Goal: Task Accomplishment & Management: Complete application form

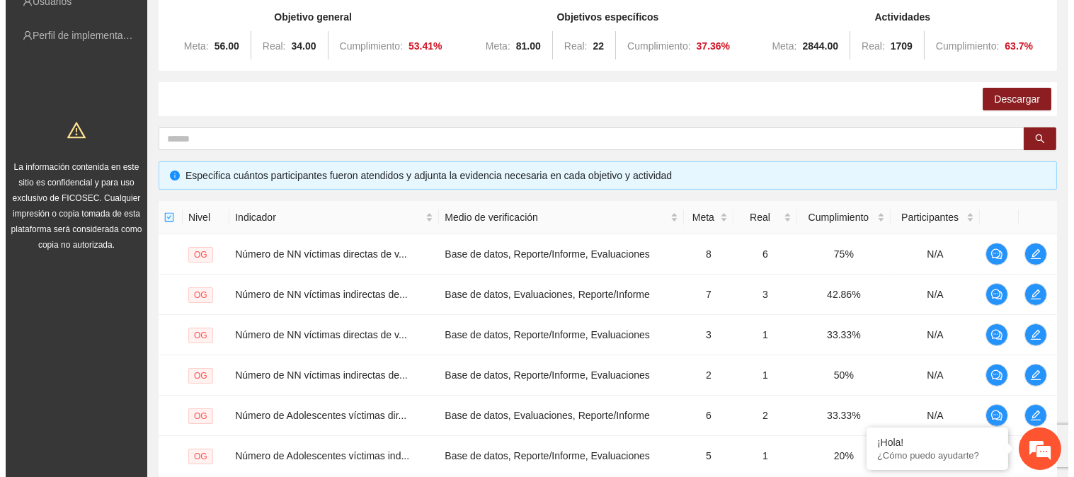
scroll to position [448, 0]
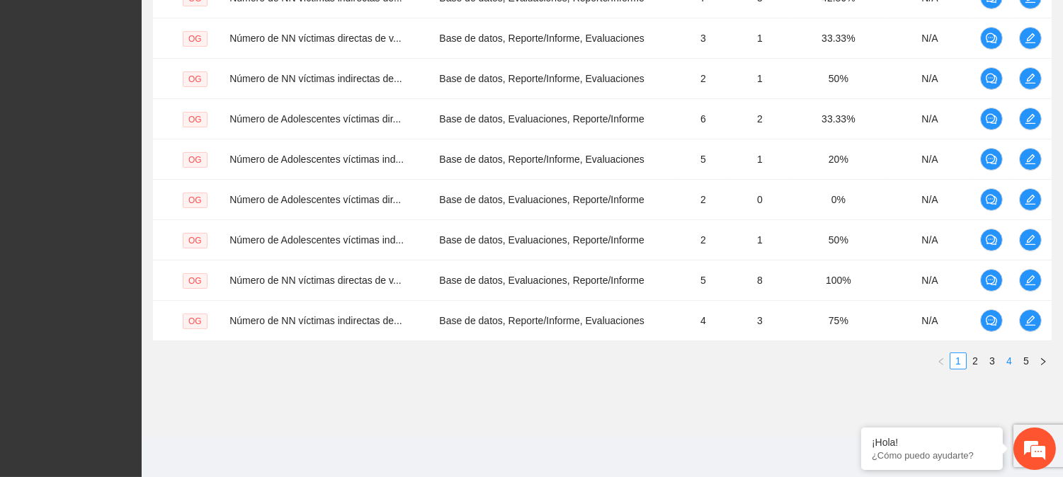
click at [1011, 361] on link "4" at bounding box center [1009, 361] width 16 height 16
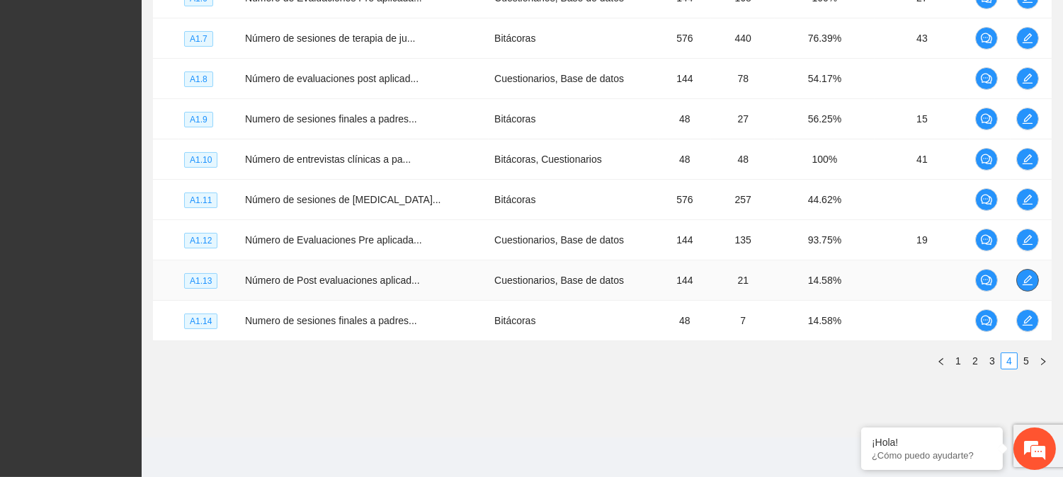
click at [1022, 280] on icon "edit" at bounding box center [1027, 280] width 10 height 10
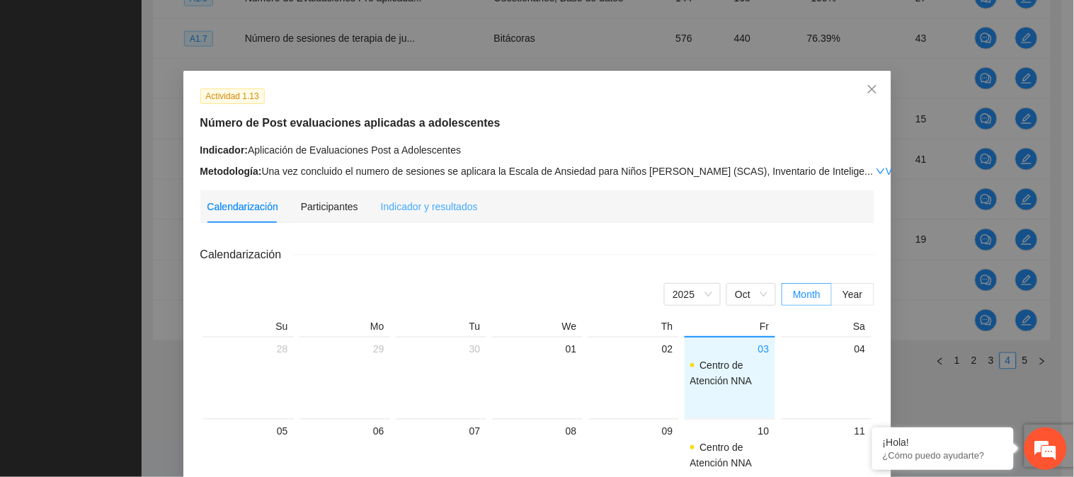
click at [430, 196] on div "Indicador y resultados" at bounding box center [429, 206] width 97 height 33
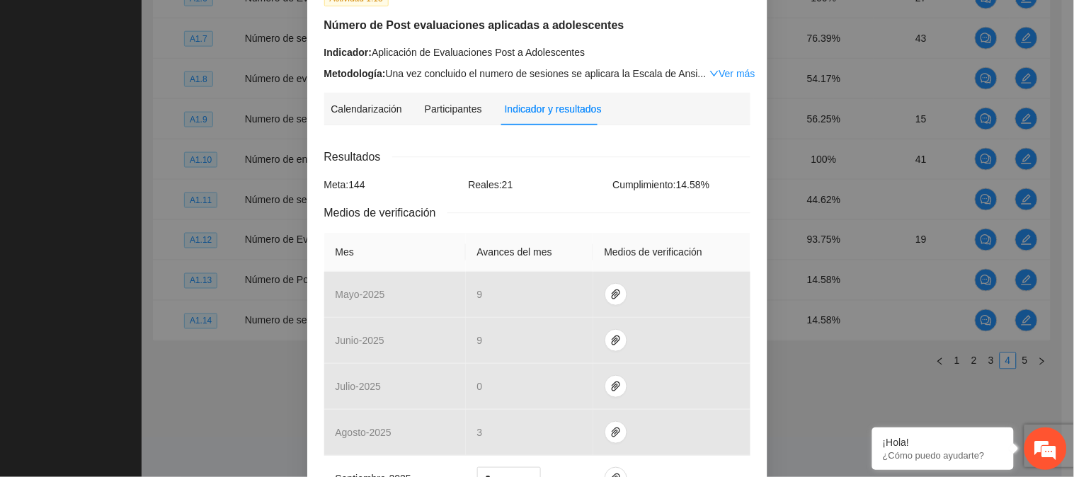
scroll to position [66, 0]
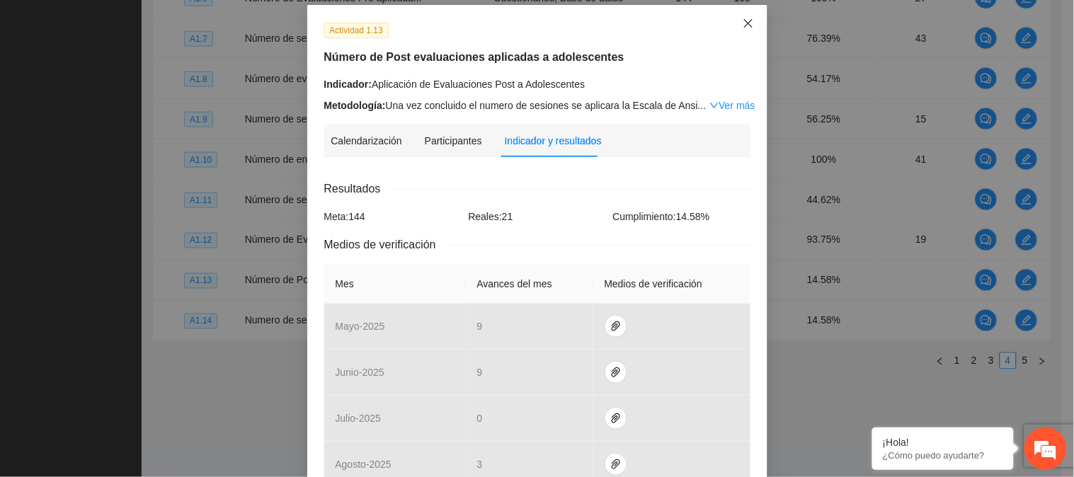
click at [743, 18] on icon "close" at bounding box center [748, 23] width 11 height 11
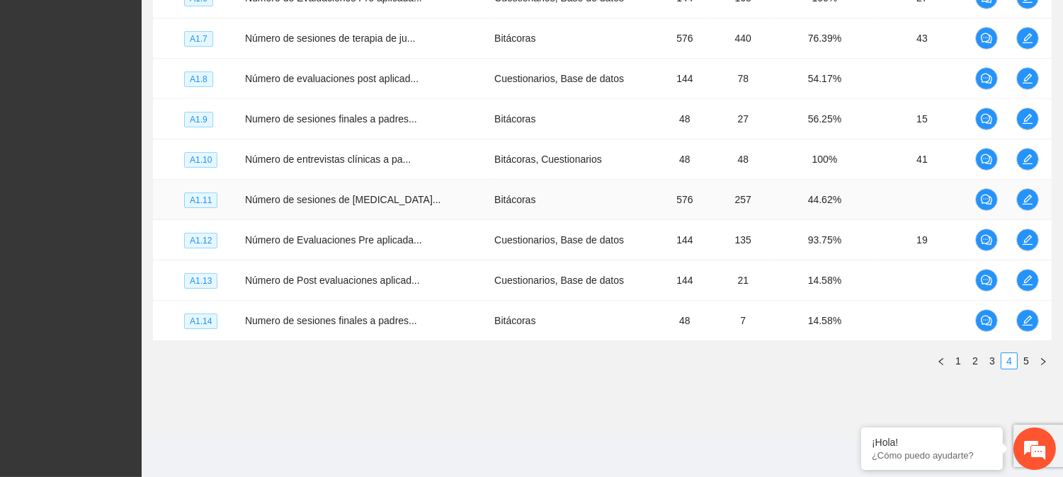
click at [1034, 185] on td at bounding box center [1030, 200] width 41 height 40
click at [1028, 196] on icon "edit" at bounding box center [1027, 199] width 11 height 11
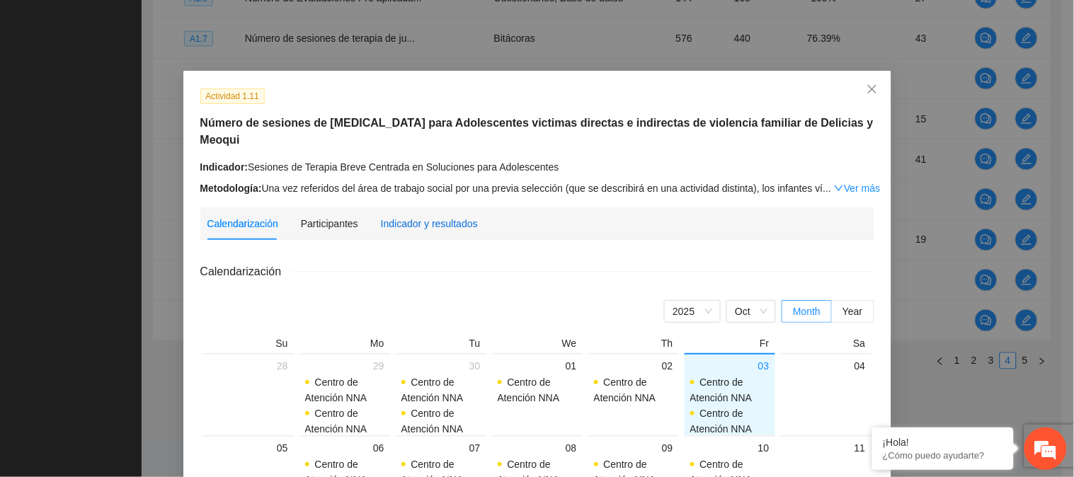
click at [389, 216] on div "Indicador y resultados" at bounding box center [429, 224] width 97 height 16
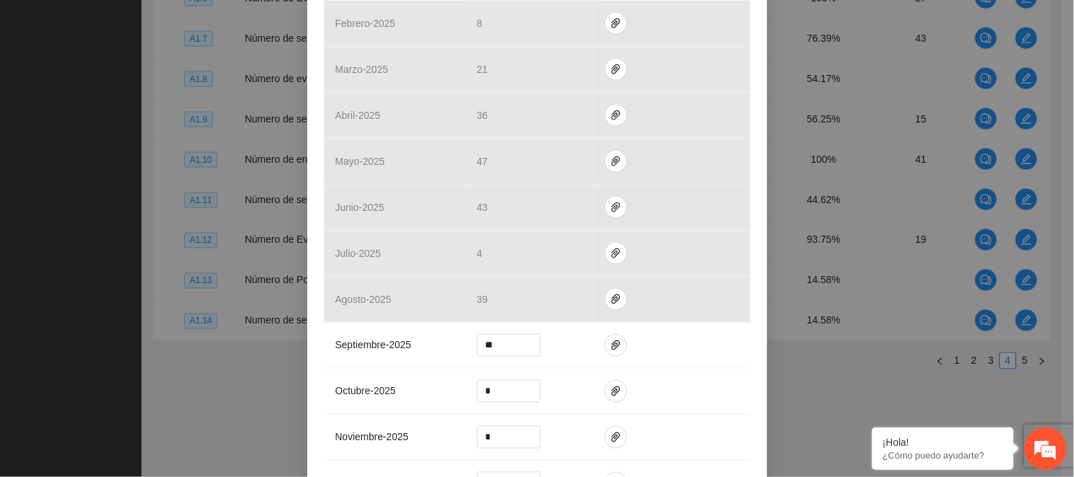
scroll to position [407, 0]
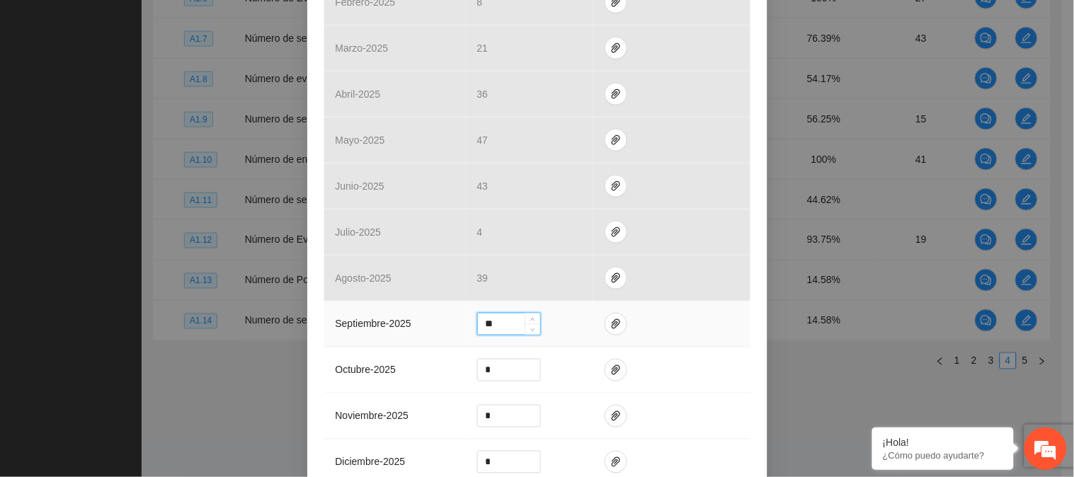
drag, startPoint x: 506, startPoint y: 323, endPoint x: 469, endPoint y: 328, distance: 36.4
click at [469, 328] on td "**" at bounding box center [529, 325] width 127 height 46
type input "**"
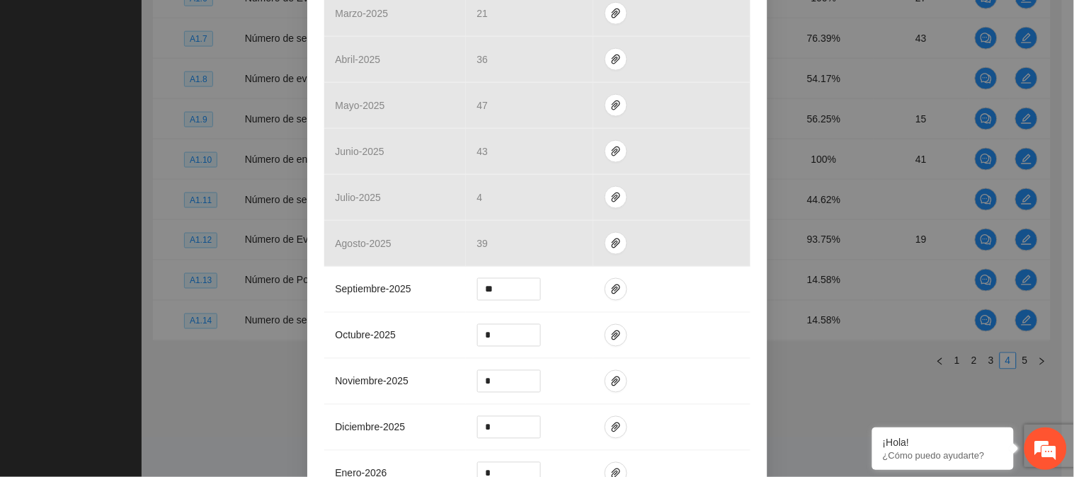
scroll to position [616, 0]
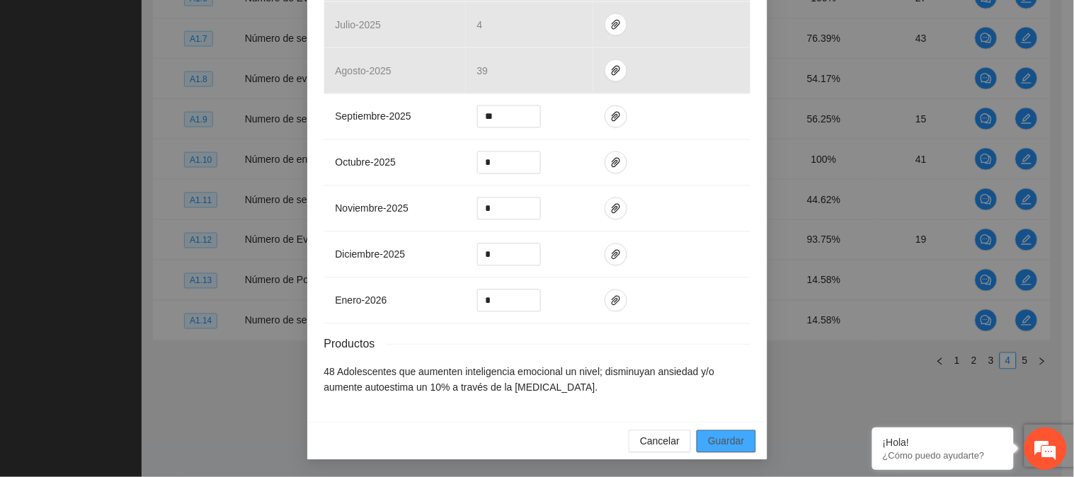
click at [716, 437] on span "Guardar" at bounding box center [726, 442] width 36 height 16
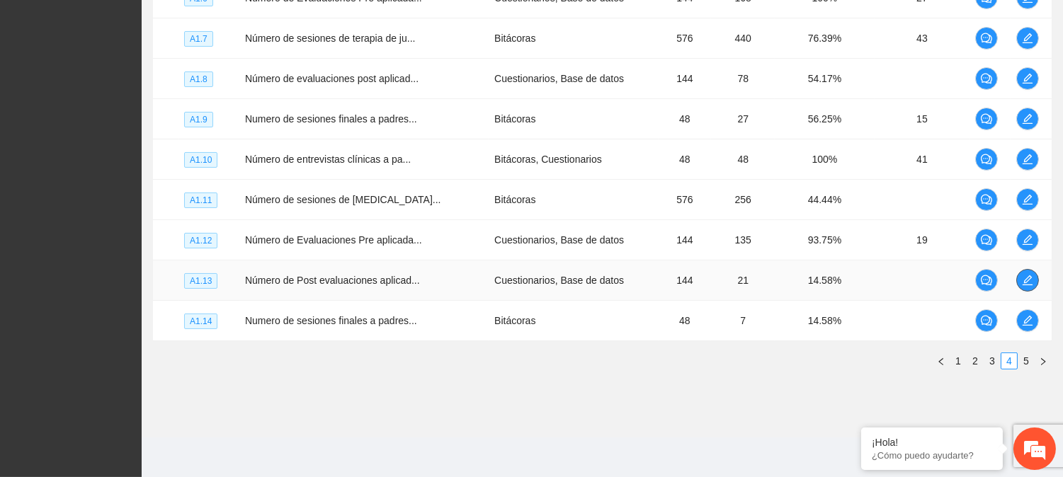
click at [1028, 282] on icon "edit" at bounding box center [1027, 280] width 11 height 11
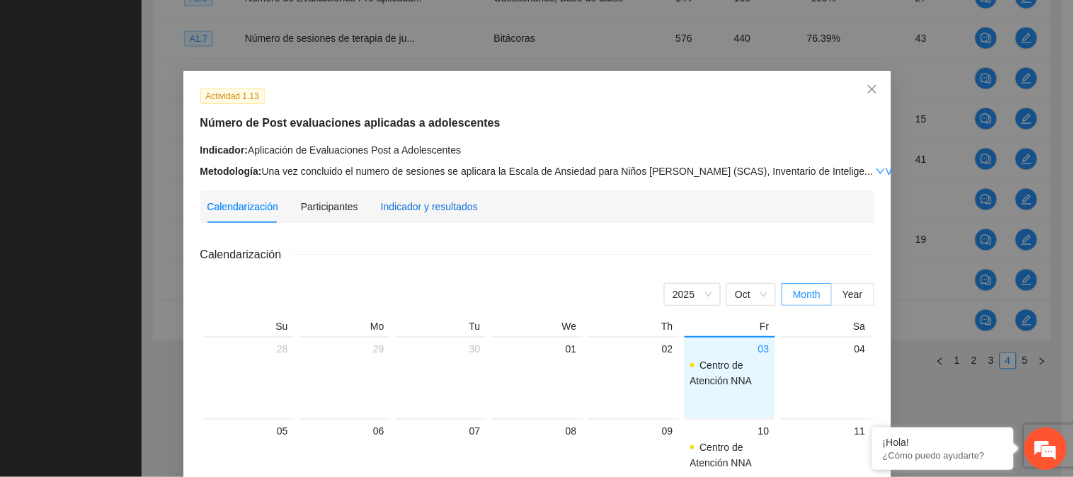
click at [418, 200] on div "Indicador y resultados" at bounding box center [429, 207] width 97 height 16
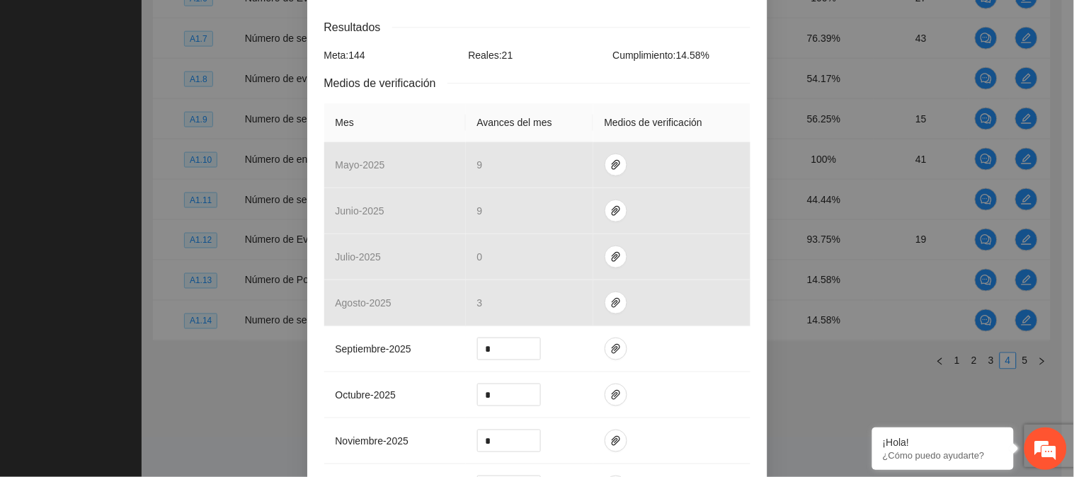
scroll to position [235, 0]
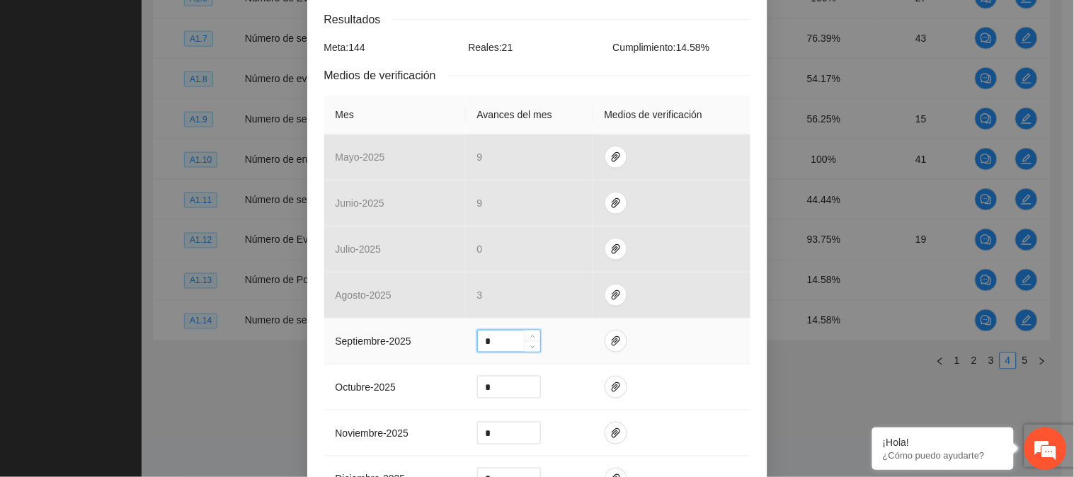
drag, startPoint x: 496, startPoint y: 338, endPoint x: 472, endPoint y: 338, distance: 23.4
click at [478, 338] on input "*" at bounding box center [509, 341] width 62 height 21
type input "*"
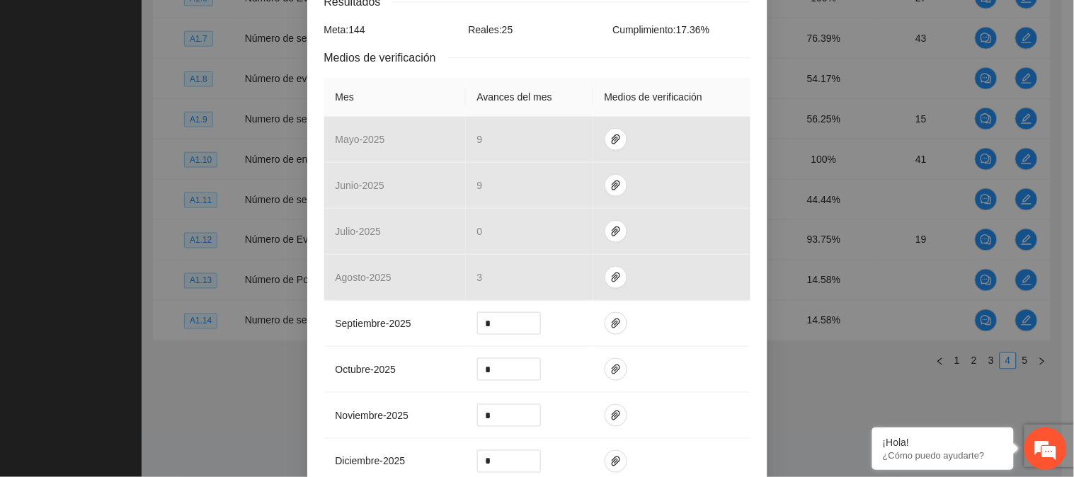
drag, startPoint x: 1062, startPoint y: 239, endPoint x: 1061, endPoint y: 295, distance: 56.7
click at [1061, 295] on div "Actividad 1.13 Número de Post evaluaciones aplicadas a adolescentes Indicador: …" at bounding box center [537, 238] width 1074 height 477
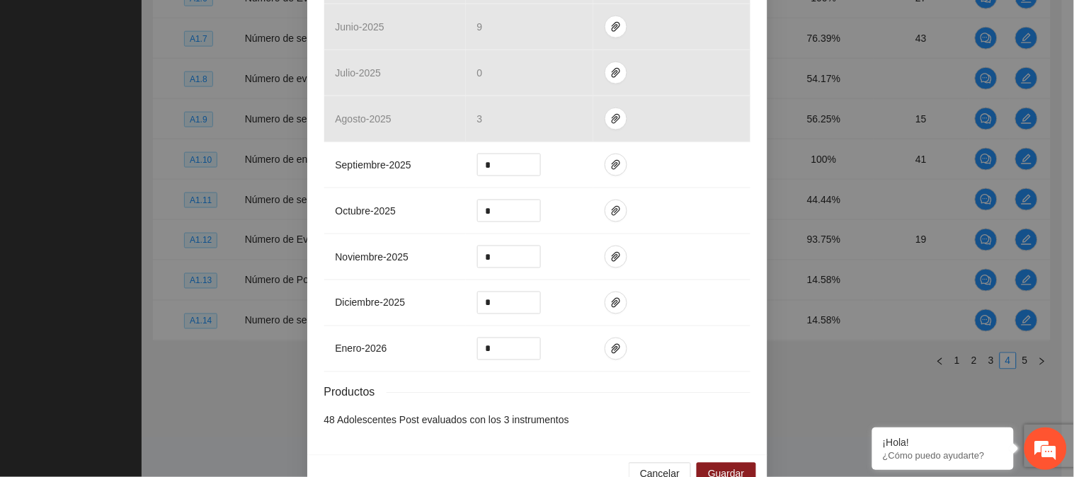
scroll to position [428, 0]
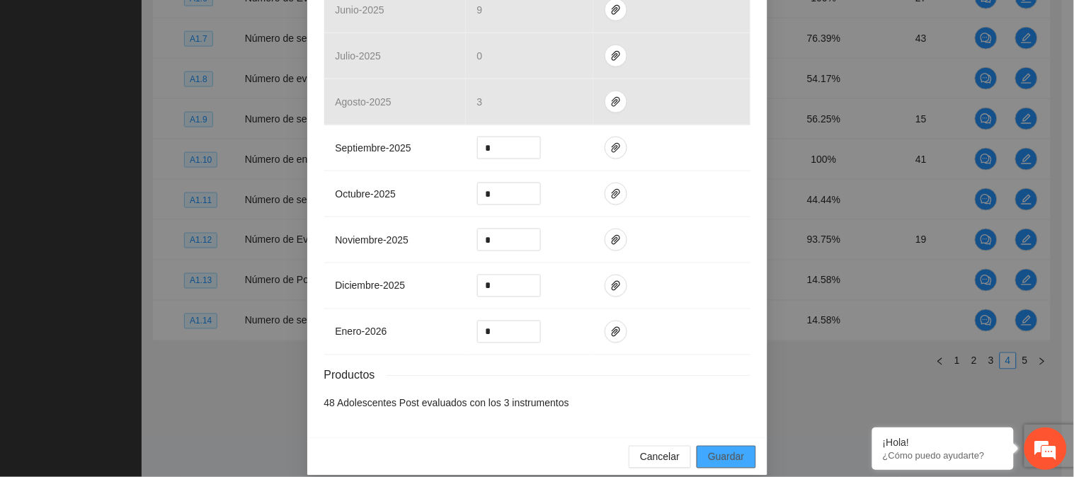
click at [708, 457] on span "Guardar" at bounding box center [726, 458] width 36 height 16
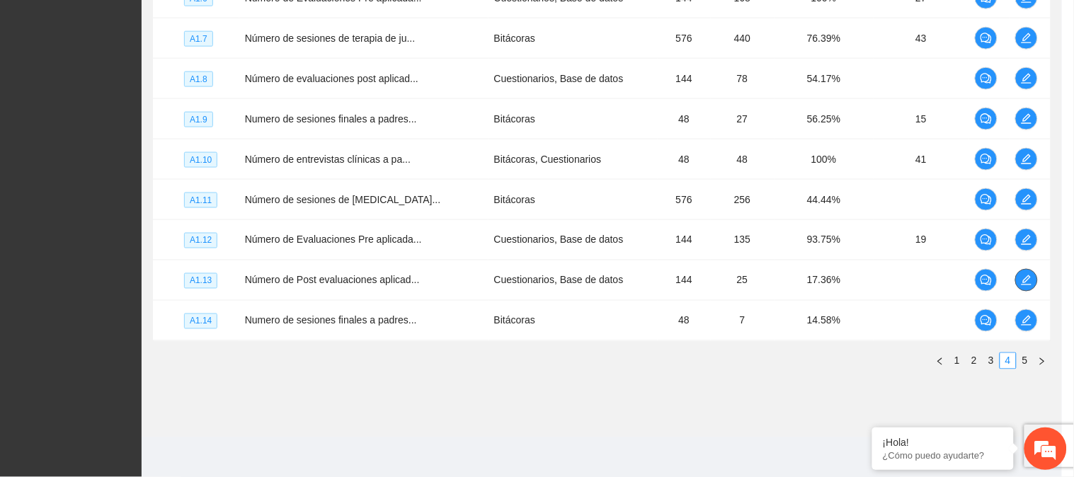
scroll to position [0, 0]
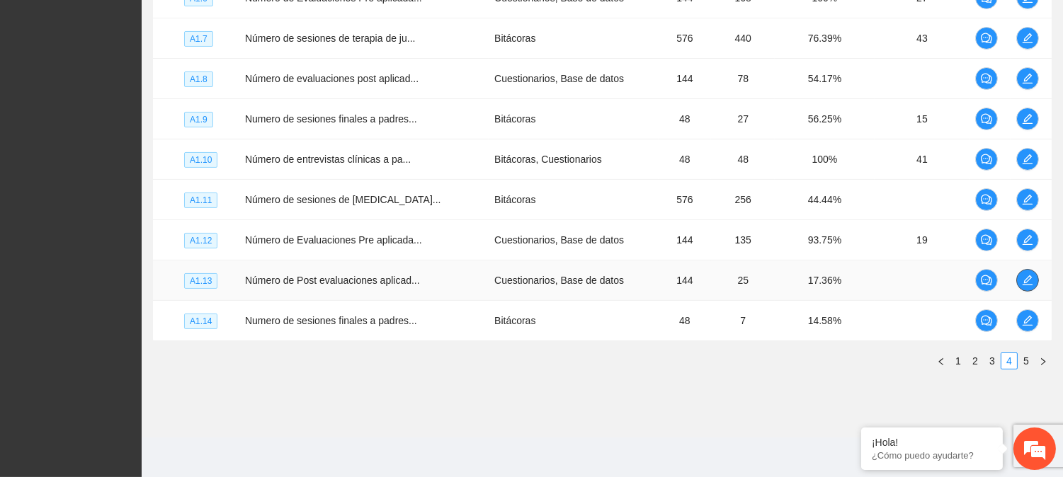
click at [1028, 278] on icon "edit" at bounding box center [1027, 280] width 10 height 10
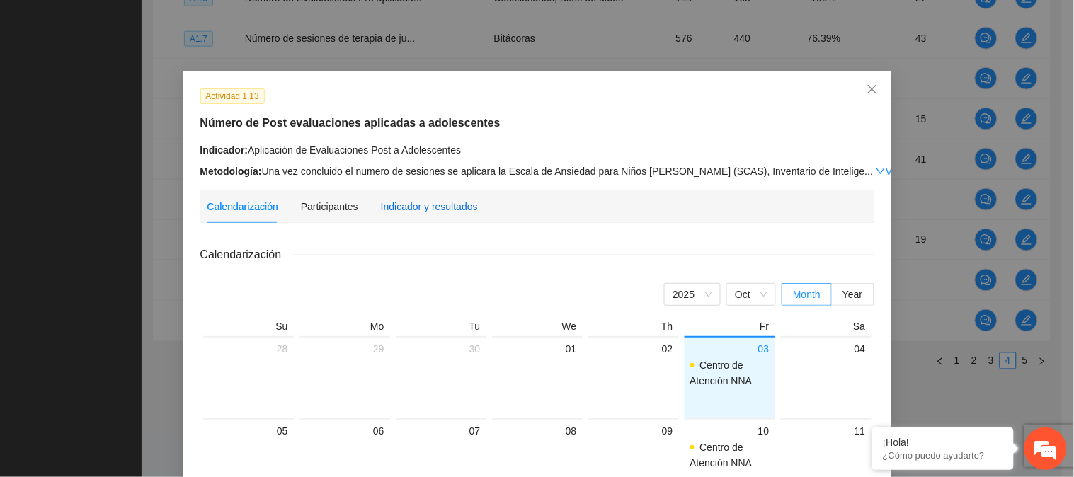
click at [435, 202] on div "Indicador y resultados" at bounding box center [429, 207] width 97 height 16
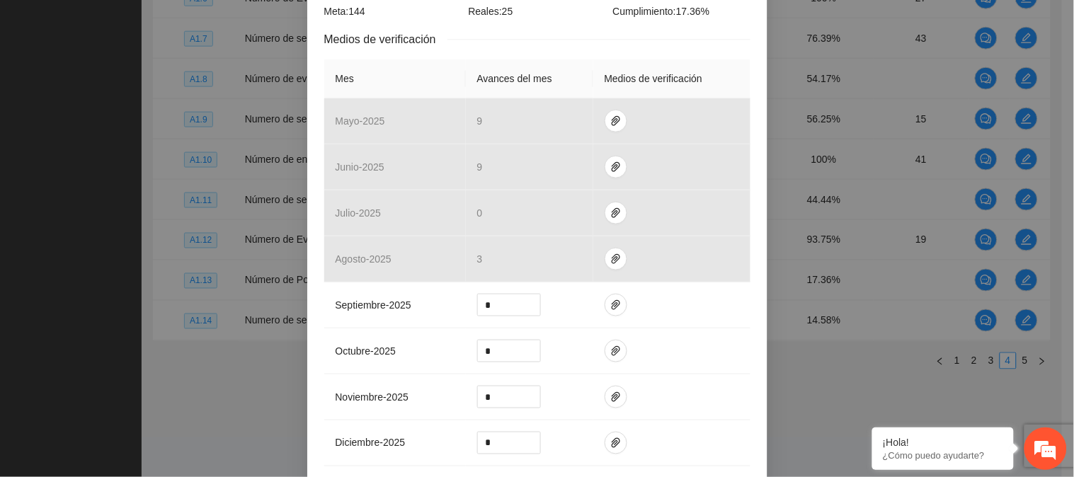
scroll to position [317, 0]
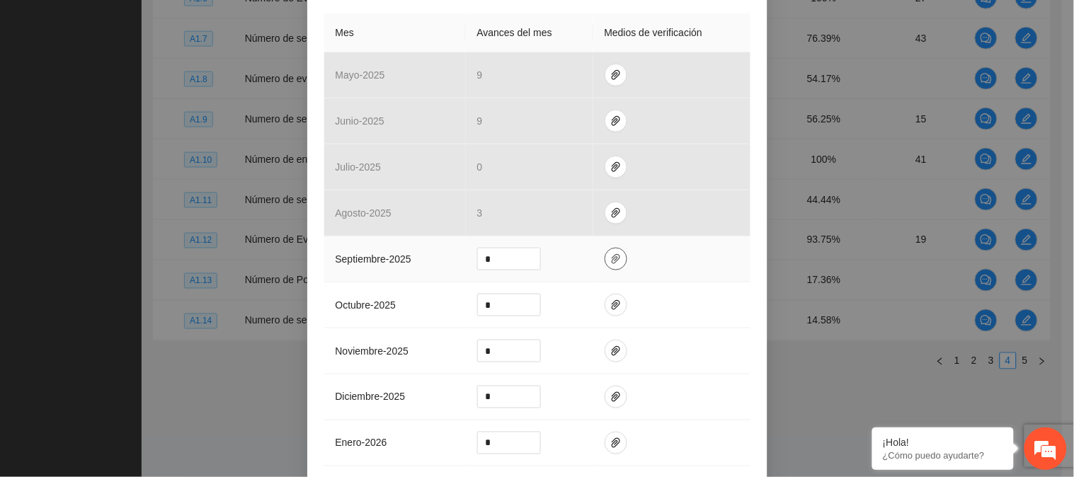
click at [610, 258] on icon "paper-clip" at bounding box center [615, 258] width 11 height 11
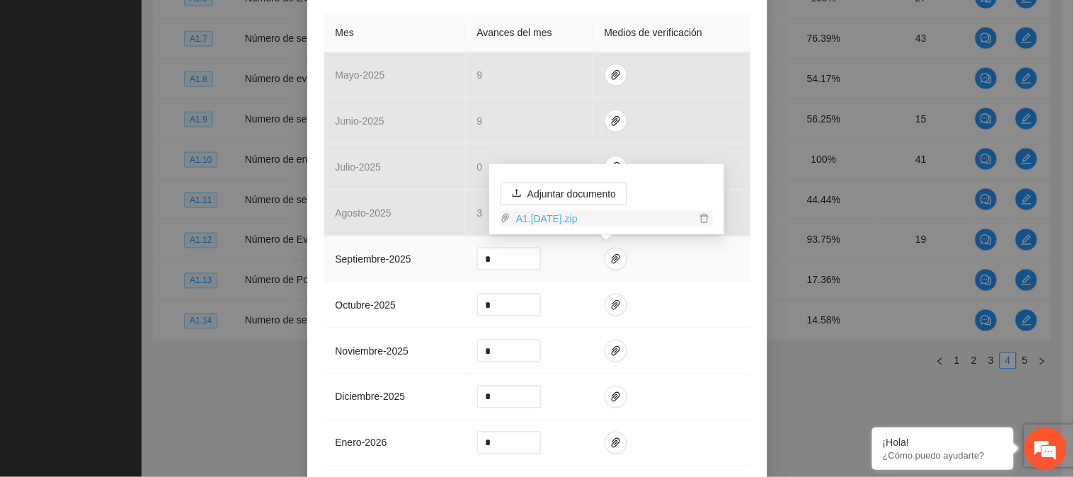
click at [586, 217] on link "A1.[DATE].zip" at bounding box center [602, 219] width 185 height 16
click at [748, 300] on div "Actividad 1.13 Número de Post evaluaciones aplicadas a adolescentes Indicador: …" at bounding box center [537, 152] width 460 height 796
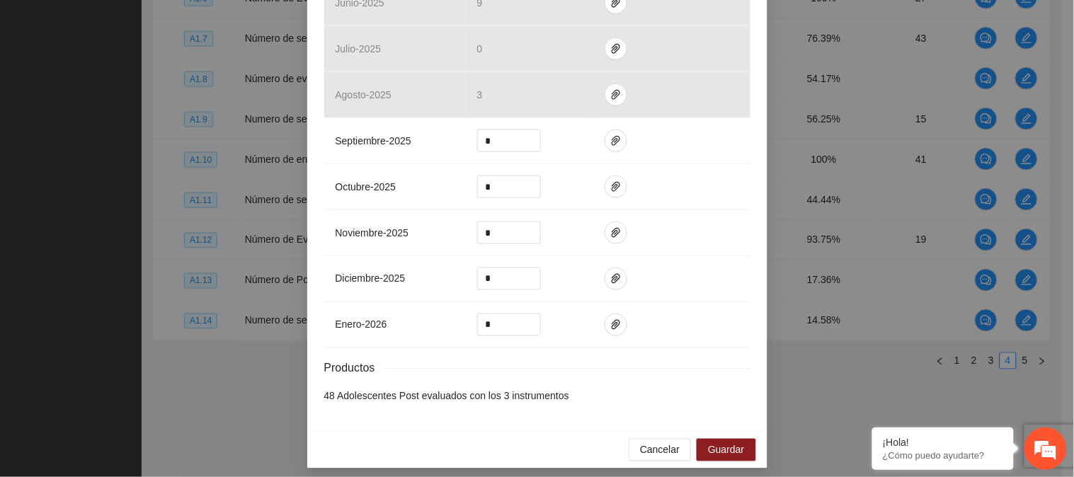
scroll to position [445, 0]
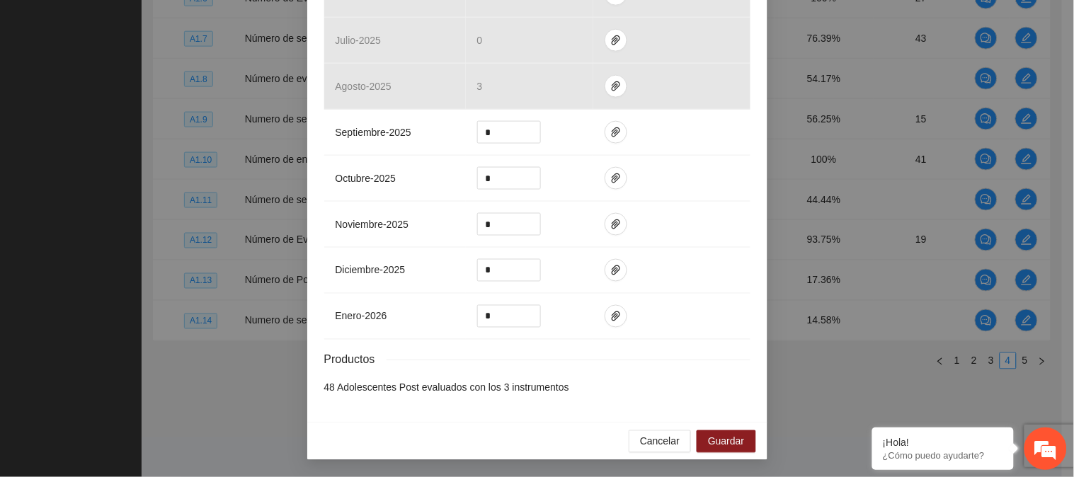
click at [712, 455] on div "Cancelar Guardar" at bounding box center [537, 442] width 460 height 38
click at [712, 448] on span "Guardar" at bounding box center [726, 442] width 36 height 16
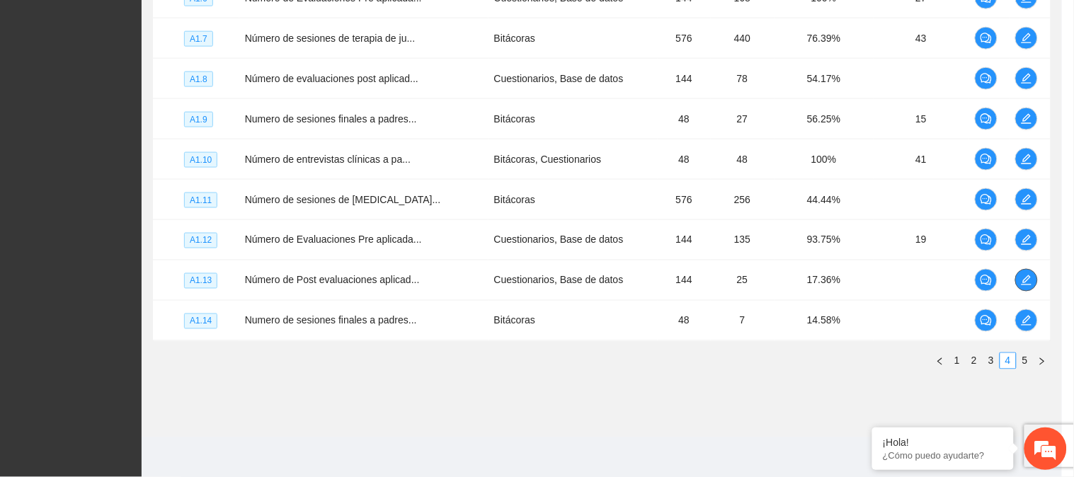
scroll to position [0, 0]
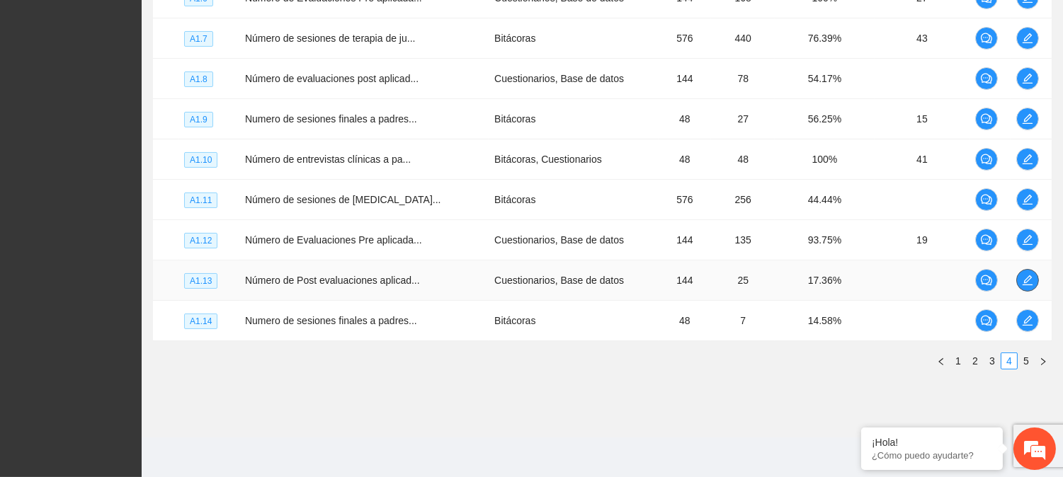
click at [1027, 278] on icon "edit" at bounding box center [1027, 280] width 11 height 11
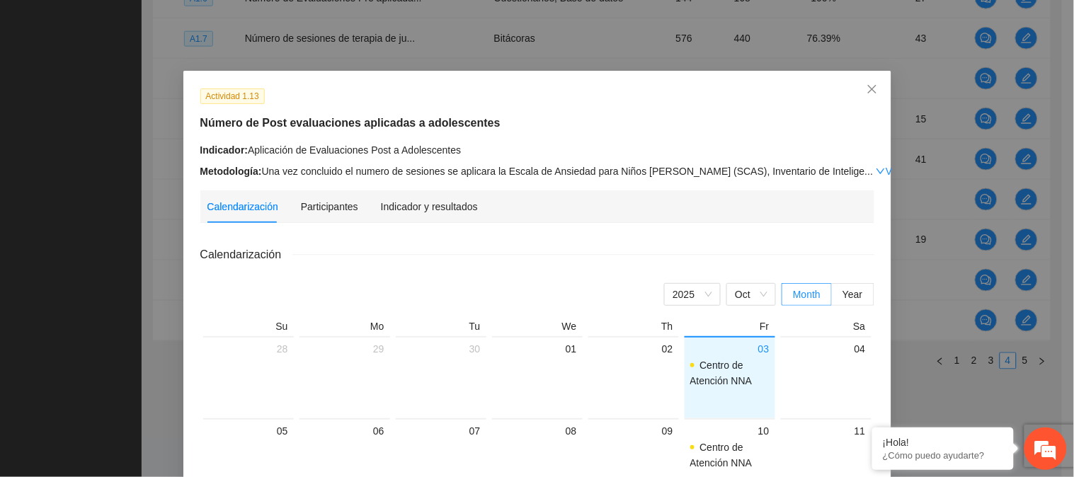
click at [370, 209] on div "Calendarización Participantes Indicador y resultados" at bounding box center [342, 206] width 270 height 33
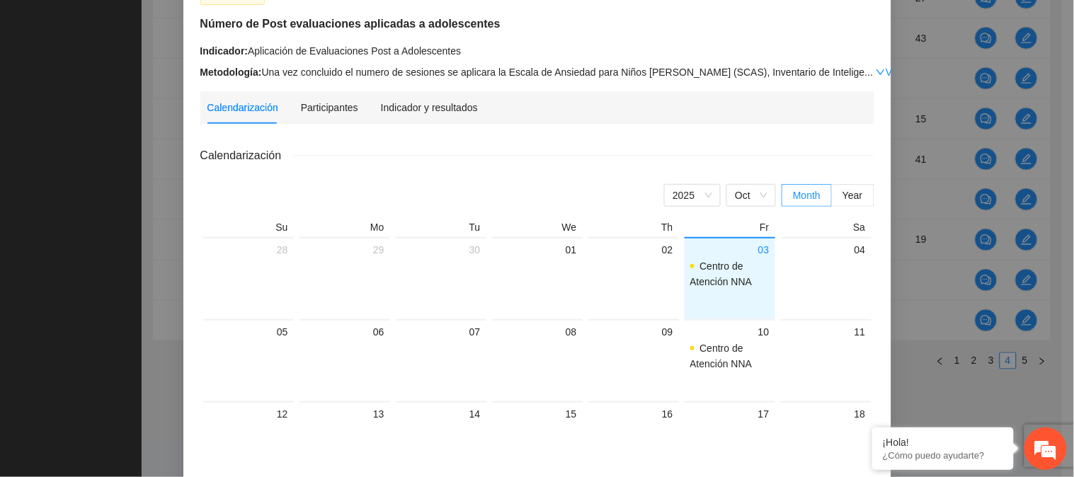
scroll to position [94, 0]
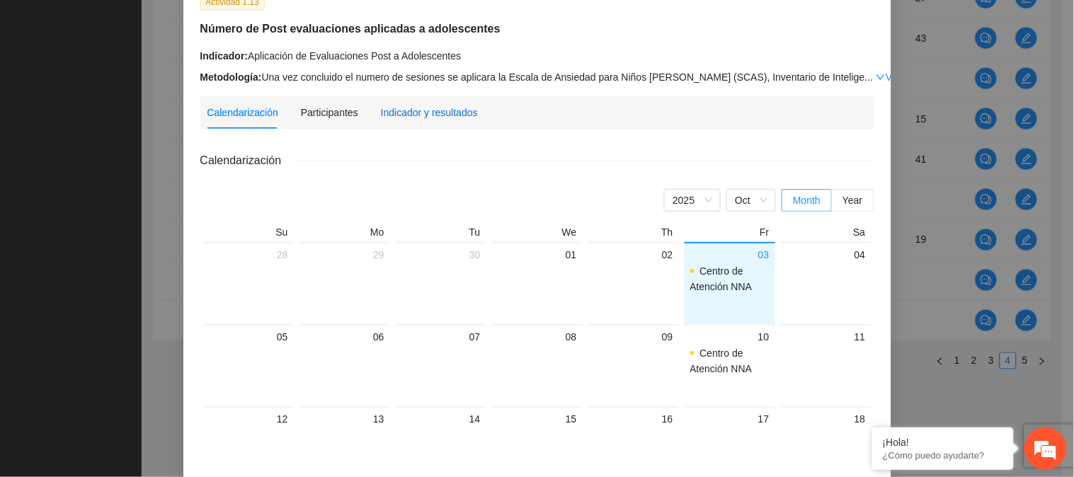
click at [402, 118] on div "Indicador y resultados" at bounding box center [429, 113] width 97 height 16
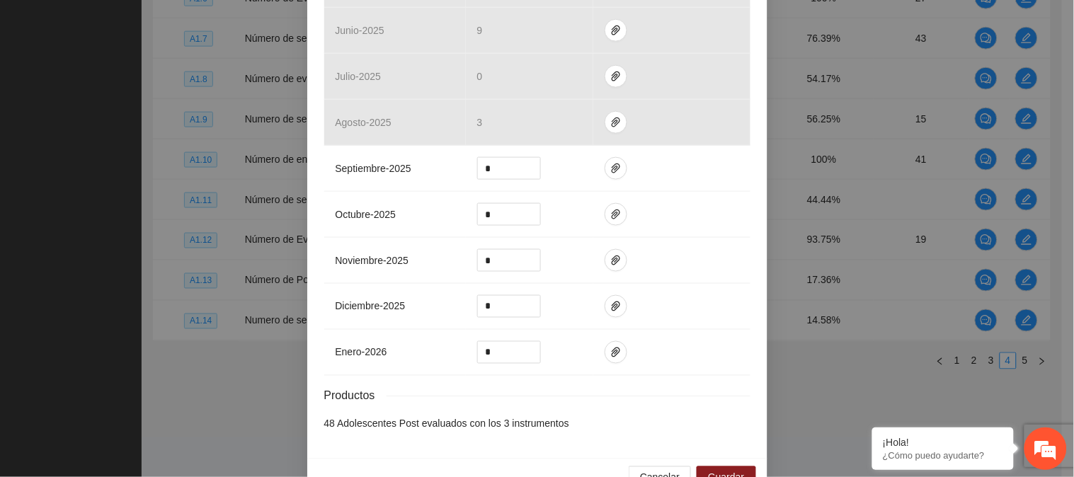
scroll to position [418, 0]
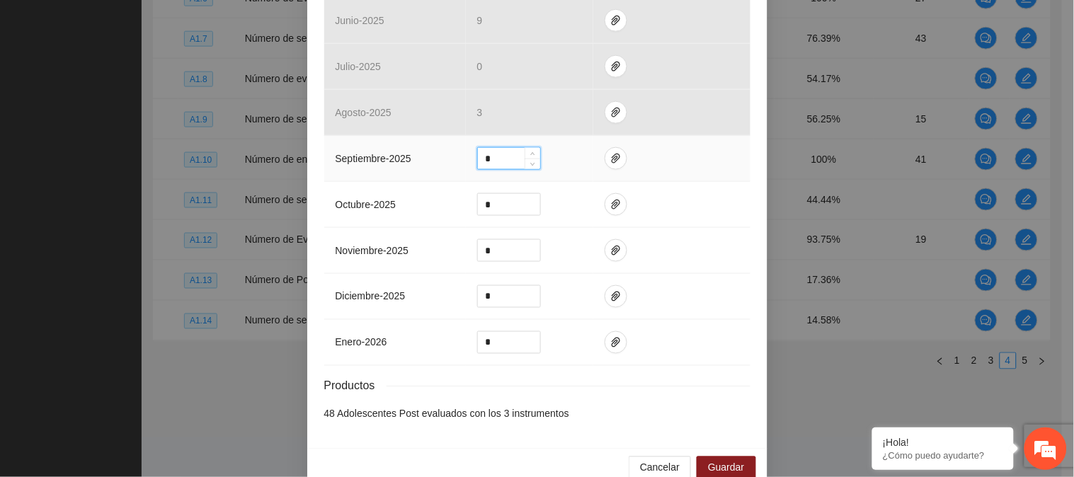
drag, startPoint x: 491, startPoint y: 164, endPoint x: 454, endPoint y: 166, distance: 36.9
click at [454, 166] on tr "septiembre - 2025 *" at bounding box center [537, 159] width 426 height 46
type input "**"
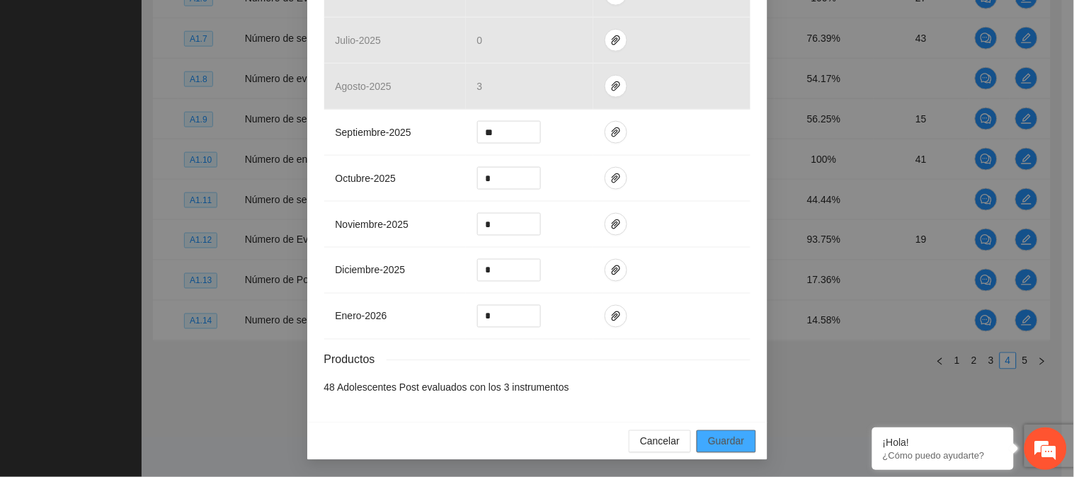
click at [726, 443] on span "Guardar" at bounding box center [726, 442] width 36 height 16
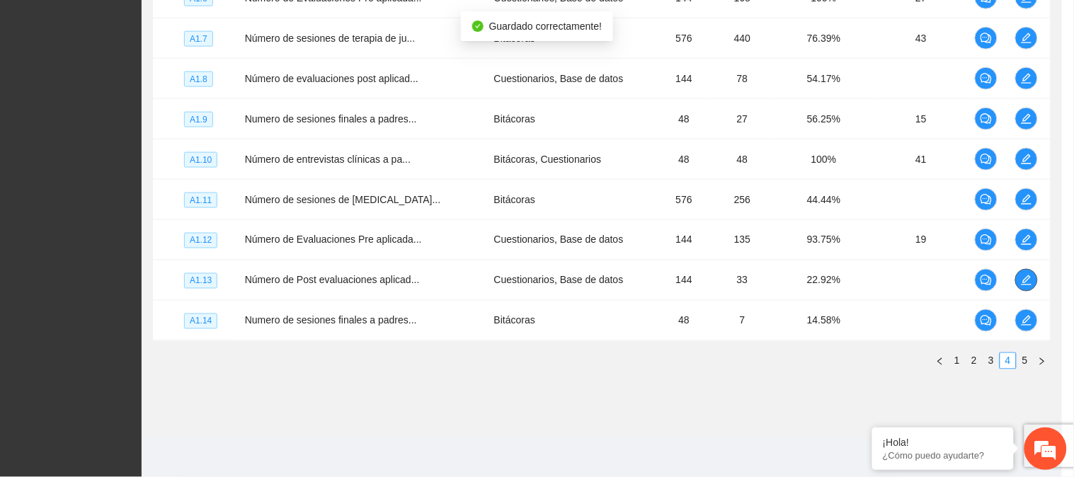
scroll to position [0, 0]
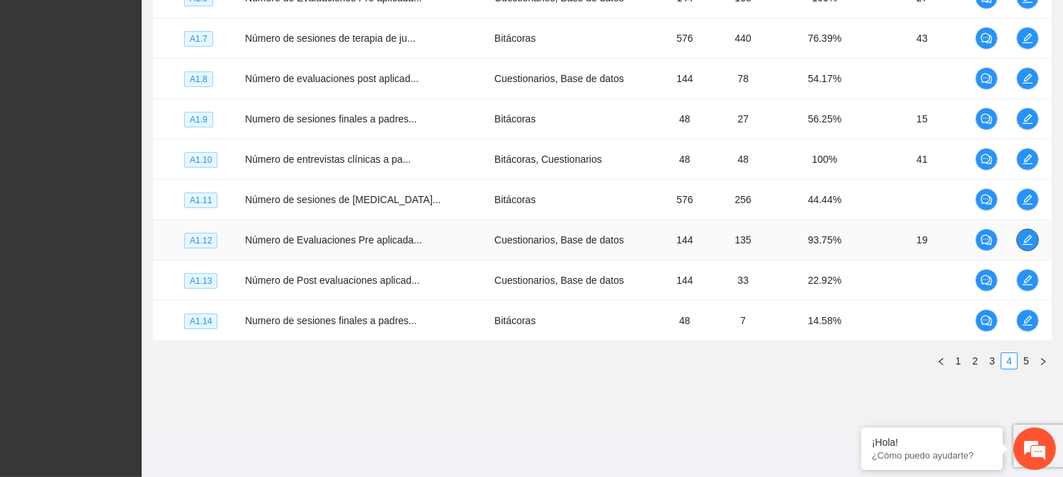
click at [1032, 234] on span "edit" at bounding box center [1027, 239] width 21 height 11
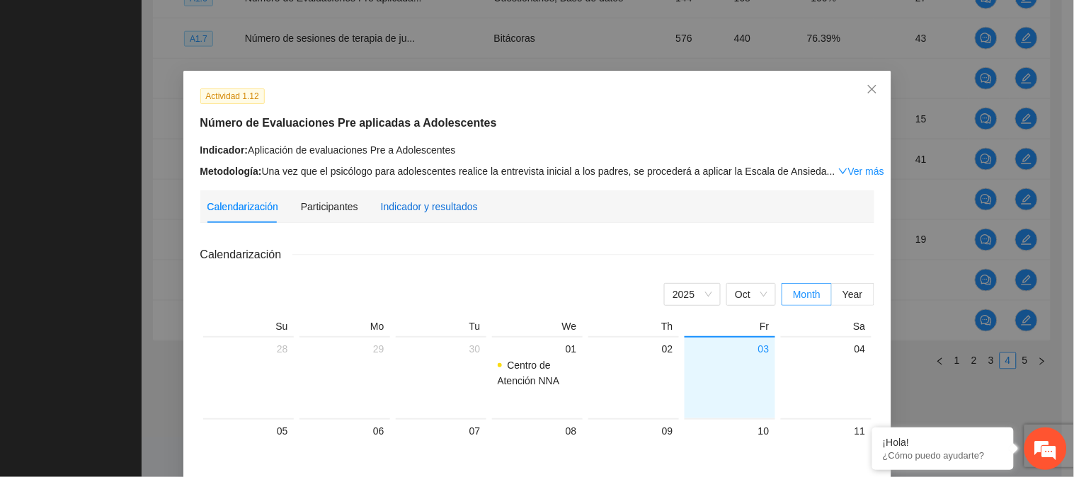
click at [418, 207] on div "Indicador y resultados" at bounding box center [429, 207] width 97 height 16
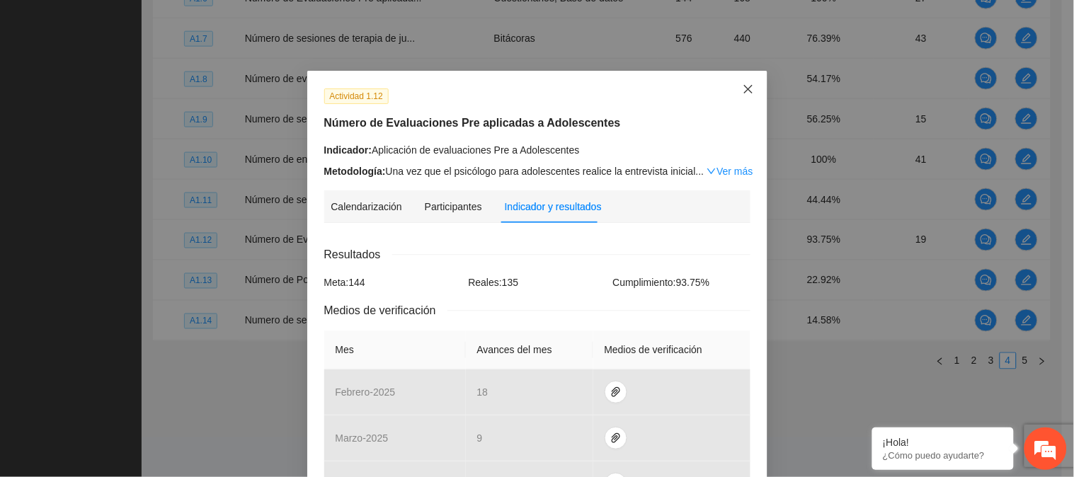
click at [743, 88] on icon "close" at bounding box center [748, 89] width 11 height 11
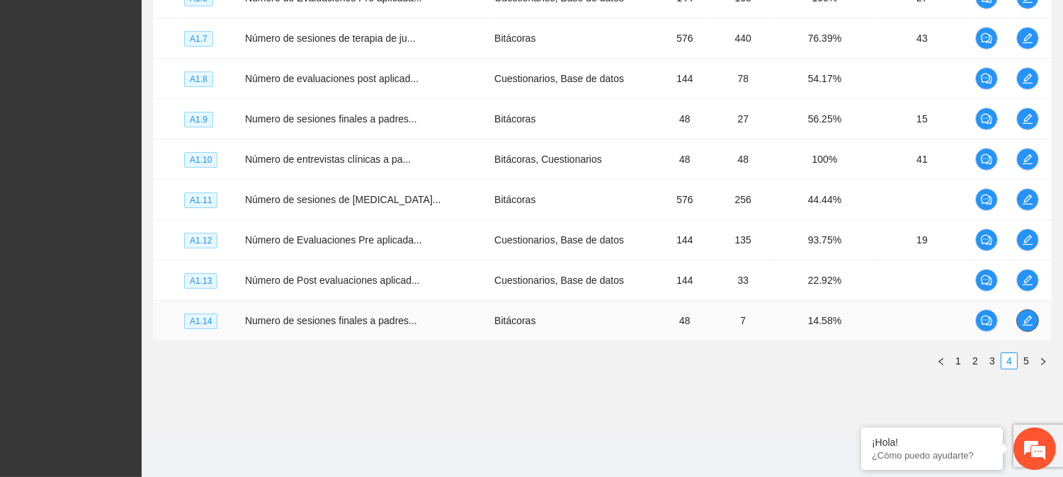
click at [1031, 319] on icon "edit" at bounding box center [1027, 320] width 11 height 11
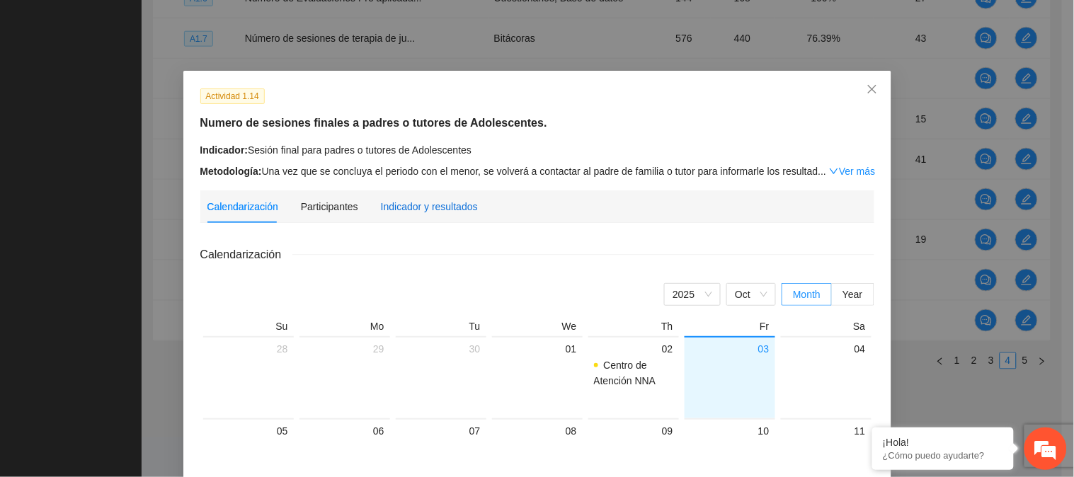
click at [399, 213] on div "Indicador y resultados" at bounding box center [429, 207] width 97 height 16
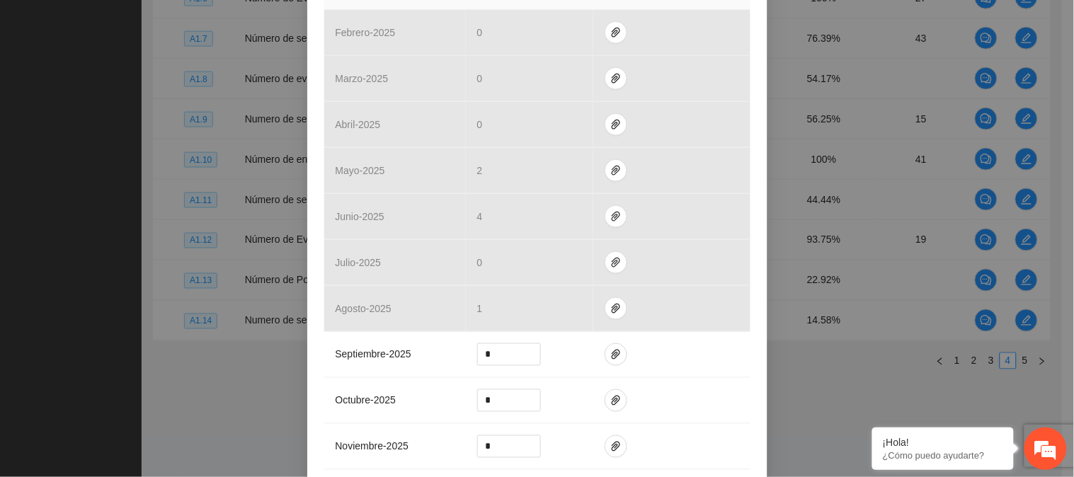
scroll to position [388, 0]
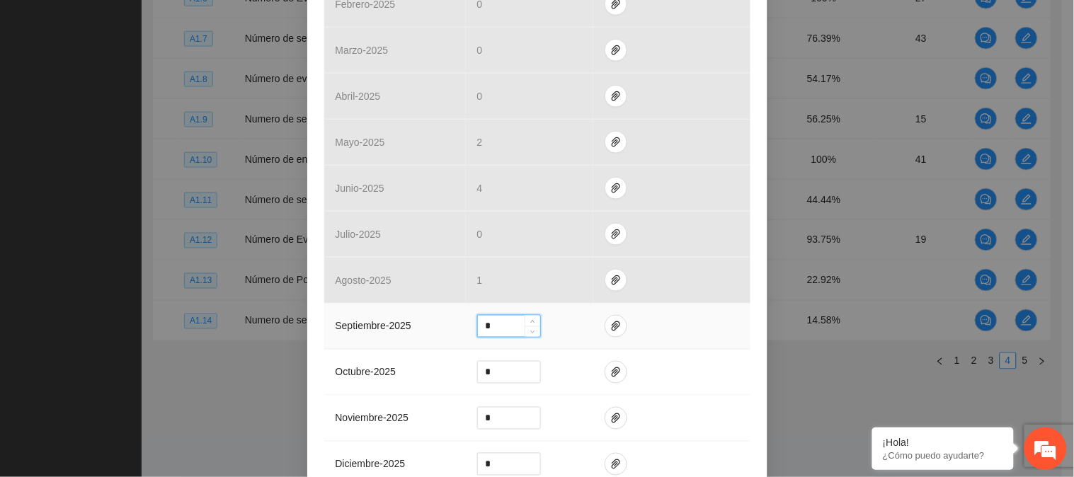
drag, startPoint x: 501, startPoint y: 329, endPoint x: 478, endPoint y: 330, distance: 22.7
click at [478, 330] on input "*" at bounding box center [509, 326] width 62 height 21
type input "*"
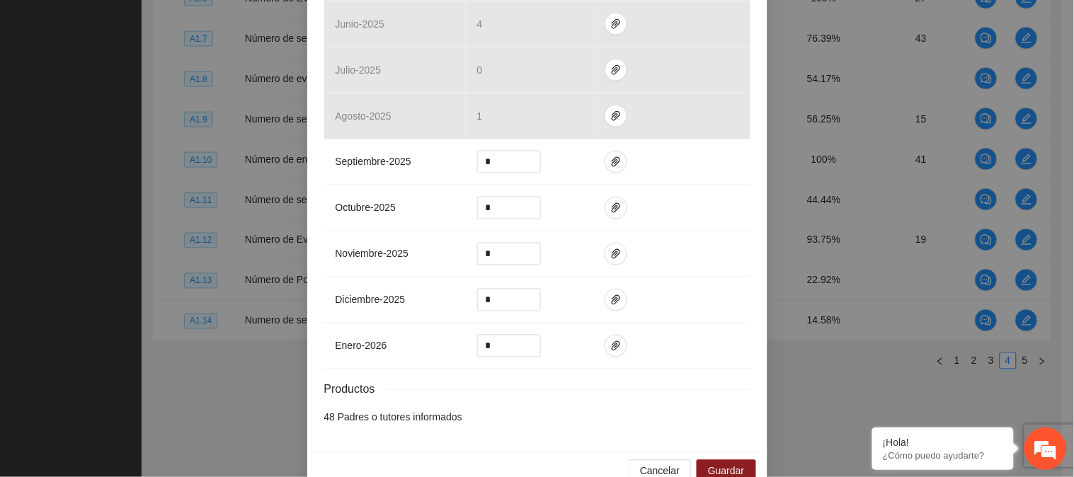
scroll to position [583, 0]
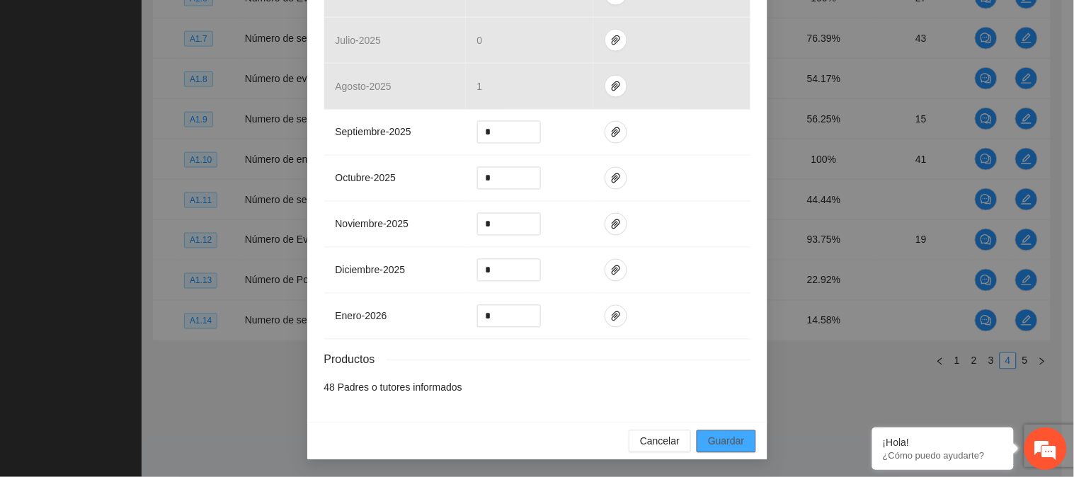
click at [708, 434] on span "Guardar" at bounding box center [726, 442] width 36 height 16
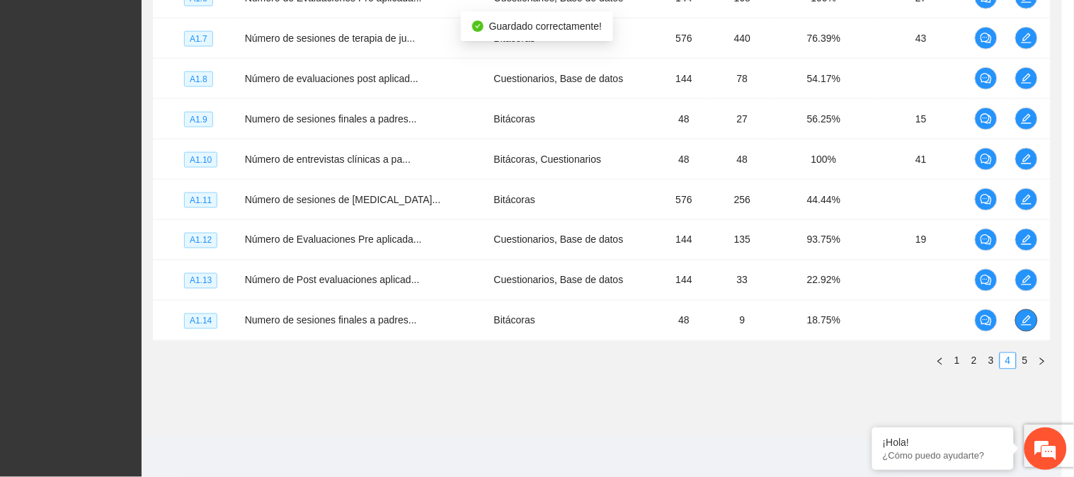
scroll to position [0, 0]
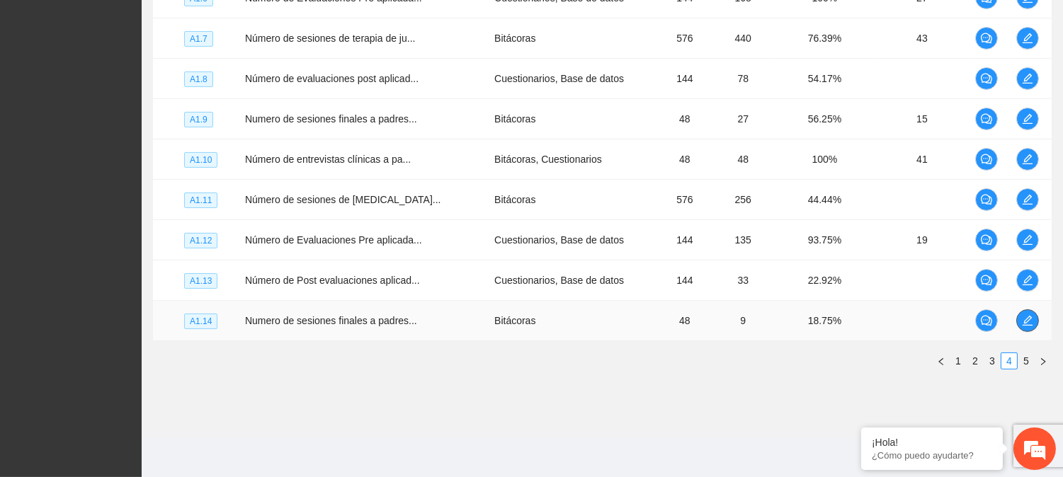
click at [1028, 312] on button "button" at bounding box center [1027, 320] width 23 height 23
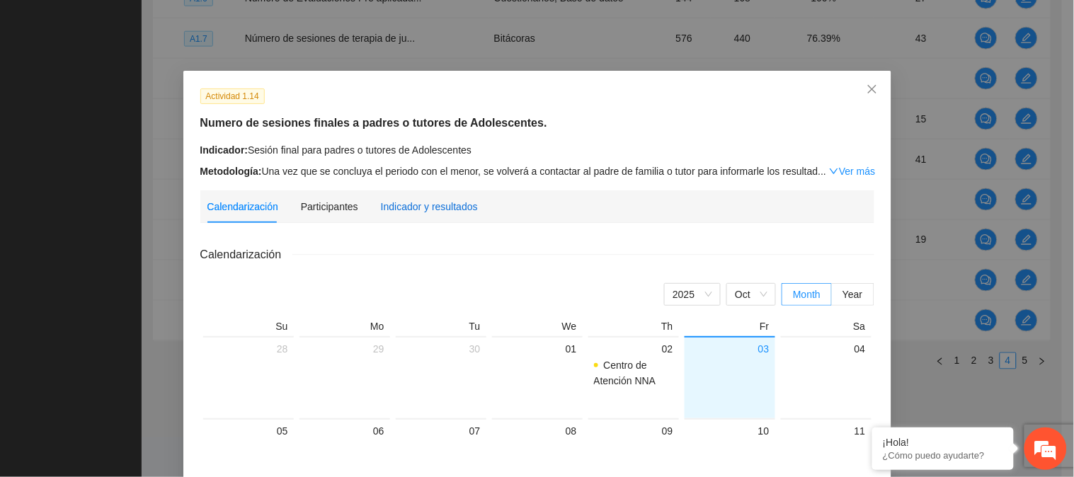
click at [416, 208] on div "Indicador y resultados" at bounding box center [429, 207] width 97 height 16
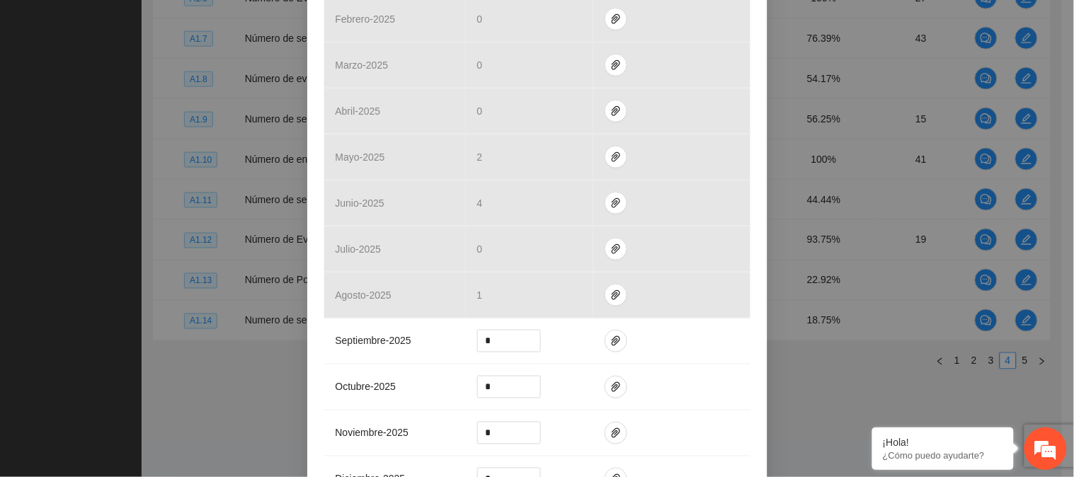
scroll to position [387, 0]
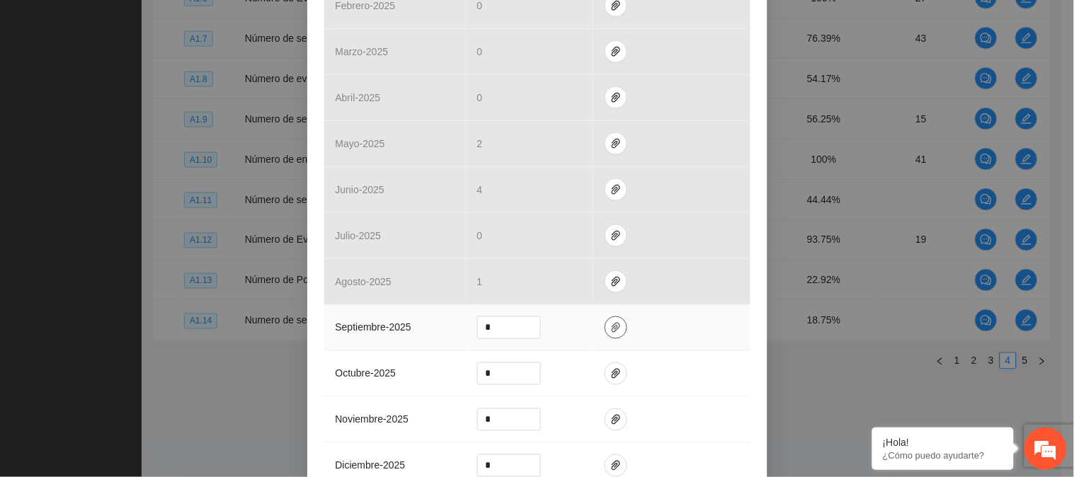
click at [610, 331] on icon "paper-clip" at bounding box center [615, 327] width 11 height 11
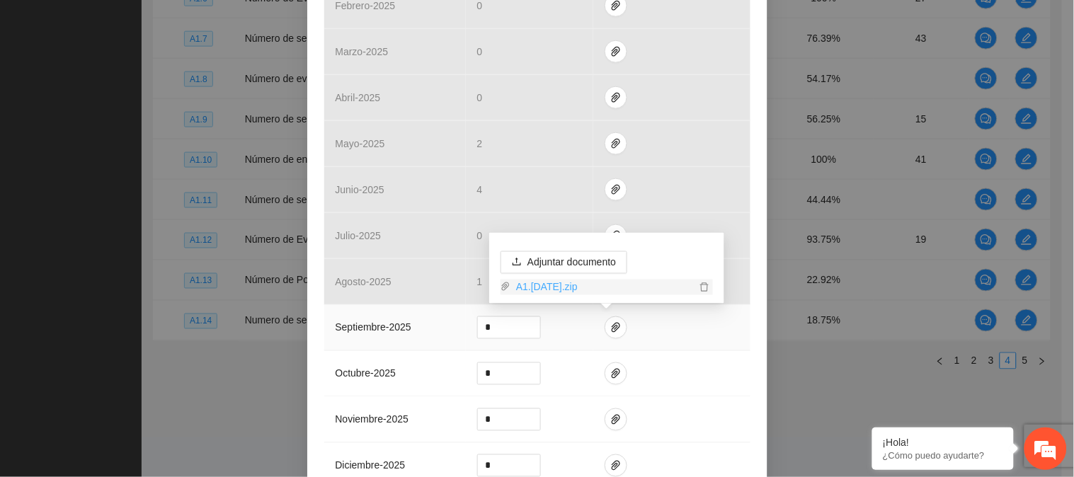
click at [574, 280] on link "A1.[DATE].zip" at bounding box center [602, 288] width 185 height 16
click at [759, 358] on div "Actividad 1.14 Numero de sesiones finales a padres o tutores de Adolescentes. I…" at bounding box center [537, 151] width 460 height 934
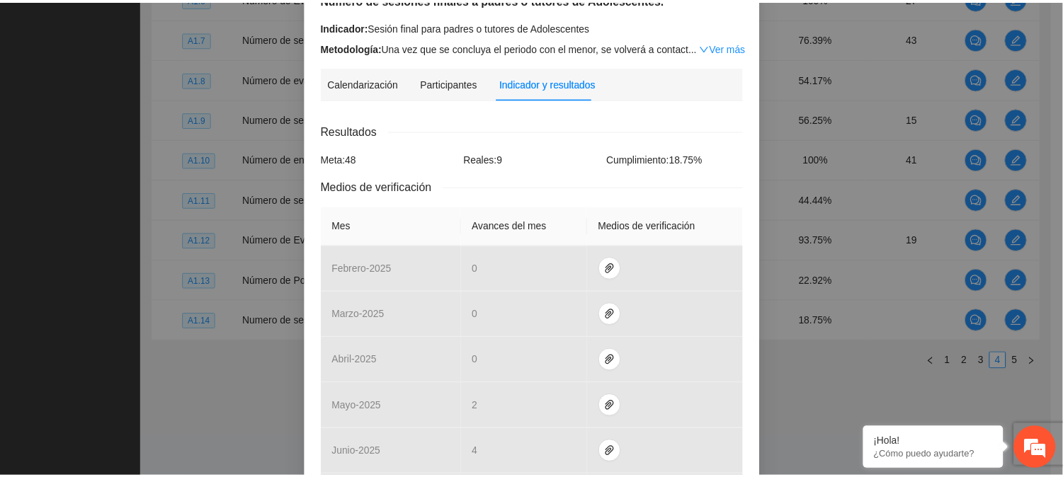
scroll to position [45, 0]
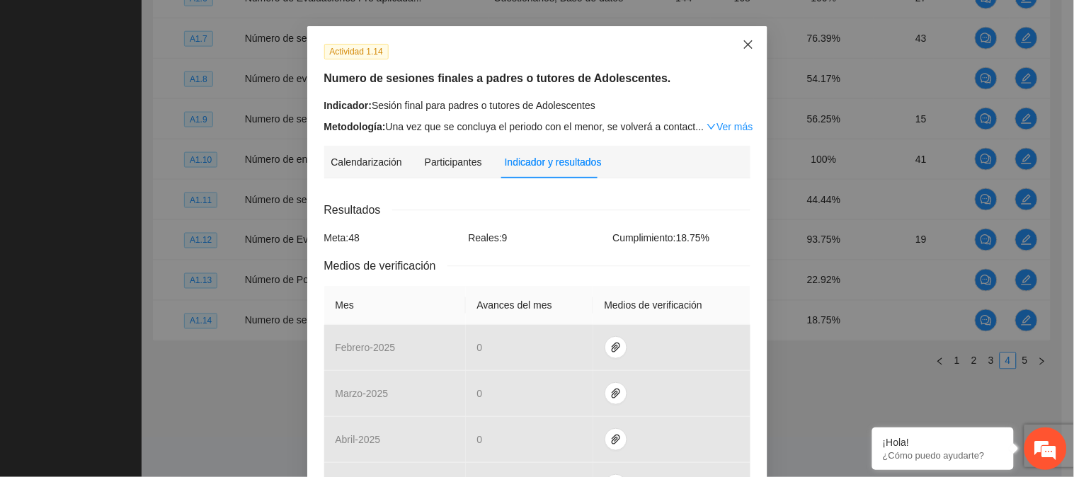
click at [743, 43] on icon "close" at bounding box center [748, 44] width 11 height 11
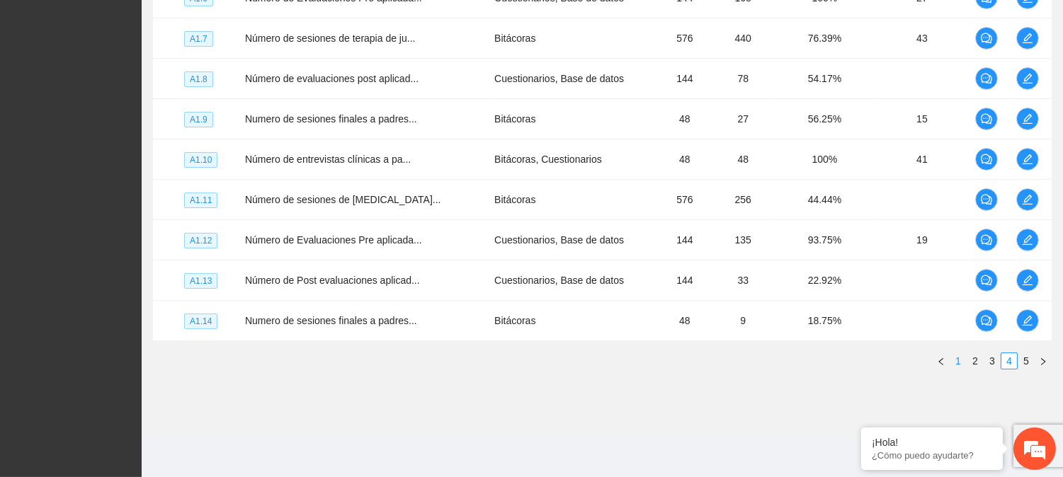
click at [954, 362] on link "1" at bounding box center [958, 361] width 16 height 16
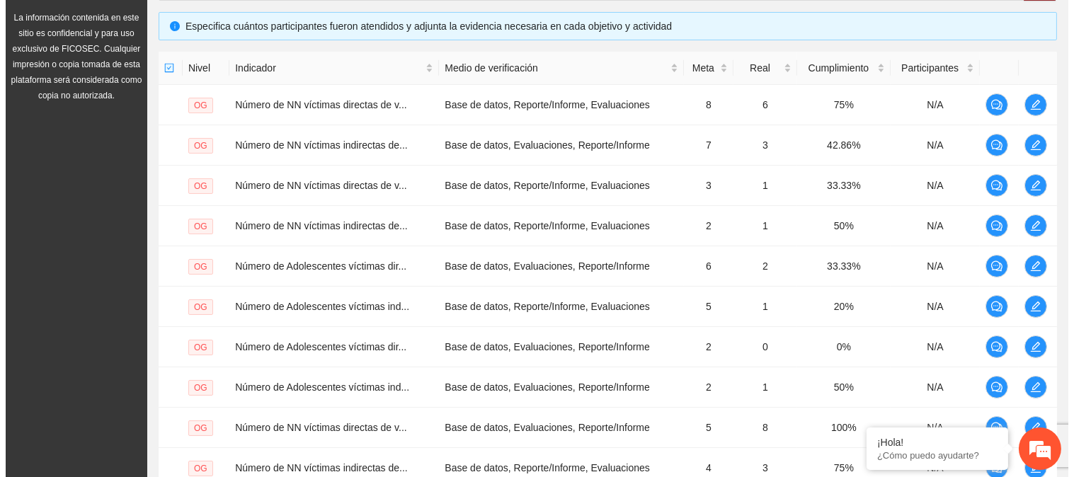
scroll to position [338, 0]
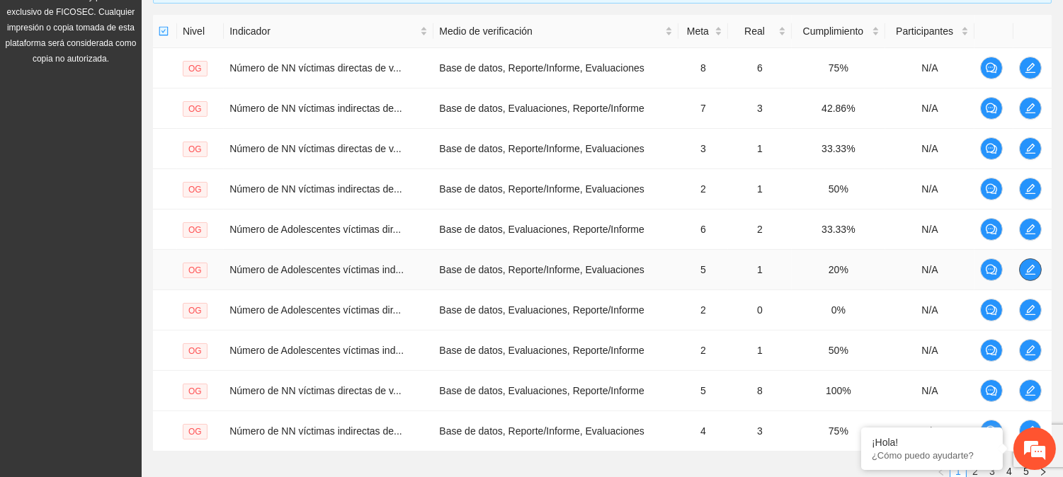
click at [1034, 269] on icon "edit" at bounding box center [1029, 269] width 11 height 11
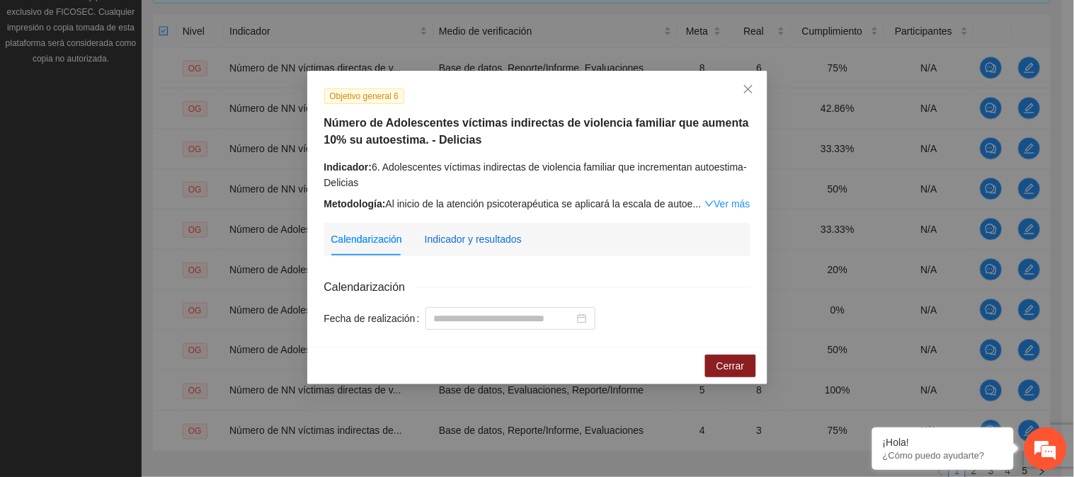
click at [507, 237] on div "Indicador y resultados" at bounding box center [473, 240] width 97 height 16
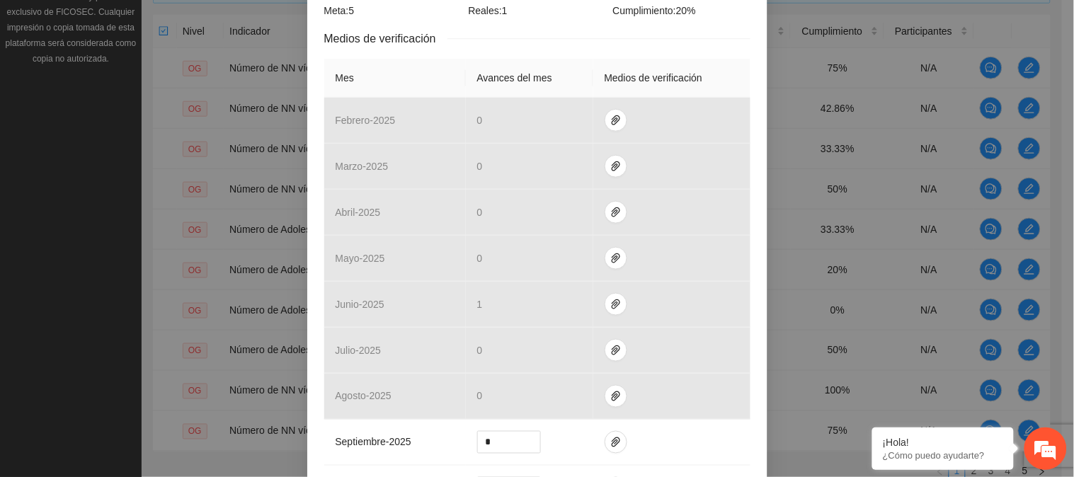
scroll to position [308, 0]
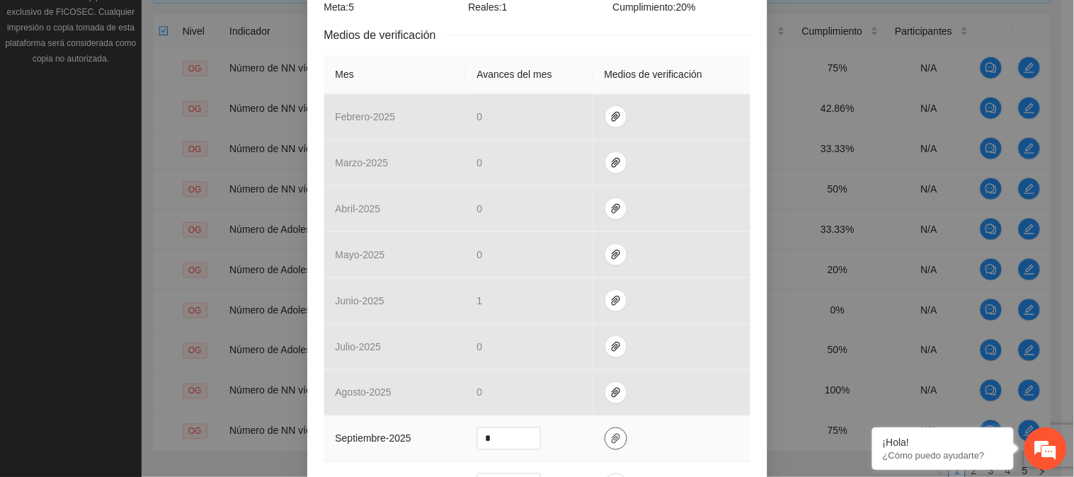
click at [616, 445] on button "button" at bounding box center [616, 439] width 23 height 23
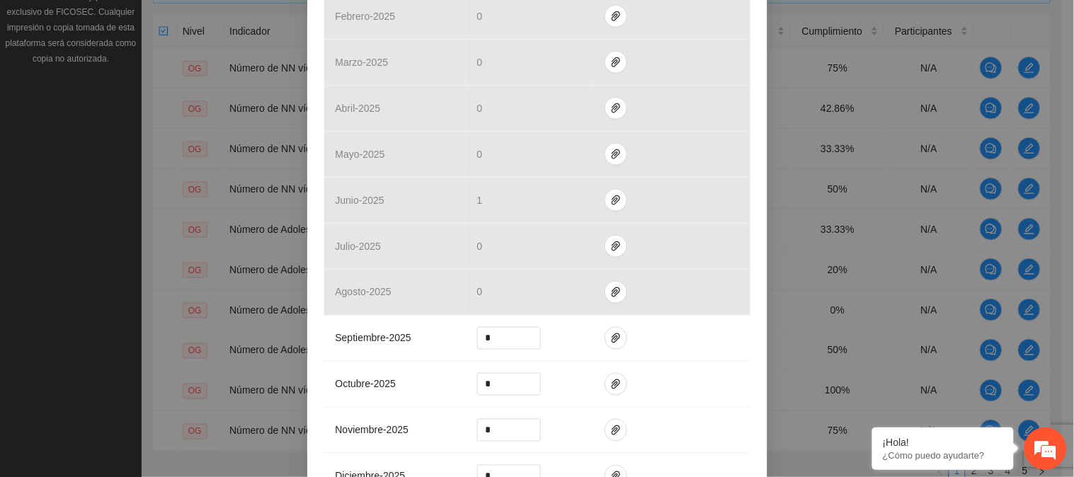
scroll to position [415, 0]
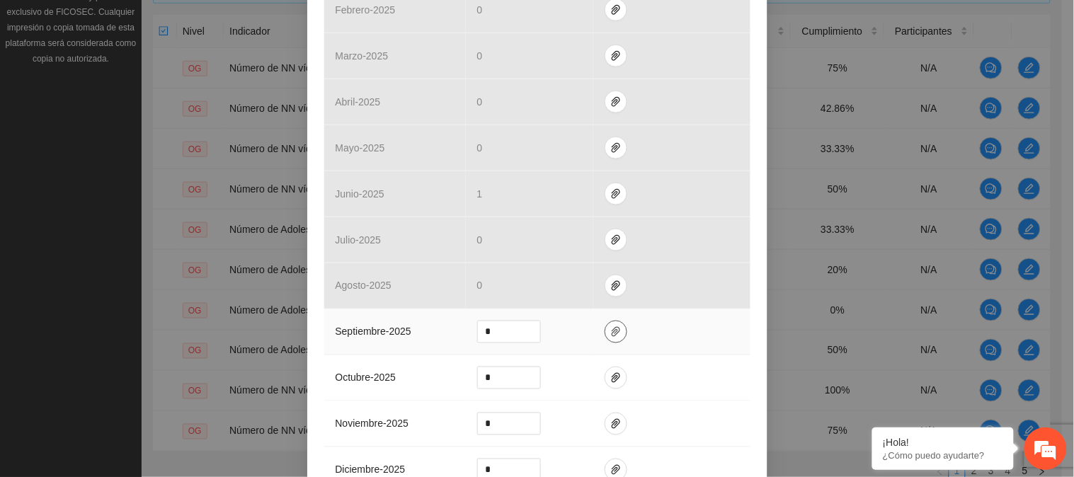
click at [610, 337] on icon "paper-clip" at bounding box center [615, 331] width 11 height 11
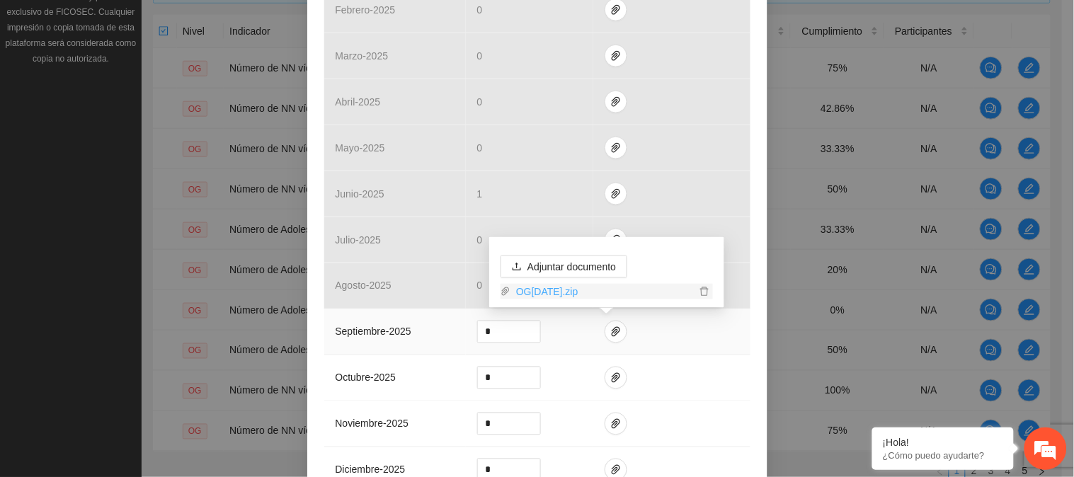
click at [593, 286] on link "OG[DATE].zip" at bounding box center [602, 292] width 185 height 16
click at [741, 370] on td at bounding box center [671, 378] width 157 height 46
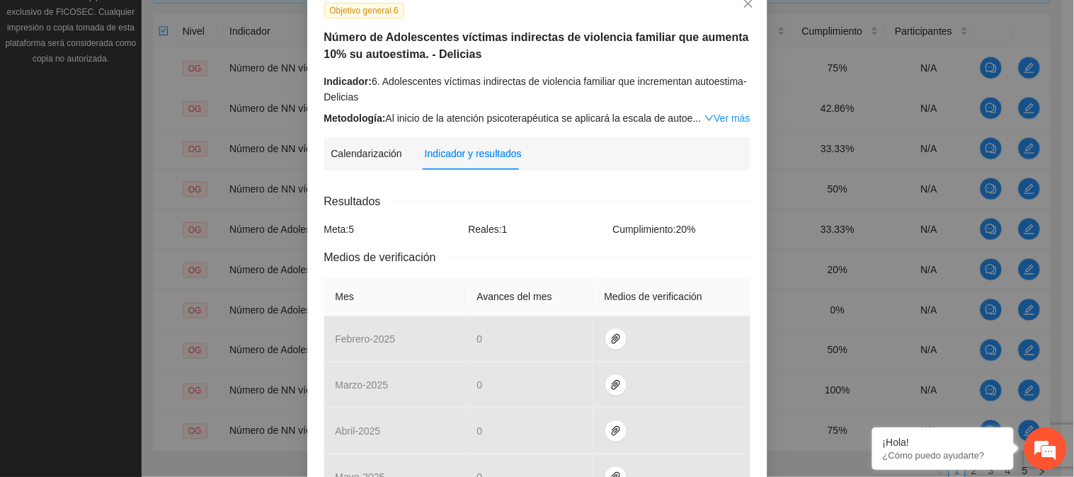
scroll to position [72, 0]
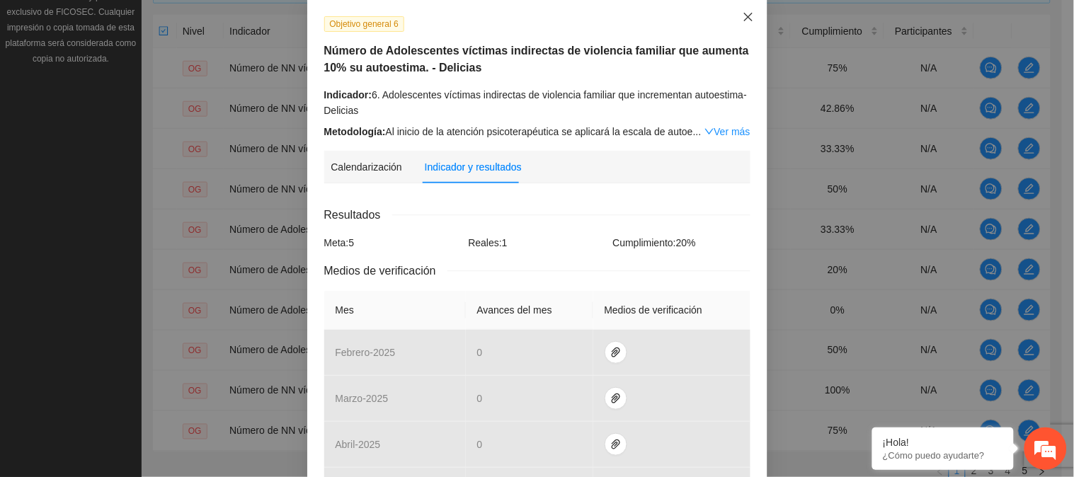
click at [748, 14] on span "Close" at bounding box center [748, 18] width 38 height 38
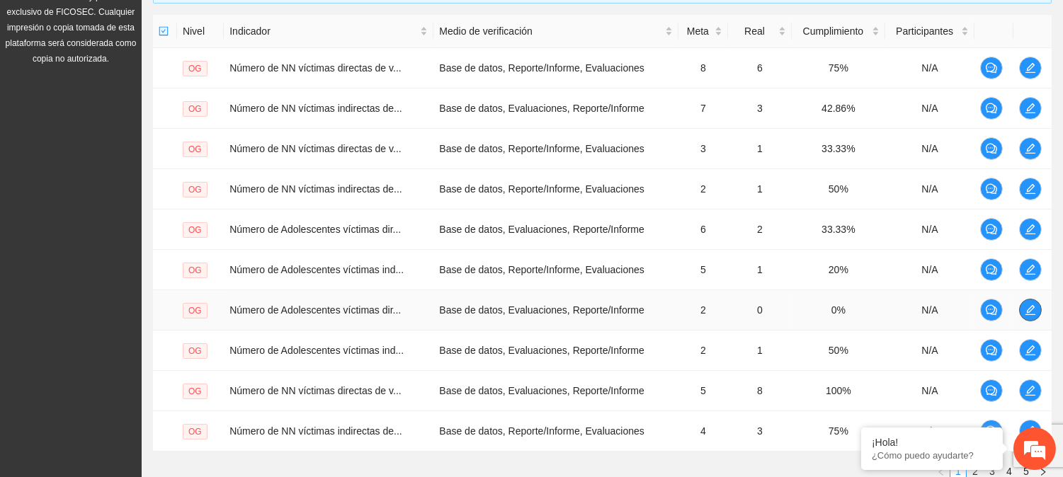
click at [1037, 307] on span "edit" at bounding box center [1030, 309] width 21 height 11
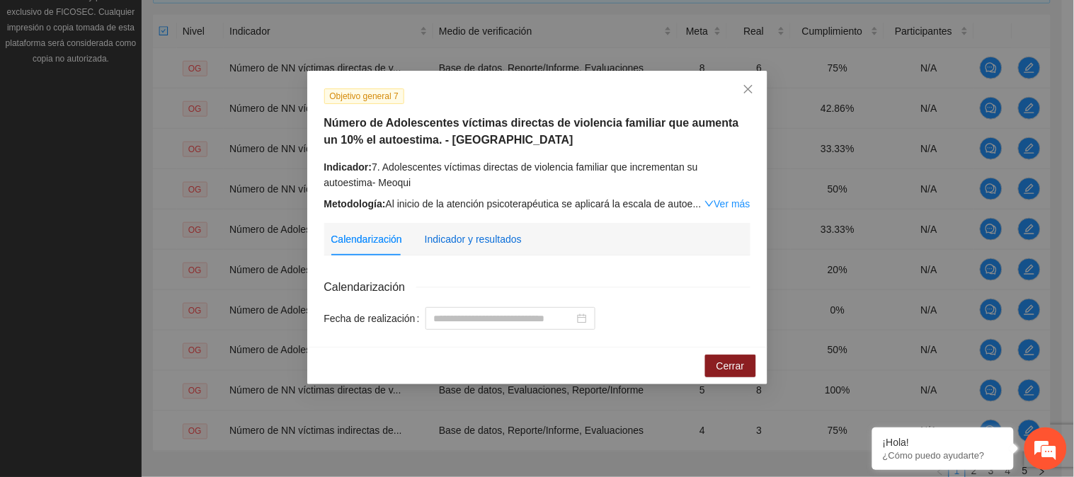
click at [435, 241] on div "Indicador y resultados" at bounding box center [473, 240] width 97 height 16
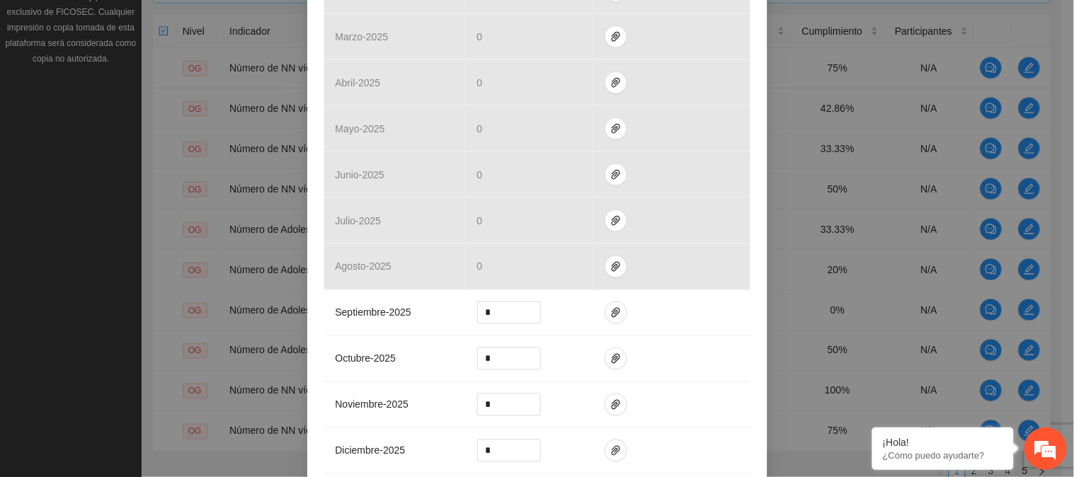
scroll to position [438, 0]
click at [612, 306] on icon "paper-clip" at bounding box center [615, 309] width 11 height 11
click at [612, 313] on icon "paper-clip" at bounding box center [616, 309] width 8 height 10
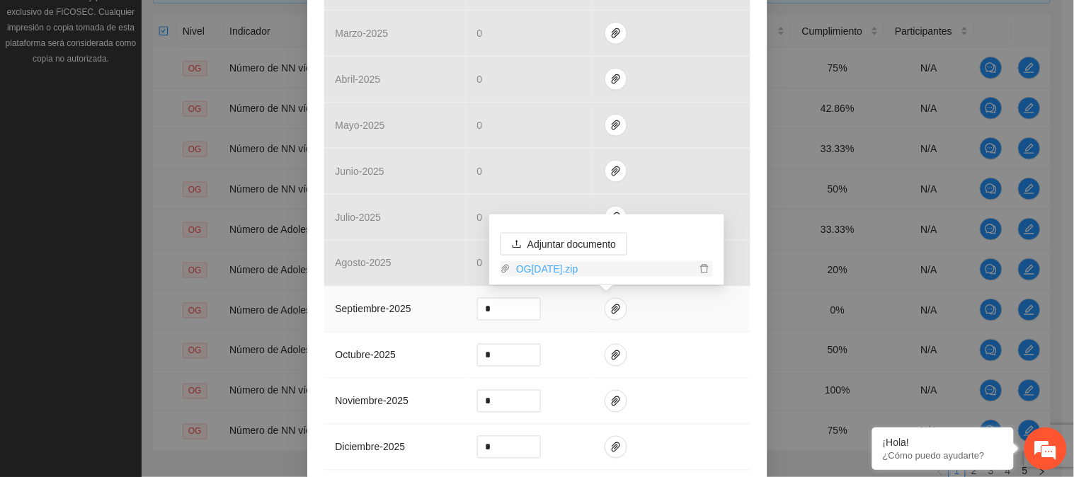
click at [579, 268] on link "OG[DATE].zip" at bounding box center [602, 269] width 185 height 16
drag, startPoint x: 484, startPoint y: 312, endPoint x: 476, endPoint y: 309, distance: 8.6
click at [478, 312] on input "*" at bounding box center [509, 309] width 62 height 21
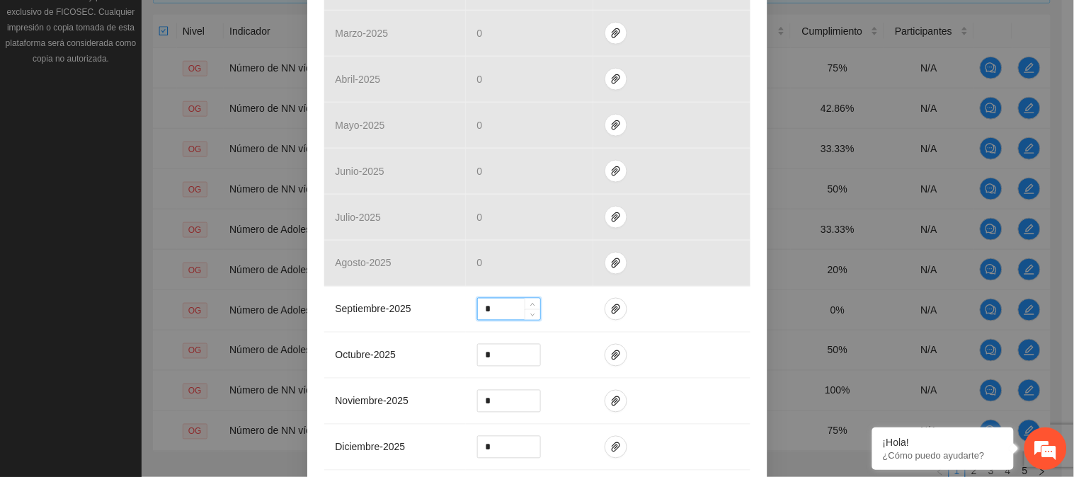
type input "*"
click at [746, 329] on div "Objetivo general 7 Número de Adolescentes víctimas directas de violencia famili…" at bounding box center [537, 116] width 460 height 966
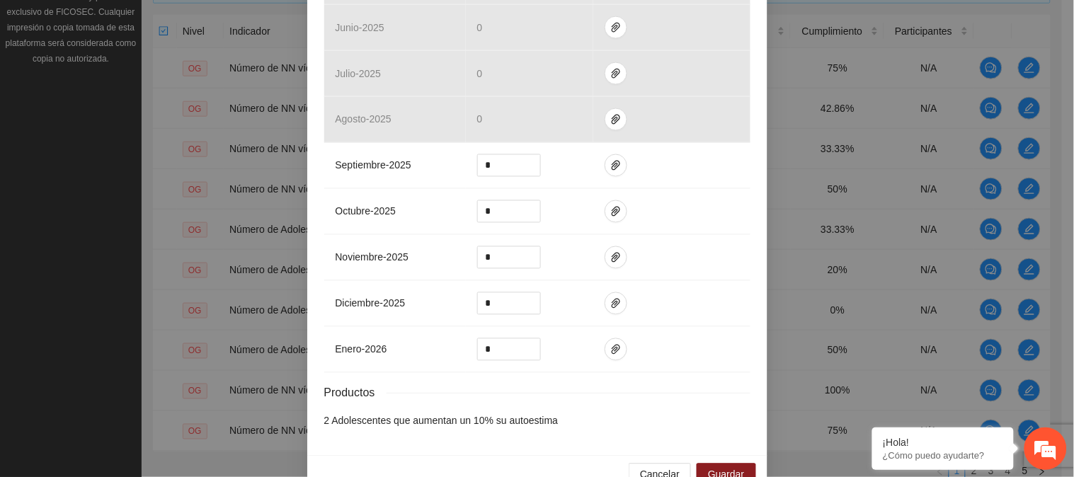
scroll to position [616, 0]
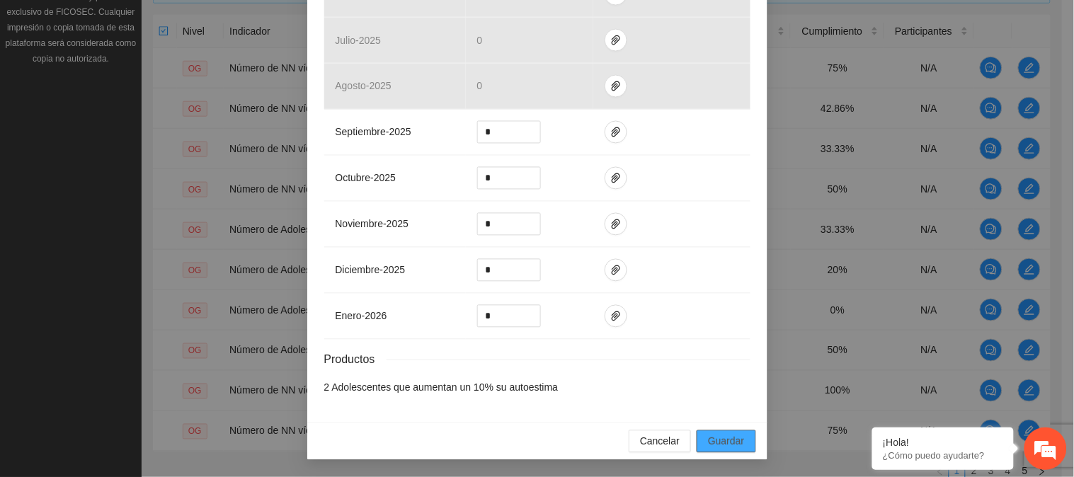
click at [712, 447] on span "Guardar" at bounding box center [726, 442] width 36 height 16
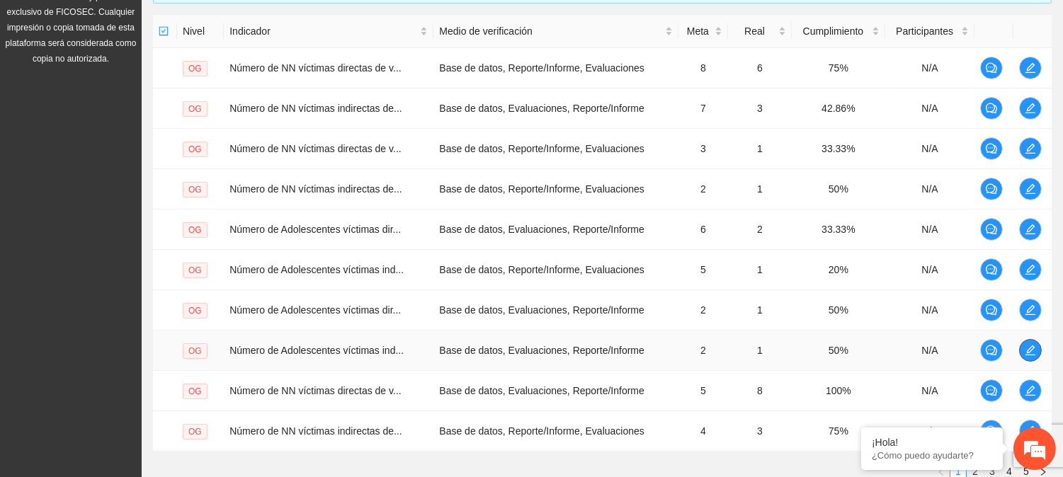
click at [1024, 350] on icon "edit" at bounding box center [1029, 350] width 11 height 11
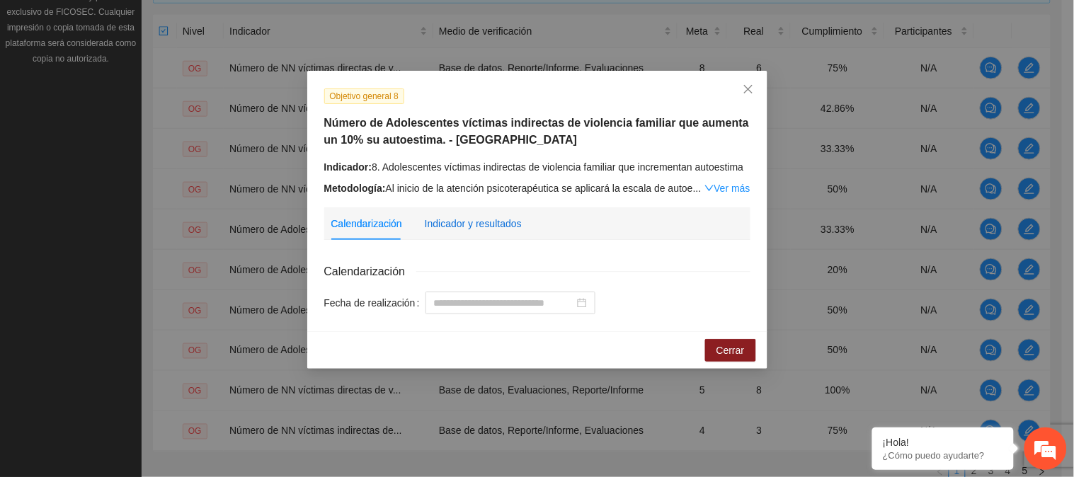
click at [476, 230] on div "Indicador y resultados" at bounding box center [473, 224] width 97 height 16
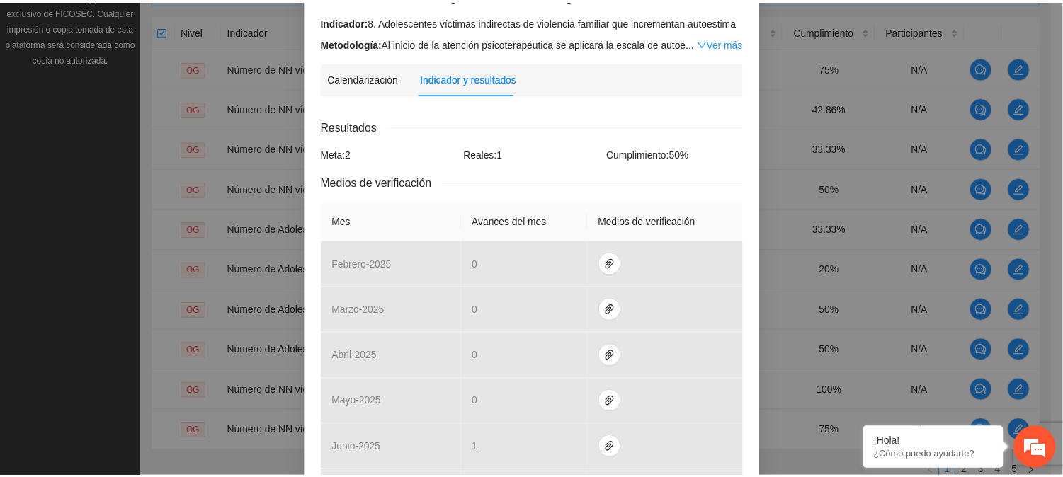
scroll to position [0, 0]
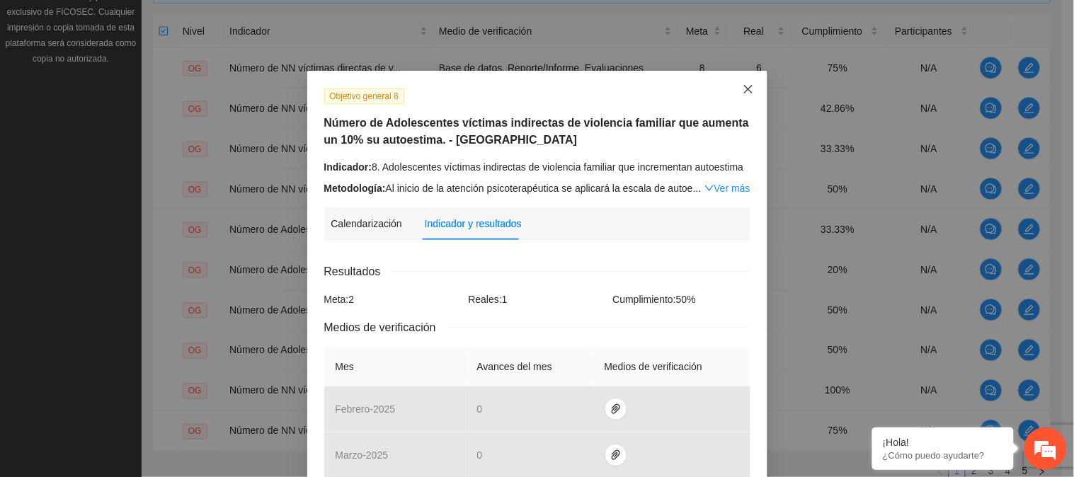
click at [737, 81] on span "Close" at bounding box center [748, 90] width 38 height 38
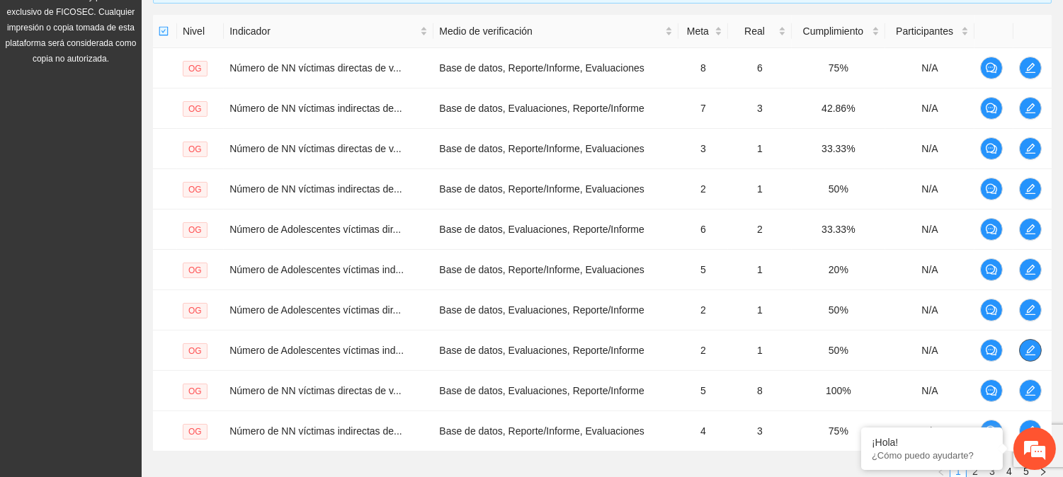
scroll to position [448, 0]
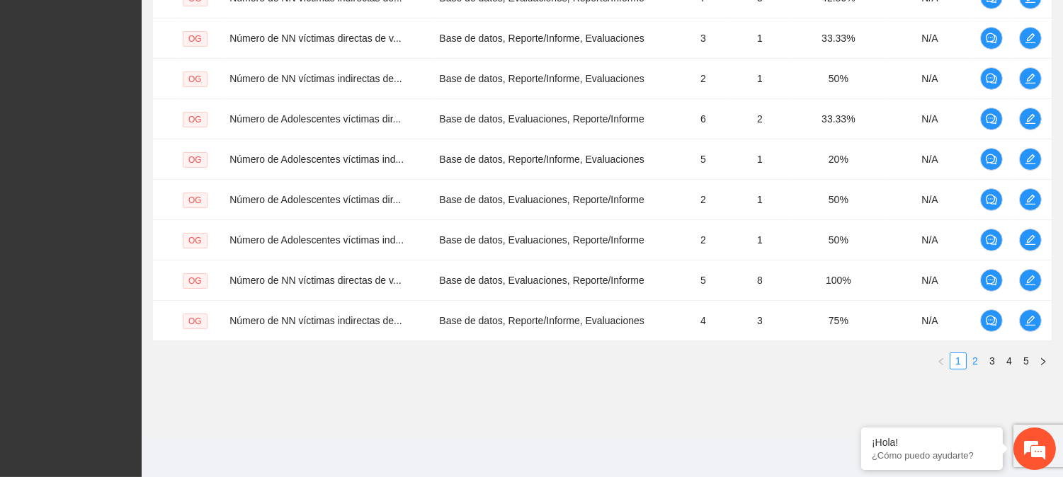
click at [971, 366] on link "2" at bounding box center [975, 361] width 16 height 16
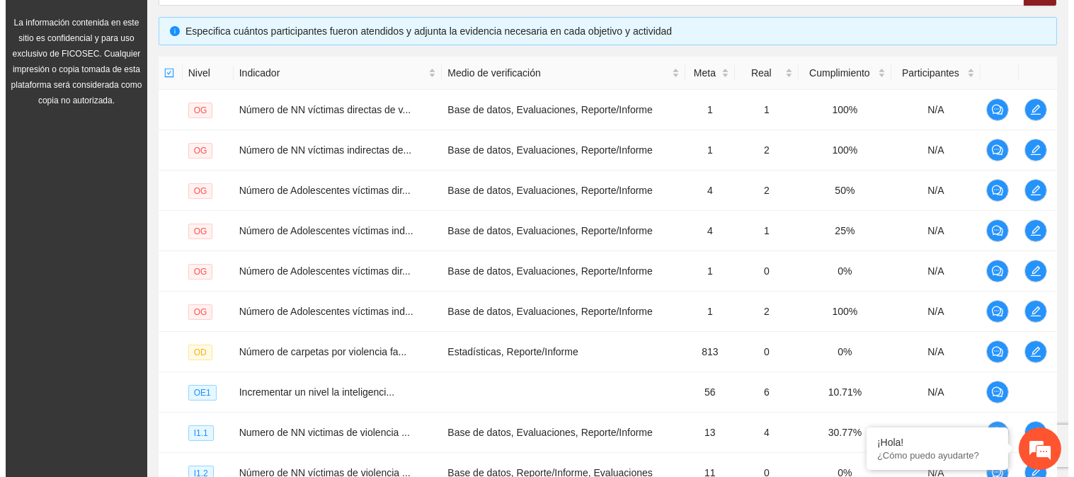
scroll to position [289, 0]
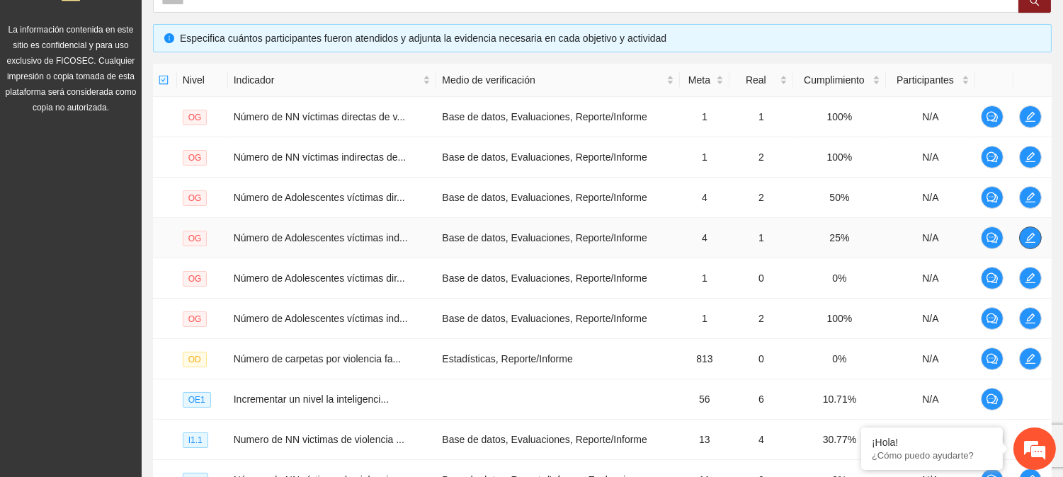
click at [1024, 232] on icon "edit" at bounding box center [1029, 237] width 11 height 11
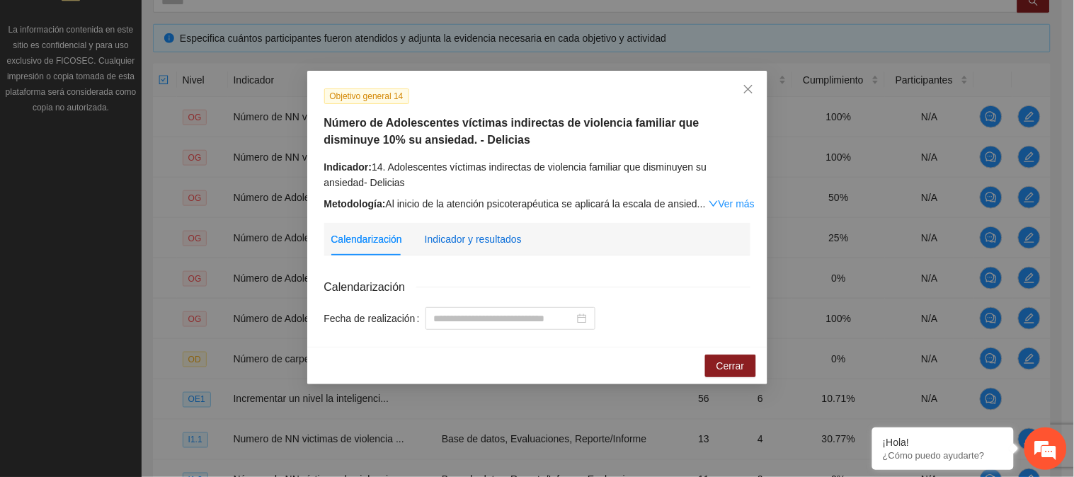
click at [457, 242] on div "Indicador y resultados" at bounding box center [473, 240] width 97 height 16
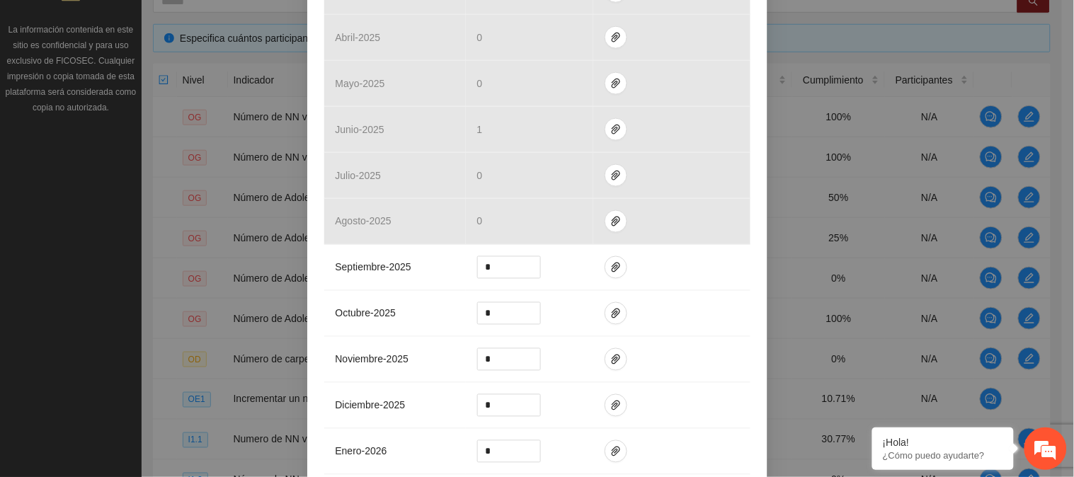
scroll to position [520, 0]
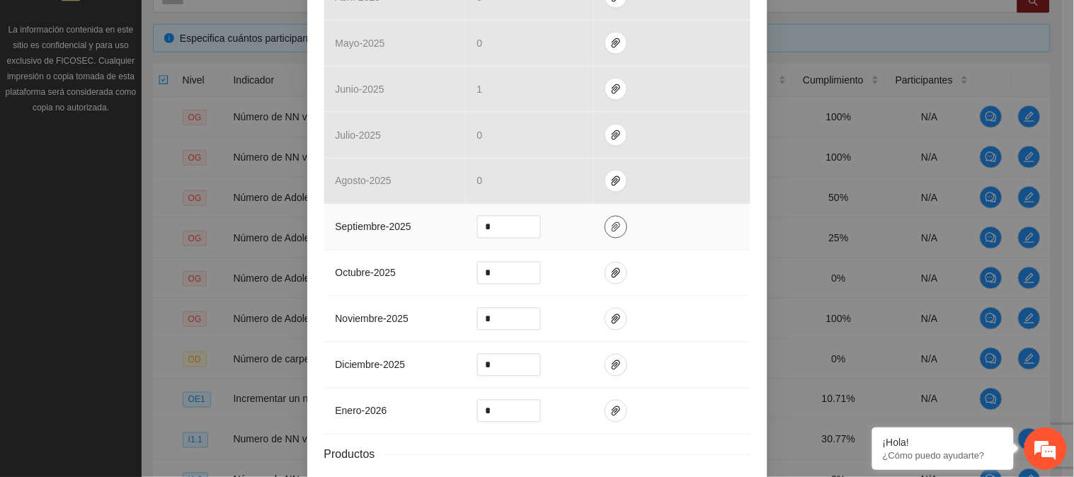
click at [612, 225] on icon "paper-clip" at bounding box center [616, 227] width 8 height 10
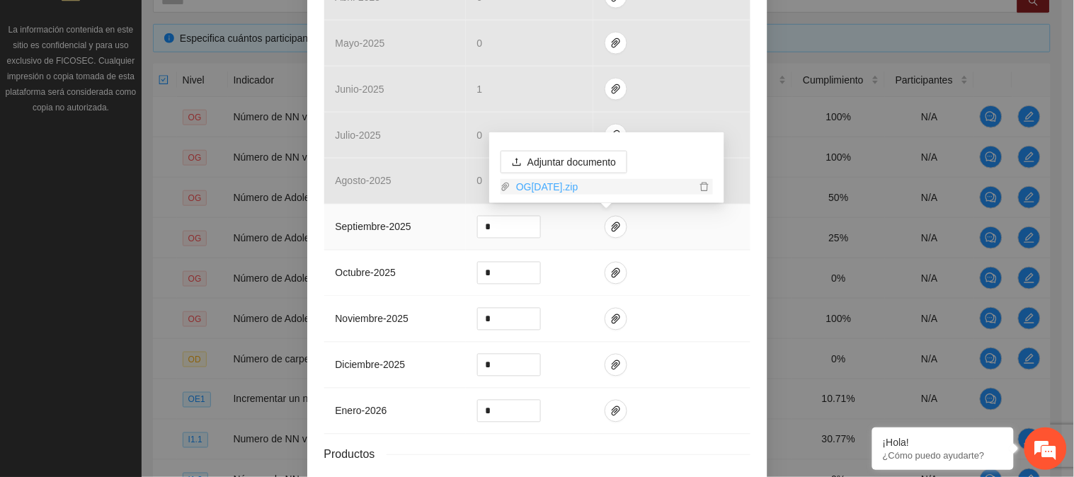
click at [577, 181] on link "OG[DATE].zip" at bounding box center [602, 187] width 185 height 16
click at [753, 274] on div "Objetivo general 14 Número de Adolescentes víctimas indirectas de violencia fam…" at bounding box center [537, 34] width 460 height 966
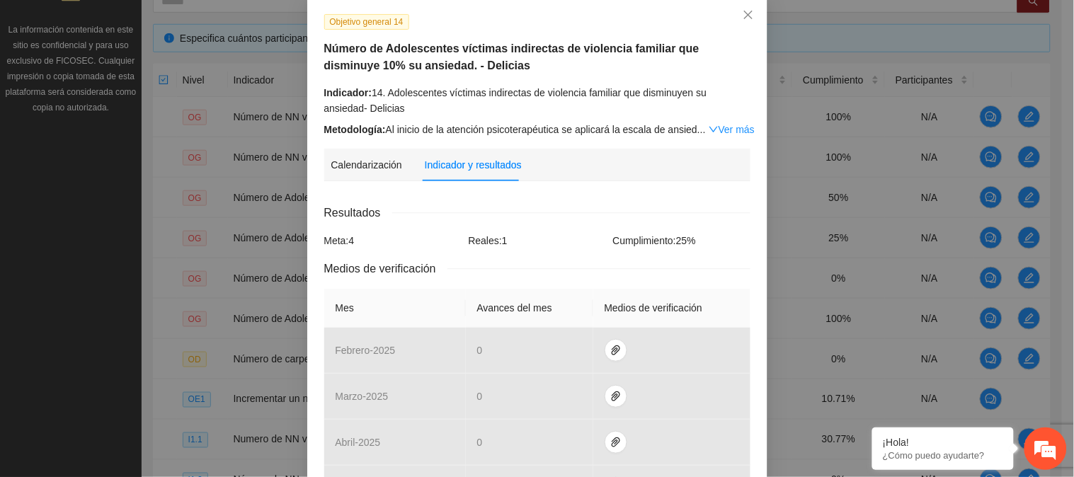
scroll to position [0, 0]
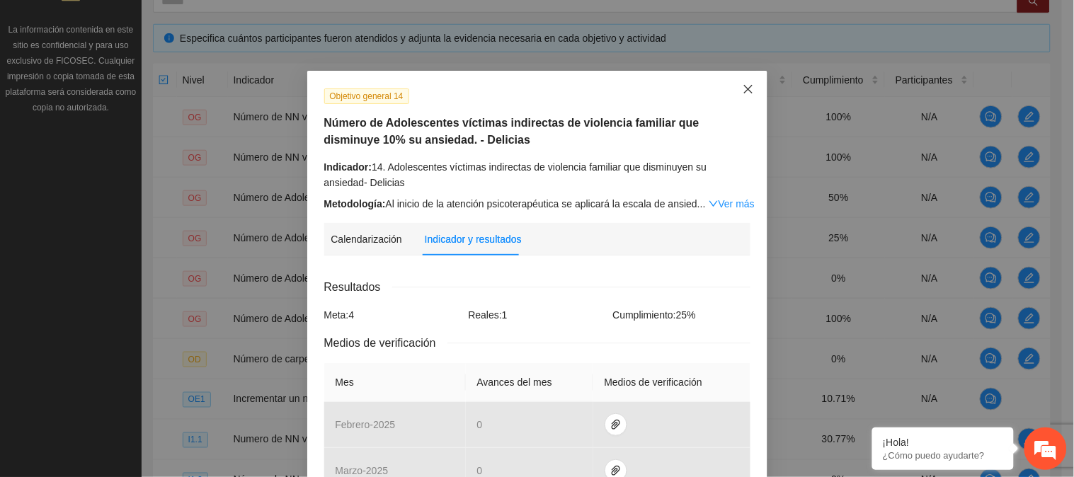
click at [744, 85] on icon "close" at bounding box center [748, 89] width 11 height 11
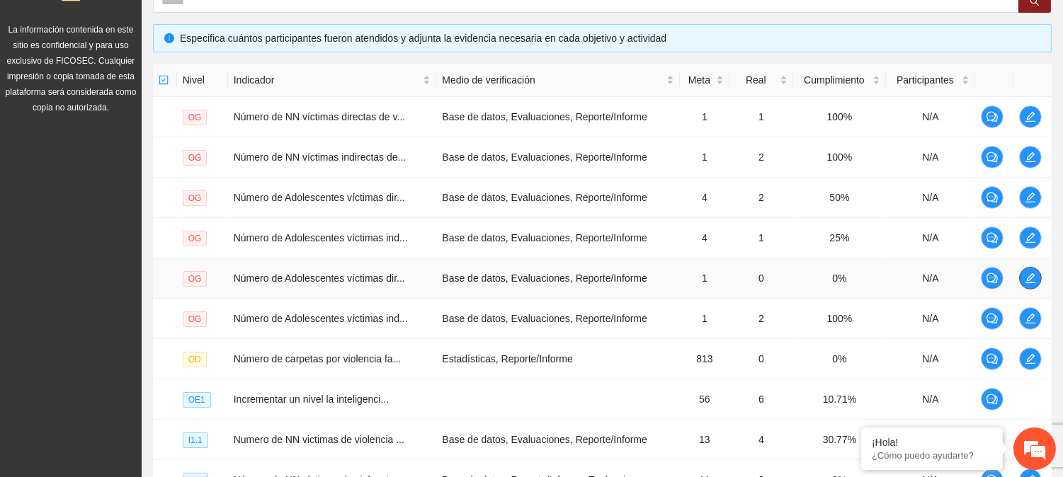
click at [1030, 273] on icon "edit" at bounding box center [1029, 278] width 11 height 11
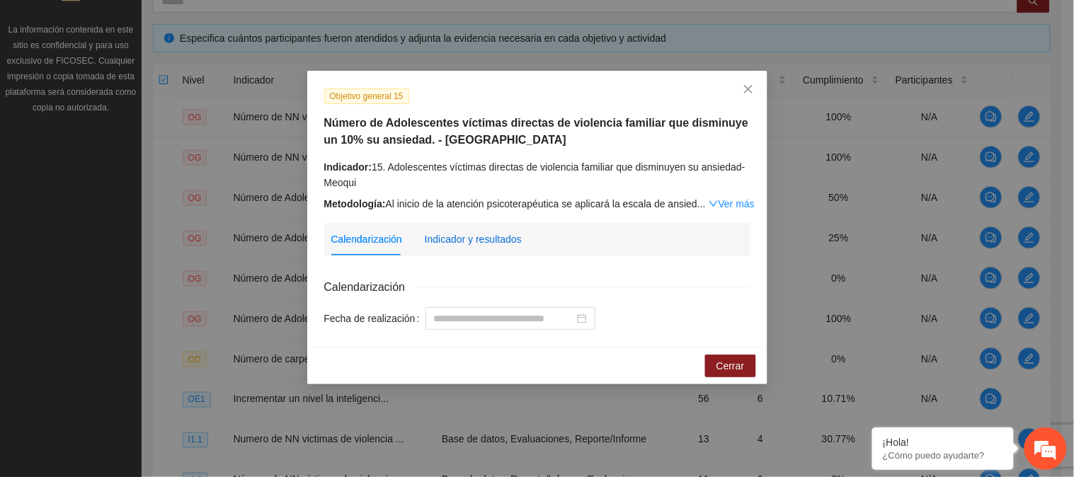
click at [445, 238] on div "Indicador y resultados" at bounding box center [473, 240] width 97 height 16
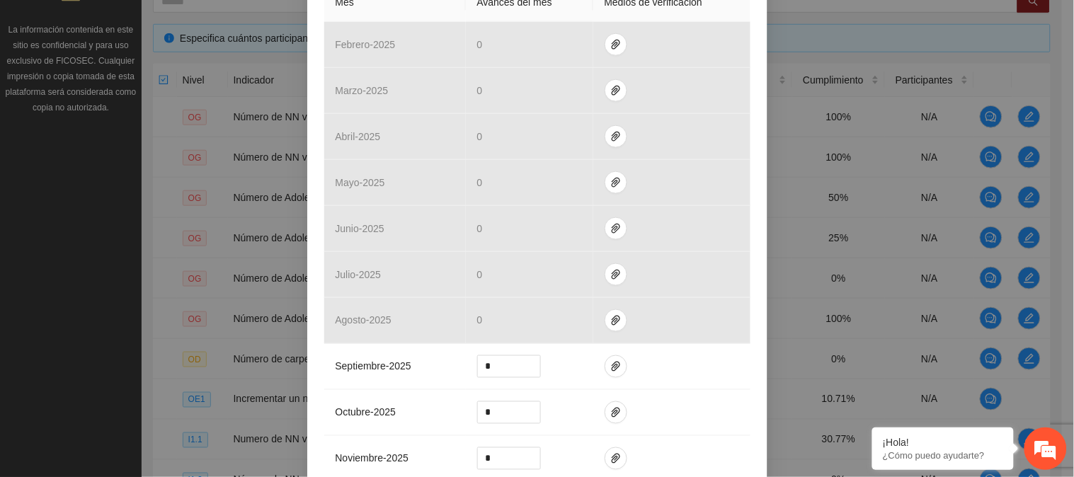
scroll to position [386, 0]
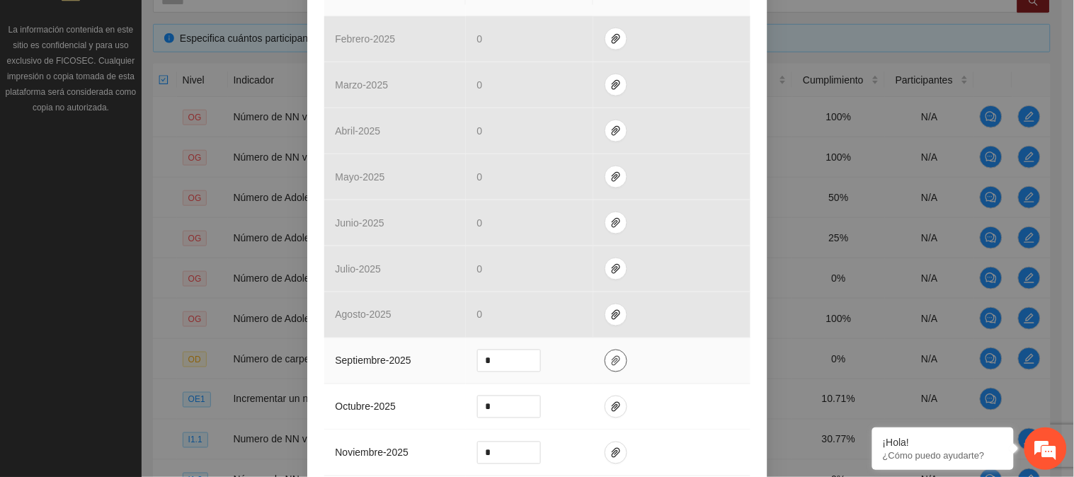
click at [605, 362] on span "paper-clip" at bounding box center [615, 360] width 21 height 11
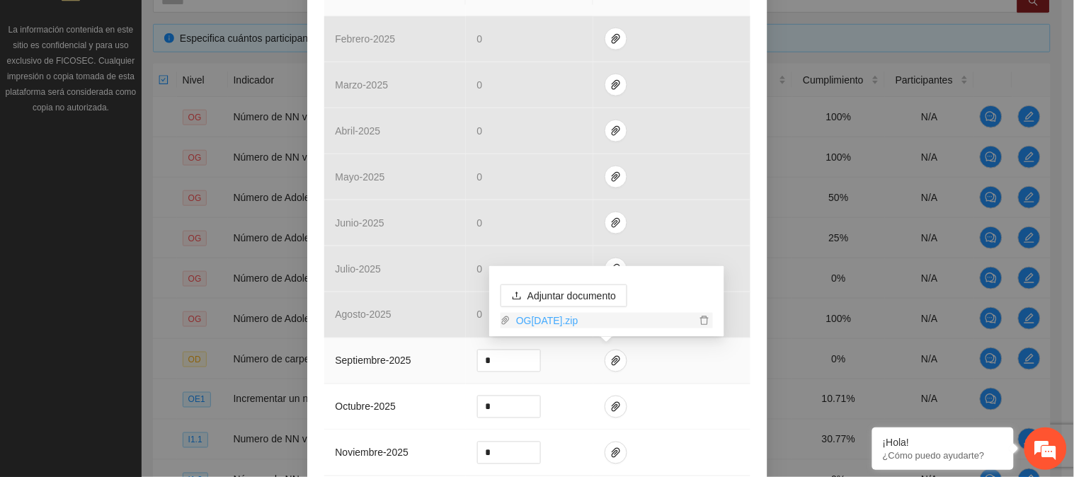
click at [595, 319] on link "OG[DATE].zip" at bounding box center [602, 321] width 185 height 16
drag, startPoint x: 472, startPoint y: 365, endPoint x: 462, endPoint y: 348, distance: 19.7
click at [469, 365] on td "*" at bounding box center [529, 361] width 127 height 46
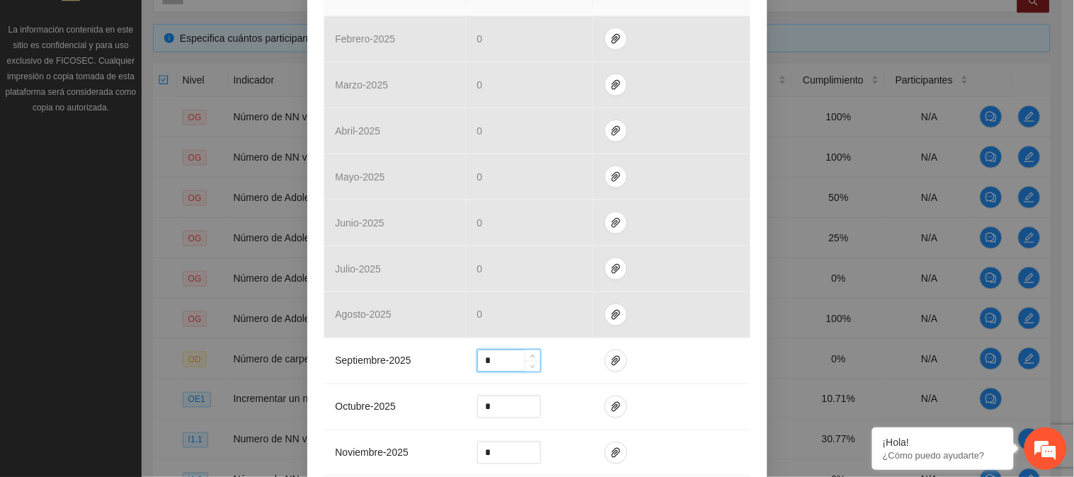
type input "*"
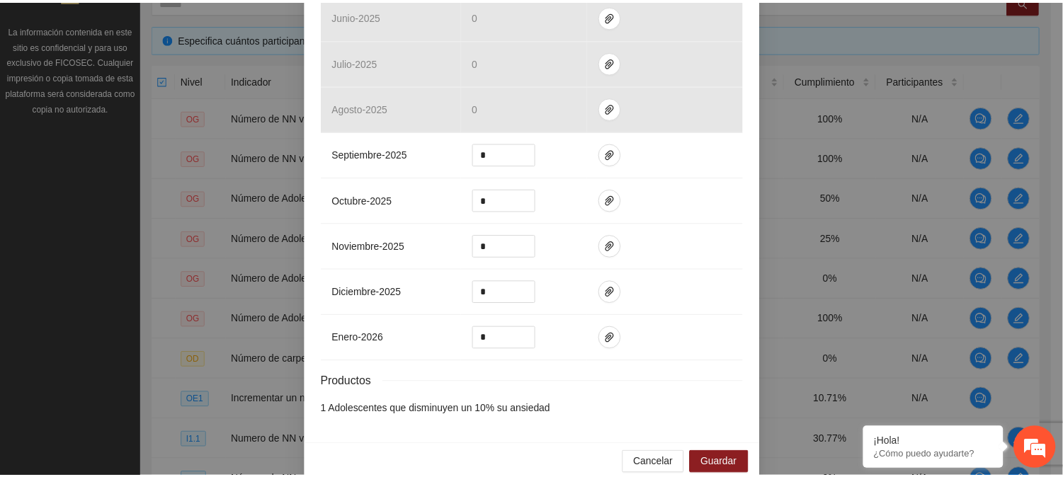
scroll to position [598, 0]
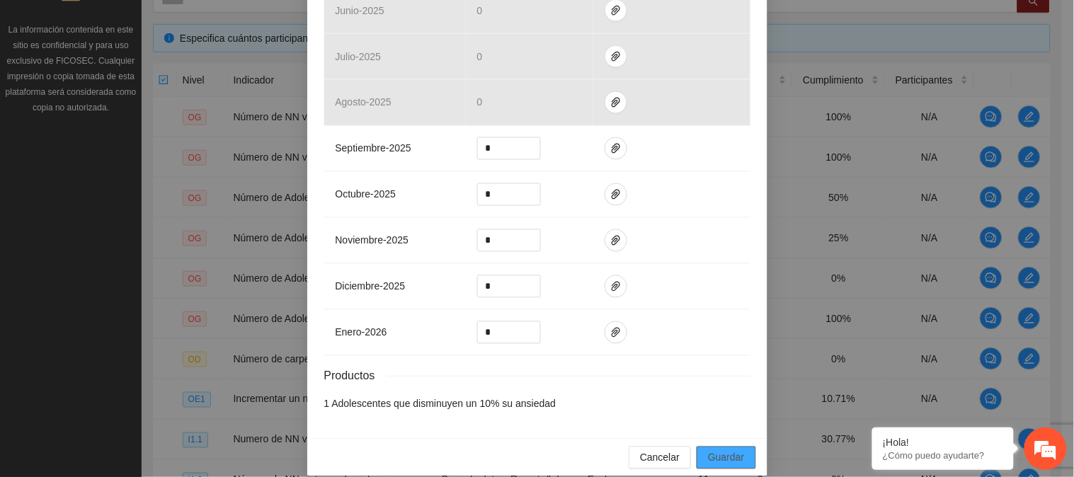
click at [722, 456] on span "Guardar" at bounding box center [726, 458] width 36 height 16
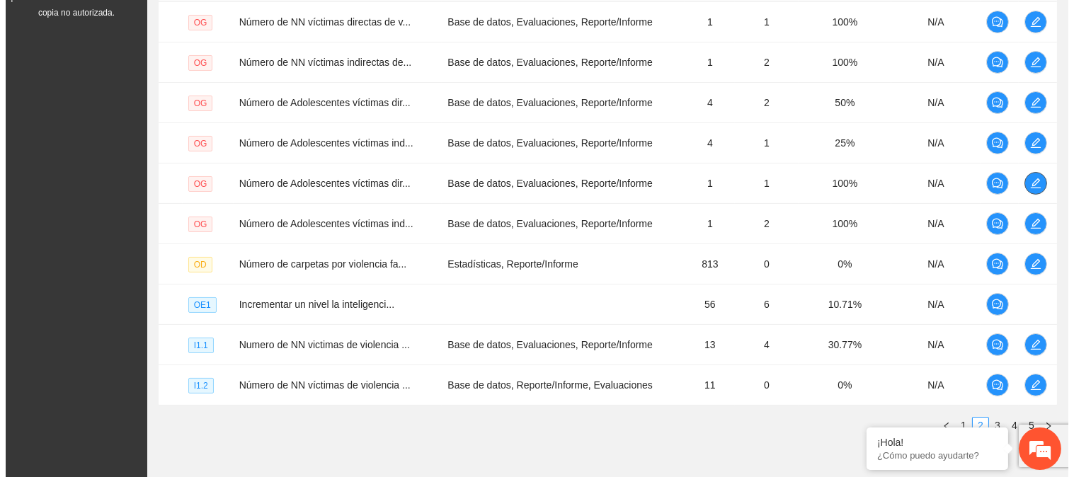
scroll to position [415, 0]
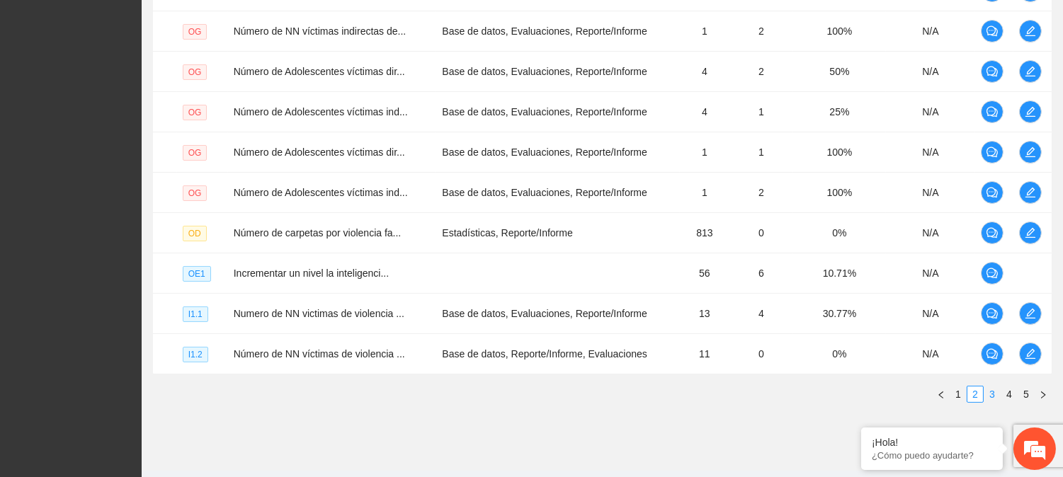
click at [990, 394] on link "3" at bounding box center [992, 395] width 16 height 16
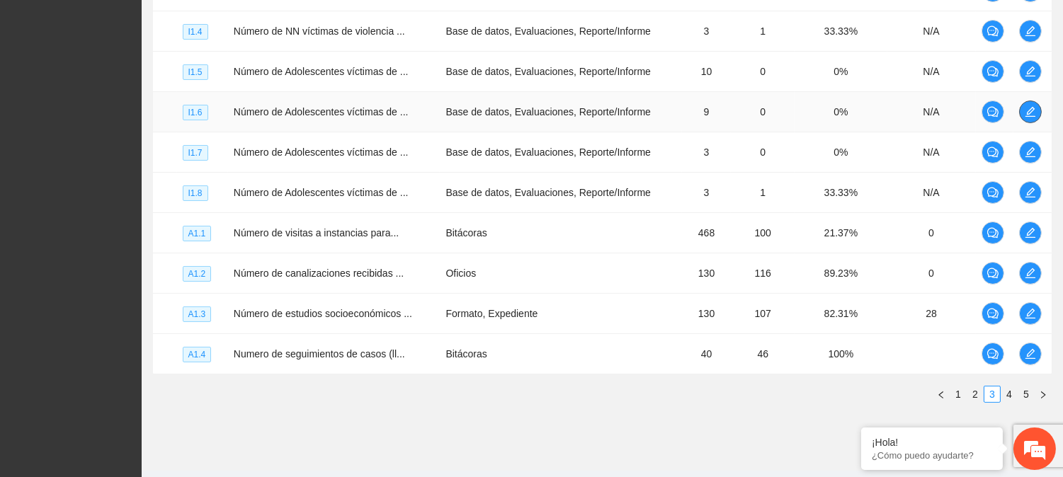
click at [1032, 110] on icon "edit" at bounding box center [1030, 112] width 10 height 10
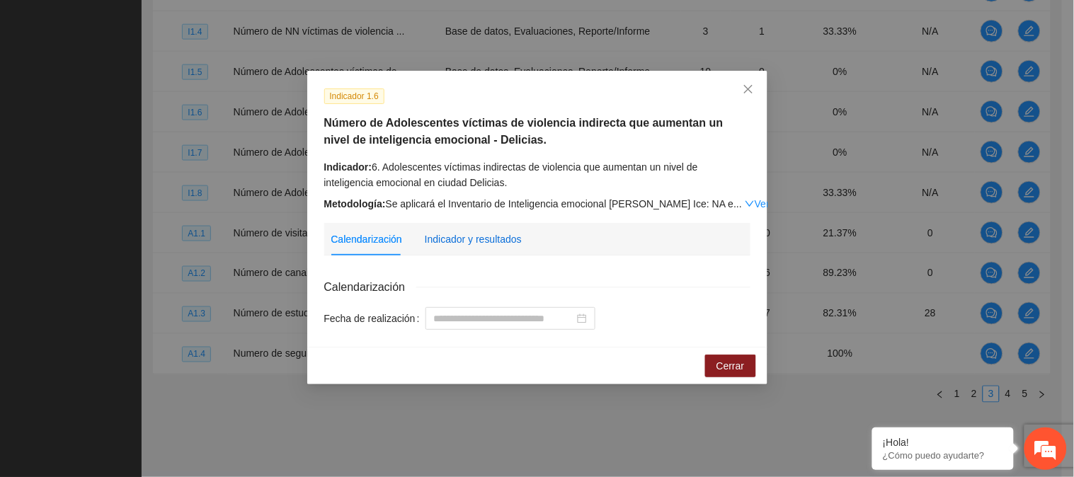
click at [464, 238] on div "Indicador y resultados" at bounding box center [473, 240] width 97 height 16
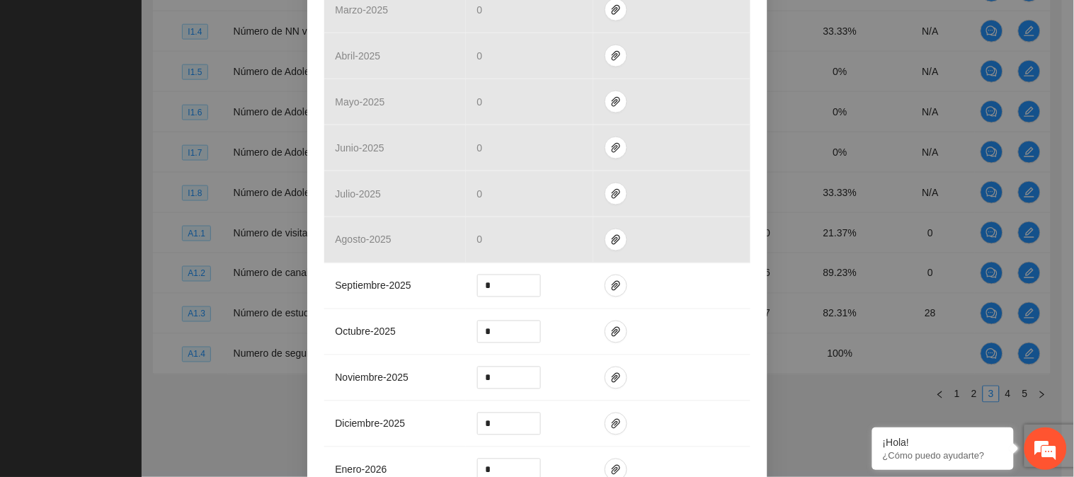
scroll to position [491, 0]
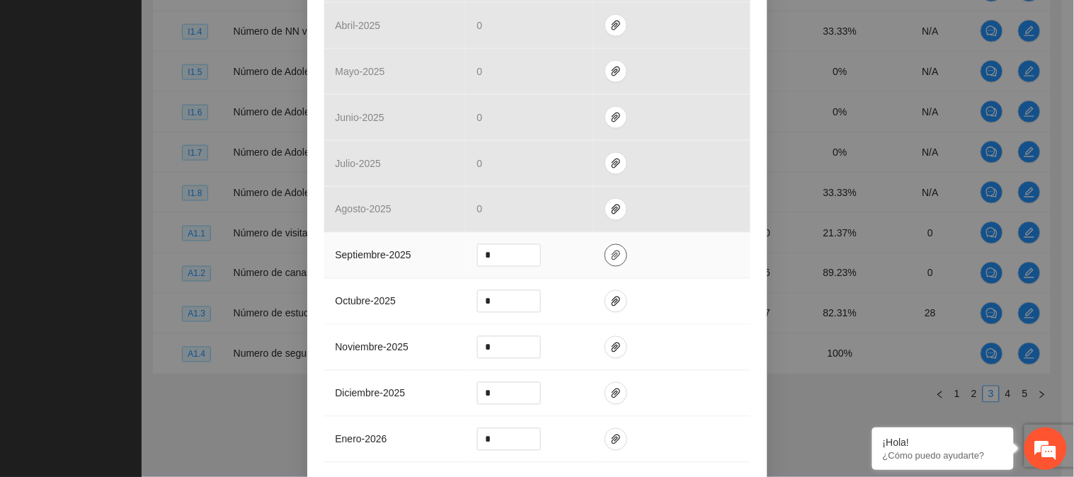
click at [610, 259] on icon "paper-clip" at bounding box center [615, 255] width 11 height 11
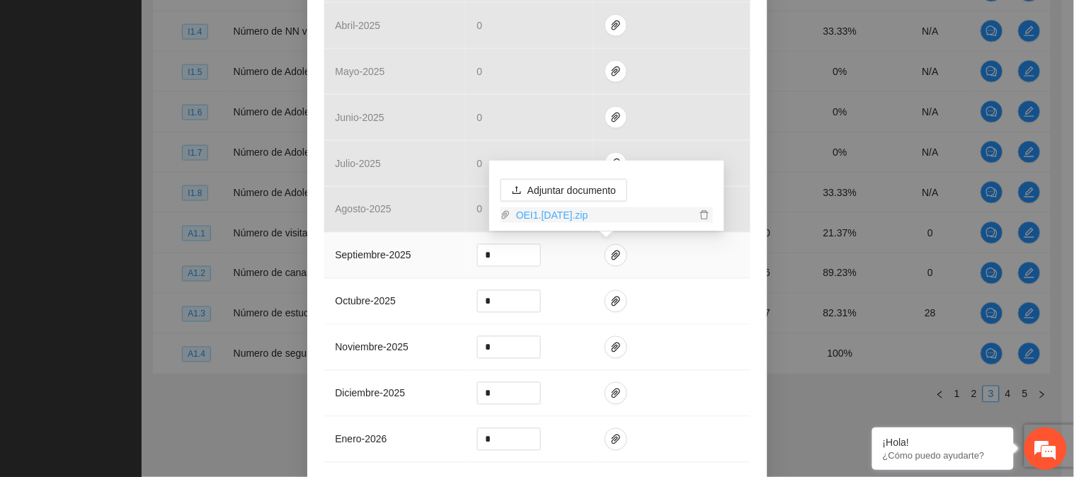
click at [588, 215] on link "OEI1.[DATE].zip" at bounding box center [602, 215] width 185 height 16
click at [666, 317] on td at bounding box center [671, 302] width 157 height 46
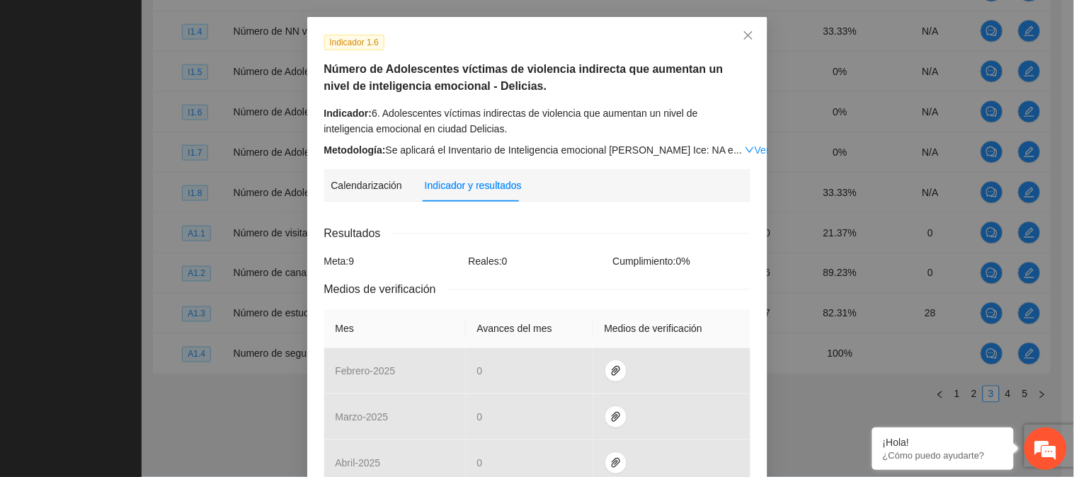
scroll to position [0, 0]
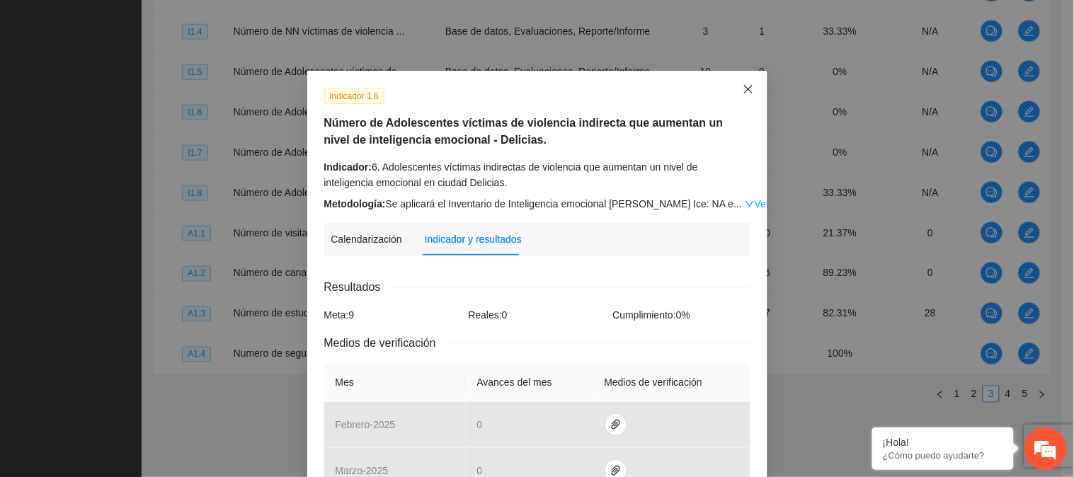
click at [743, 91] on icon "close" at bounding box center [748, 89] width 11 height 11
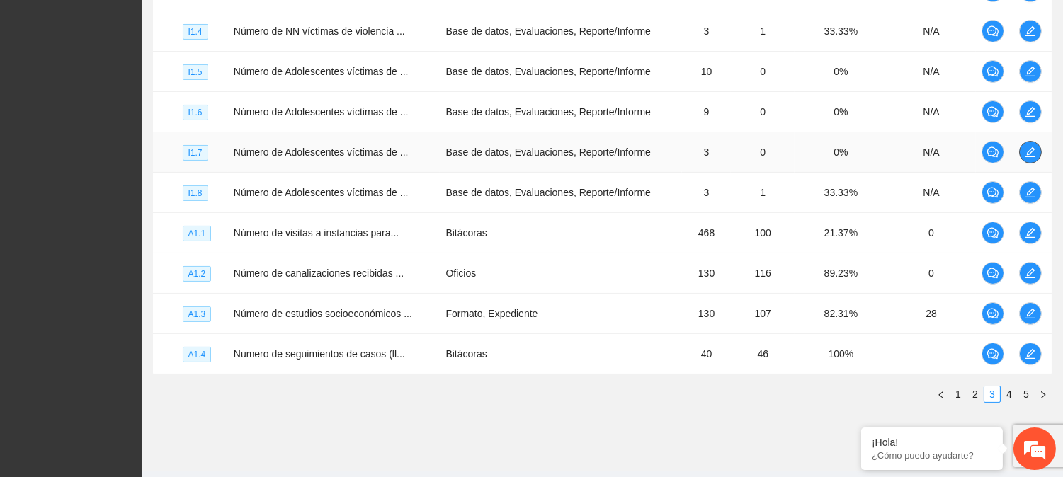
click at [1027, 149] on icon "edit" at bounding box center [1029, 152] width 11 height 11
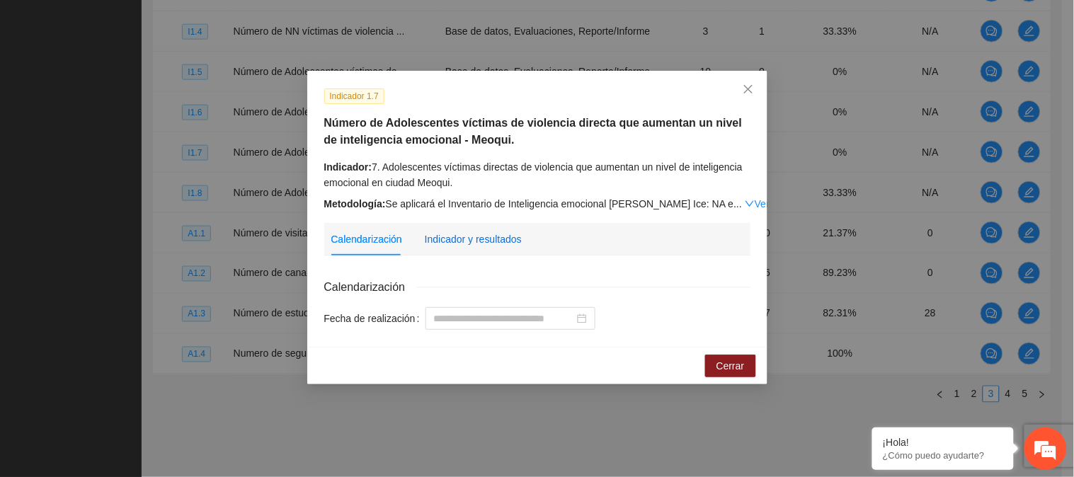
click at [461, 234] on div "Indicador y resultados" at bounding box center [473, 240] width 97 height 16
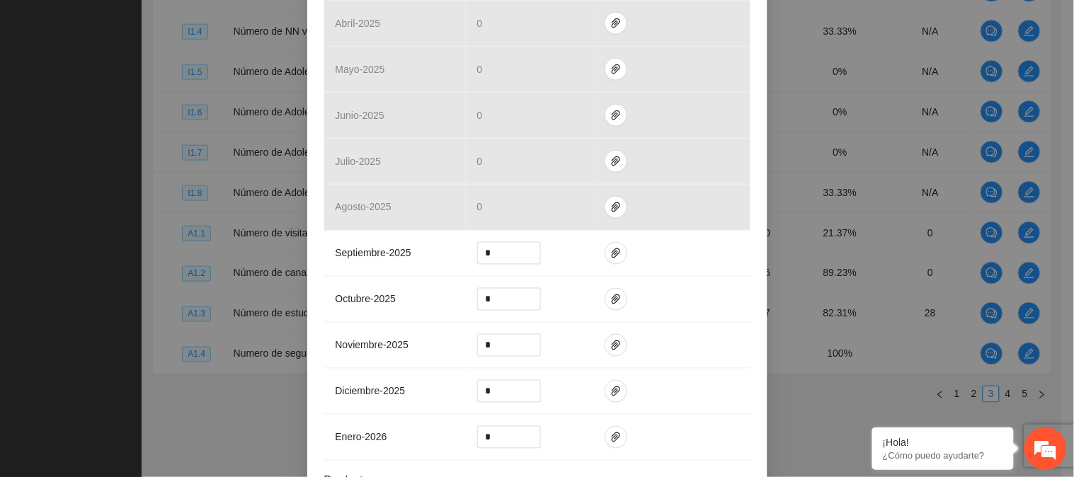
scroll to position [496, 0]
click at [611, 255] on icon "paper-clip" at bounding box center [615, 251] width 11 height 11
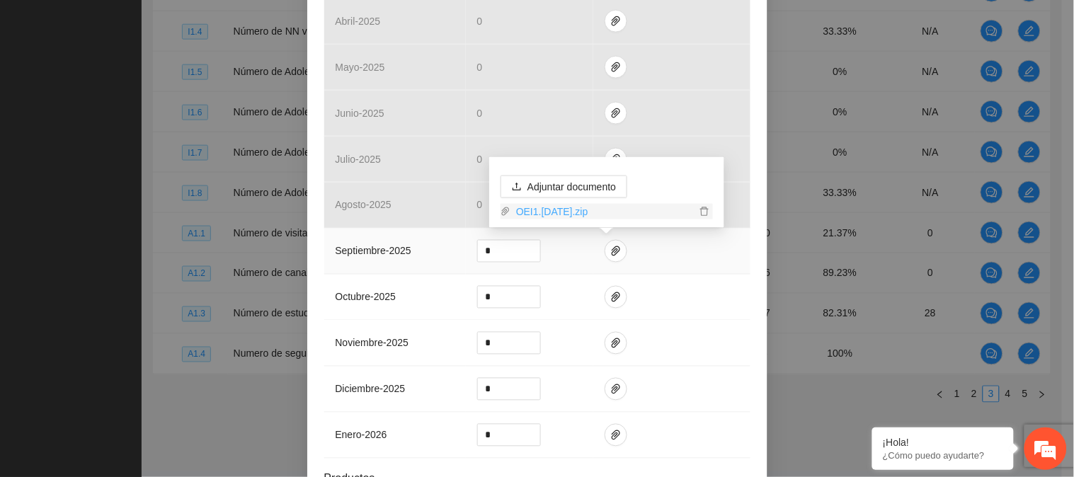
click at [593, 215] on link "OEI1.[DATE].zip" at bounding box center [602, 212] width 185 height 16
click at [750, 267] on div "Indicador 1.7 Número de Adolescentes víctimas de violencia directa que aumentan…" at bounding box center [537, 66] width 460 height 982
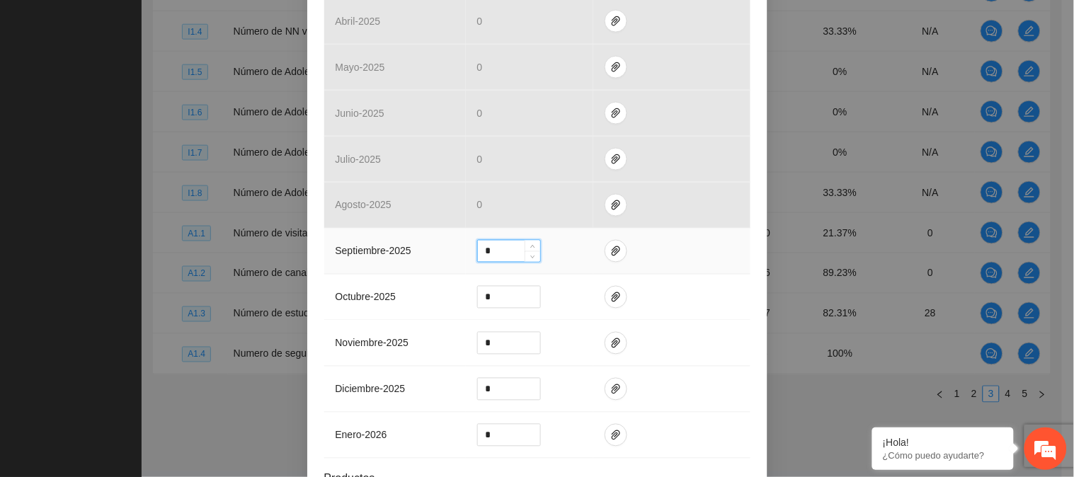
drag, startPoint x: 491, startPoint y: 250, endPoint x: 458, endPoint y: 250, distance: 32.6
click at [458, 250] on tr "septiembre - 2025 *" at bounding box center [537, 252] width 426 height 46
type input "*"
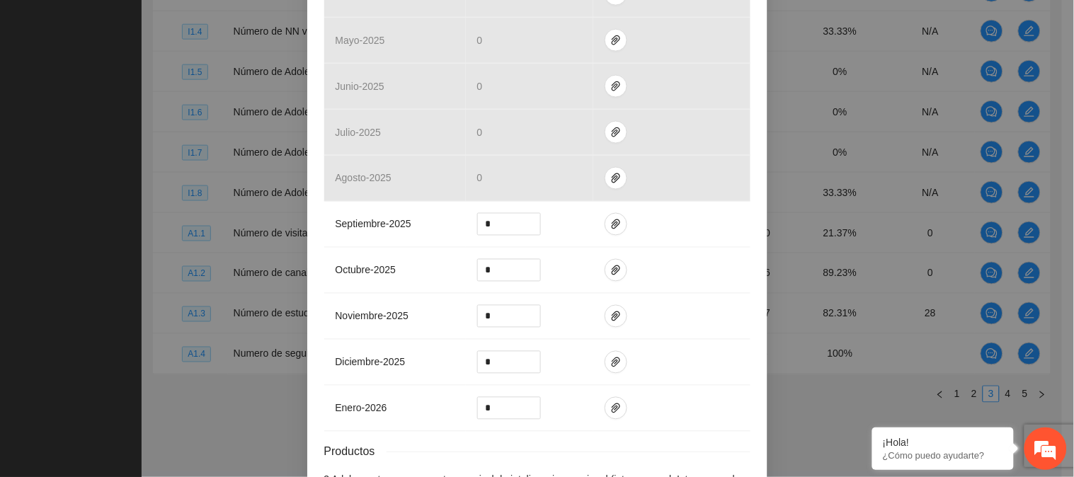
scroll to position [632, 0]
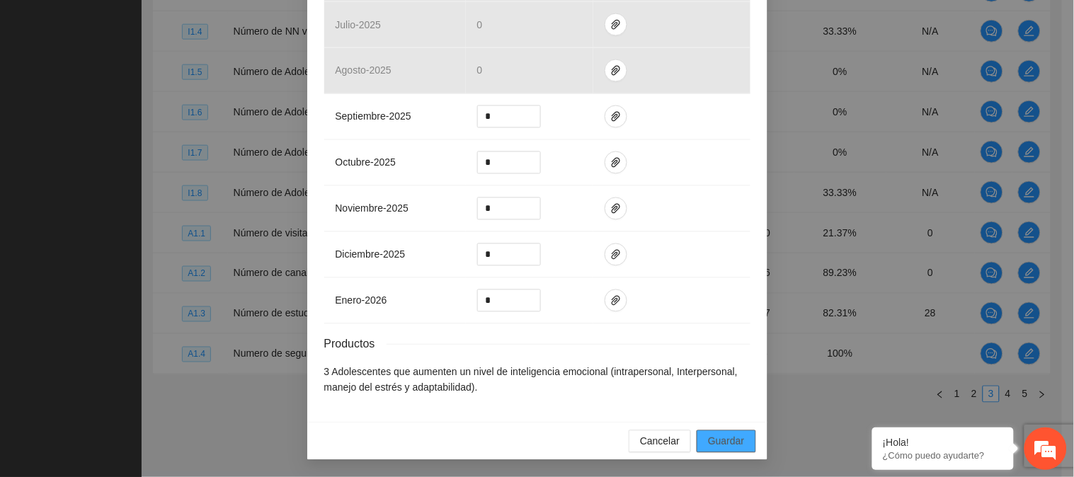
click at [734, 437] on span "Guardar" at bounding box center [726, 442] width 36 height 16
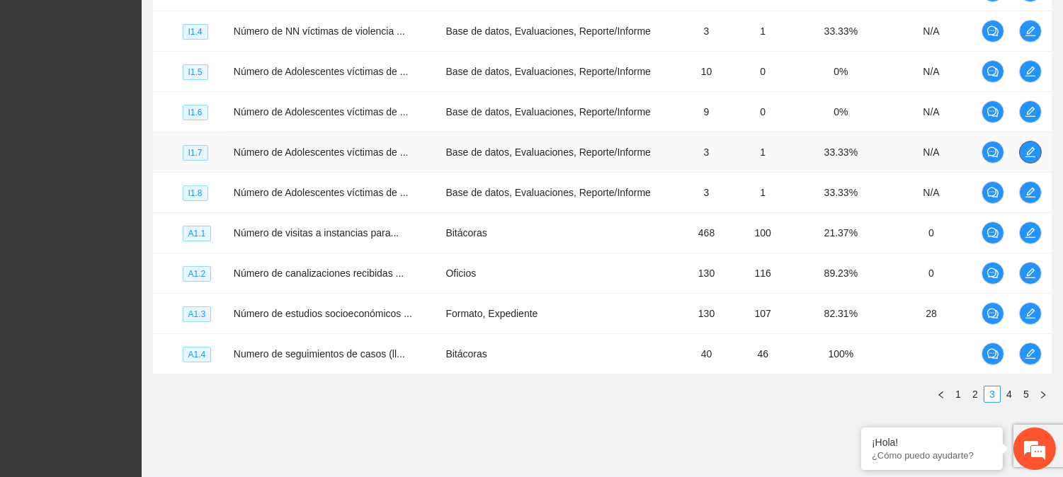
click at [1028, 147] on icon "edit" at bounding box center [1029, 152] width 11 height 11
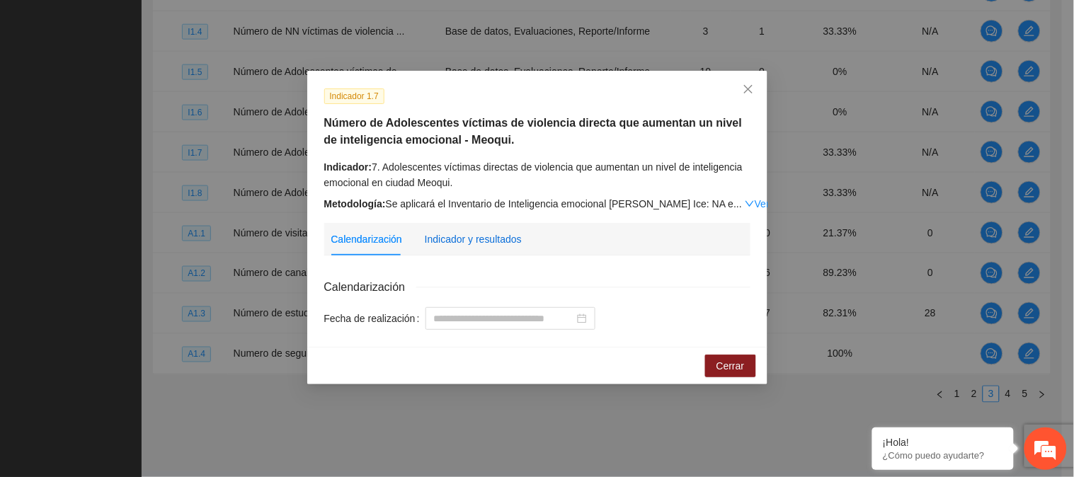
click at [470, 244] on div "Indicador y resultados" at bounding box center [473, 240] width 97 height 16
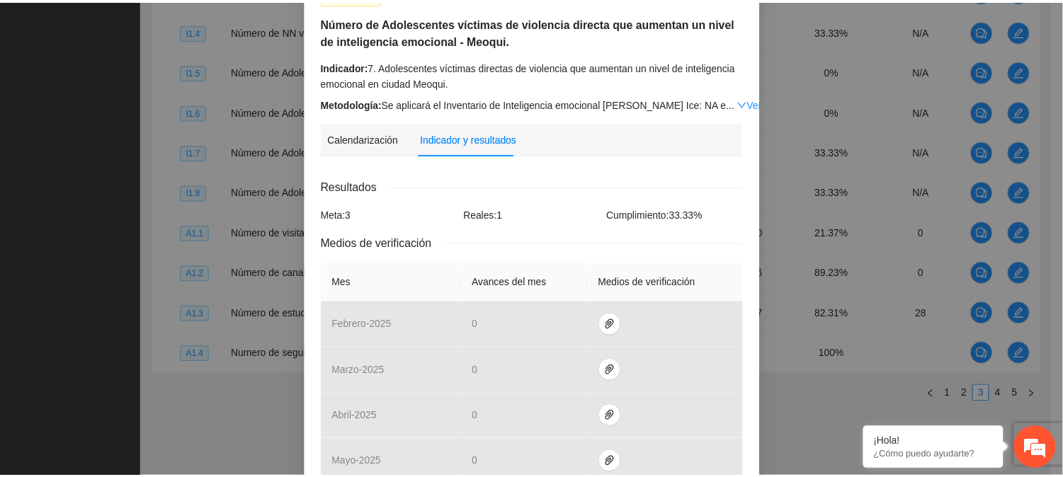
scroll to position [0, 0]
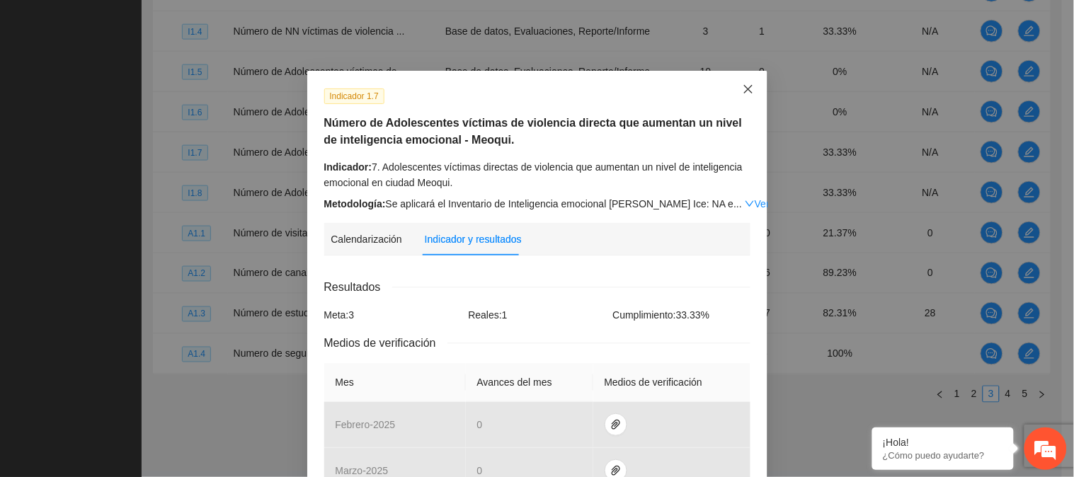
click at [743, 86] on icon "close" at bounding box center [748, 89] width 11 height 11
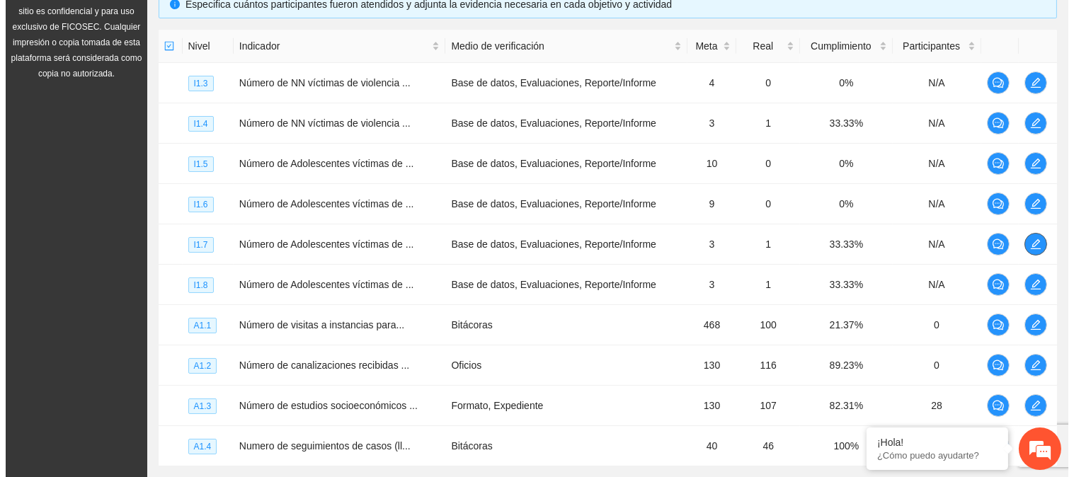
scroll to position [448, 0]
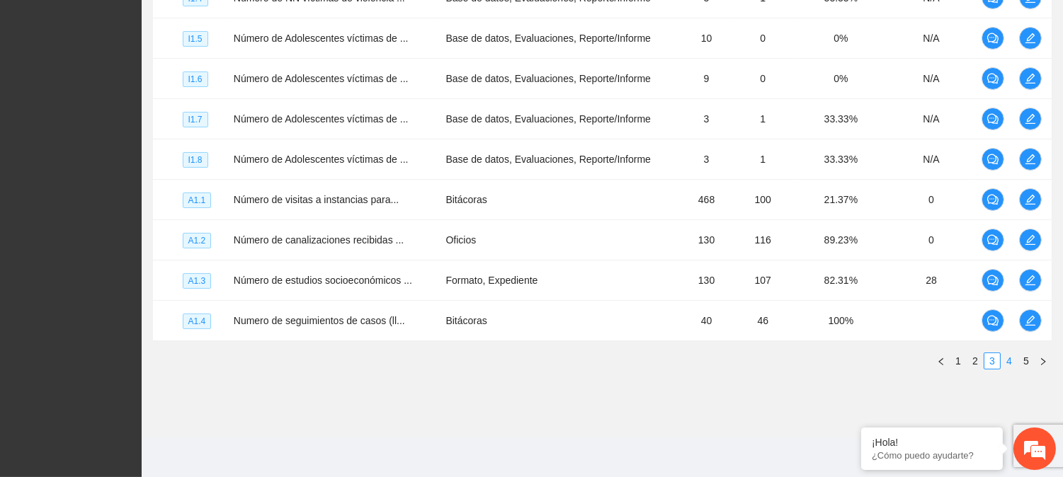
click at [1007, 358] on link "4" at bounding box center [1009, 361] width 16 height 16
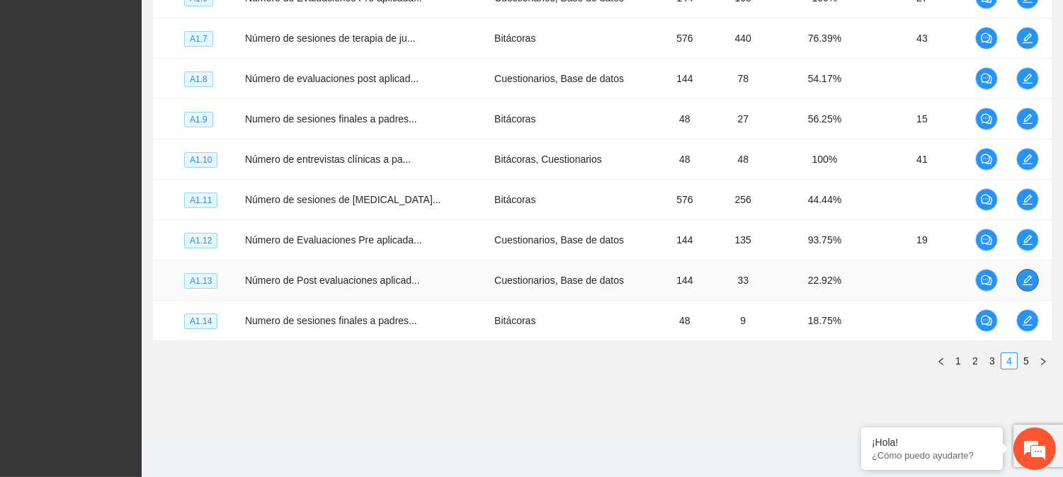
click at [1024, 282] on icon "edit" at bounding box center [1027, 280] width 10 height 10
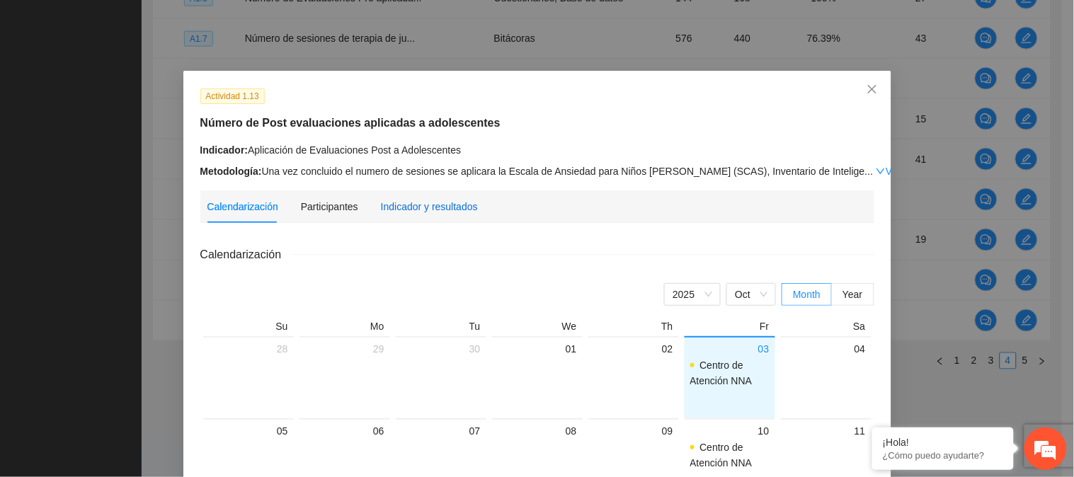
click at [433, 200] on div "Indicador y resultados" at bounding box center [429, 207] width 97 height 16
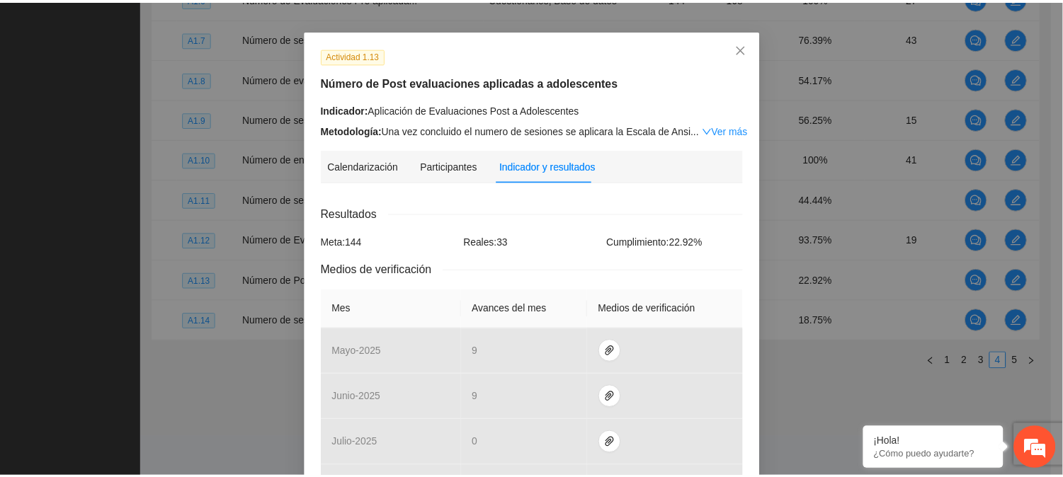
scroll to position [0, 0]
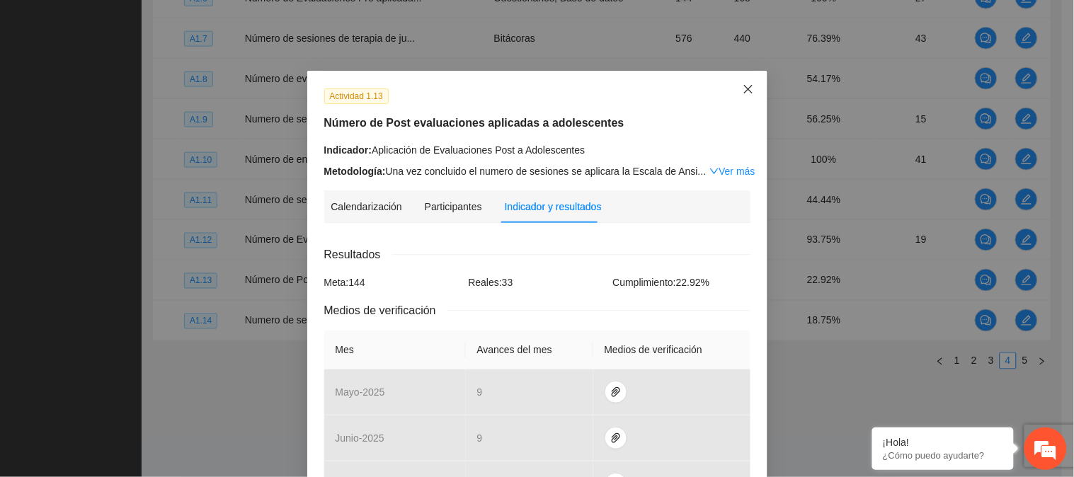
click at [745, 86] on icon "close" at bounding box center [748, 89] width 11 height 11
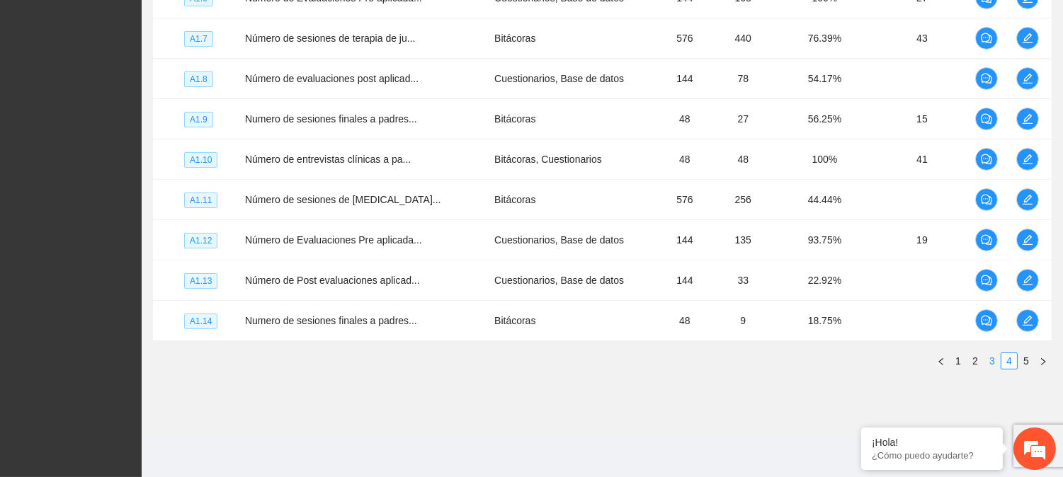
click at [993, 355] on link "3" at bounding box center [992, 361] width 16 height 16
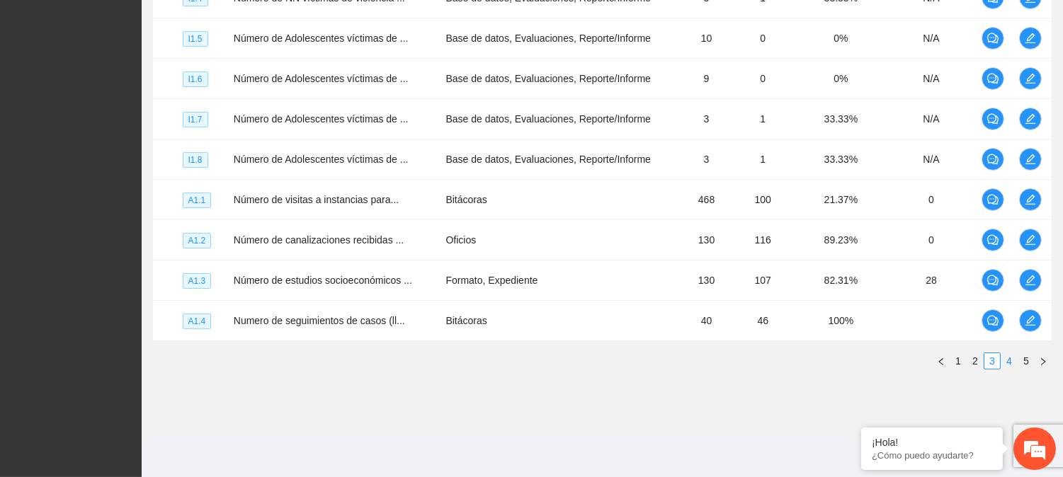
click at [1004, 359] on link "4" at bounding box center [1009, 361] width 16 height 16
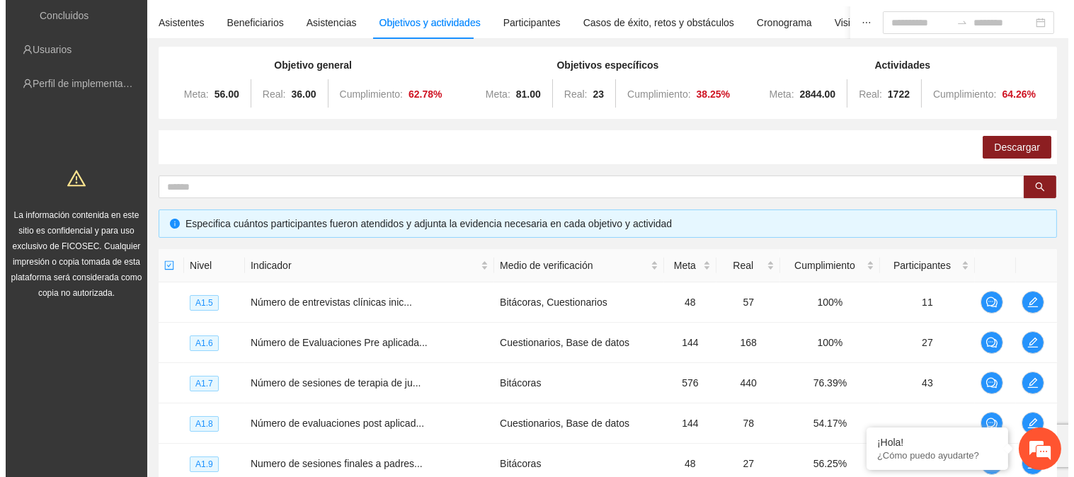
scroll to position [194, 0]
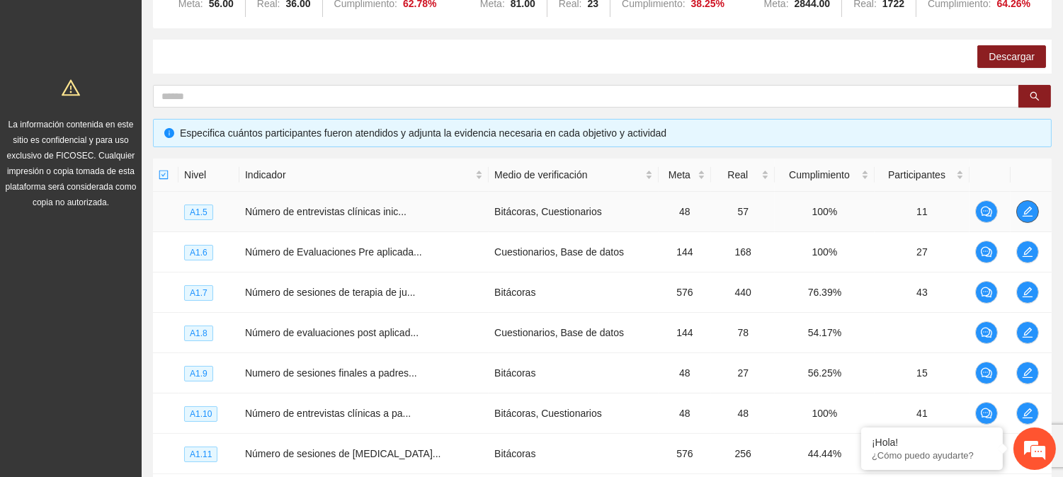
click at [1030, 209] on icon "edit" at bounding box center [1027, 211] width 11 height 11
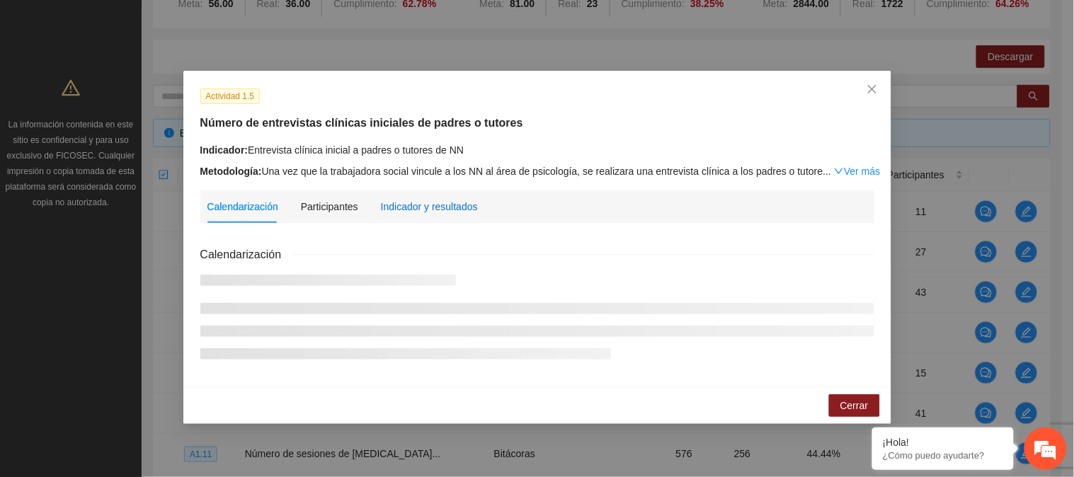
click at [411, 207] on div "Indicador y resultados" at bounding box center [429, 207] width 97 height 16
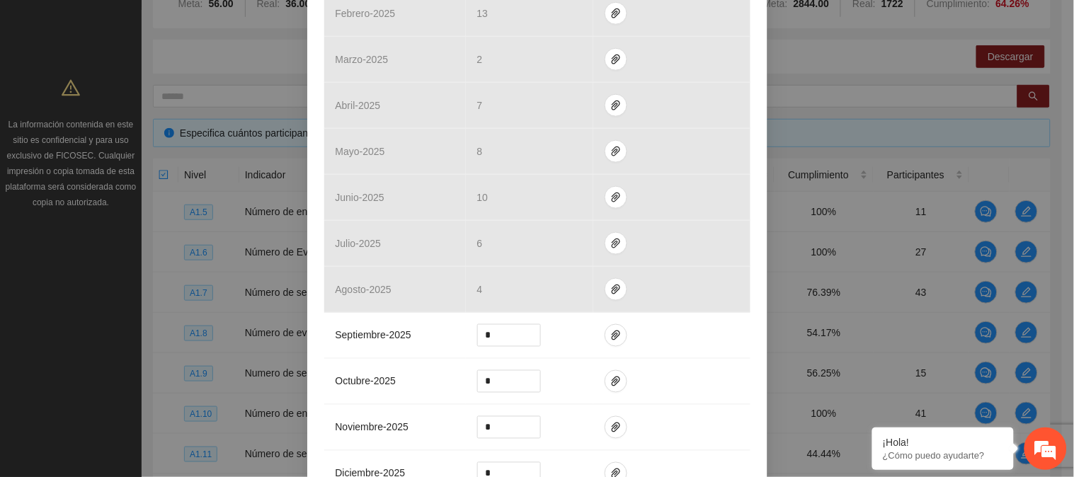
scroll to position [384, 0]
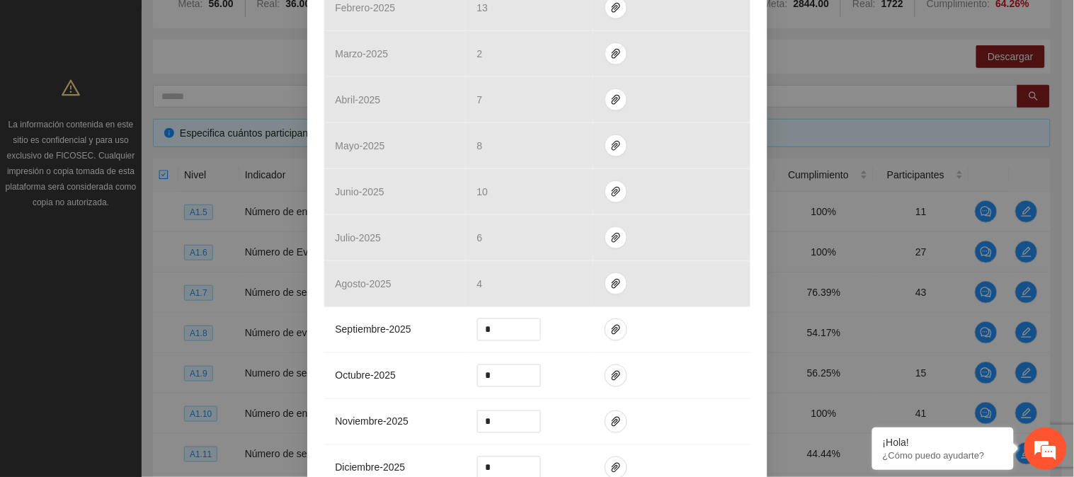
click at [1062, 329] on div "Actividad 1.5 Número de entrevistas clínicas iniciales de padres o tutores Indi…" at bounding box center [537, 238] width 1074 height 477
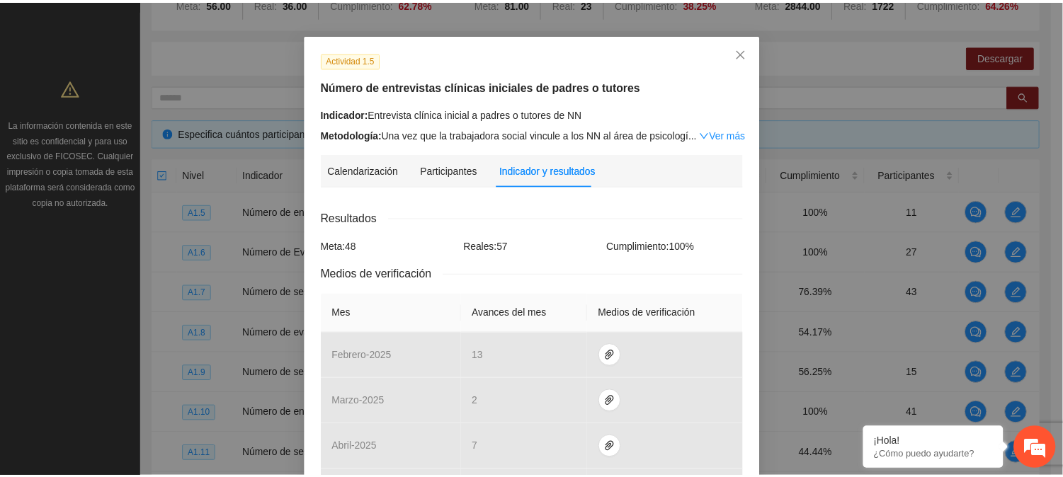
scroll to position [1, 0]
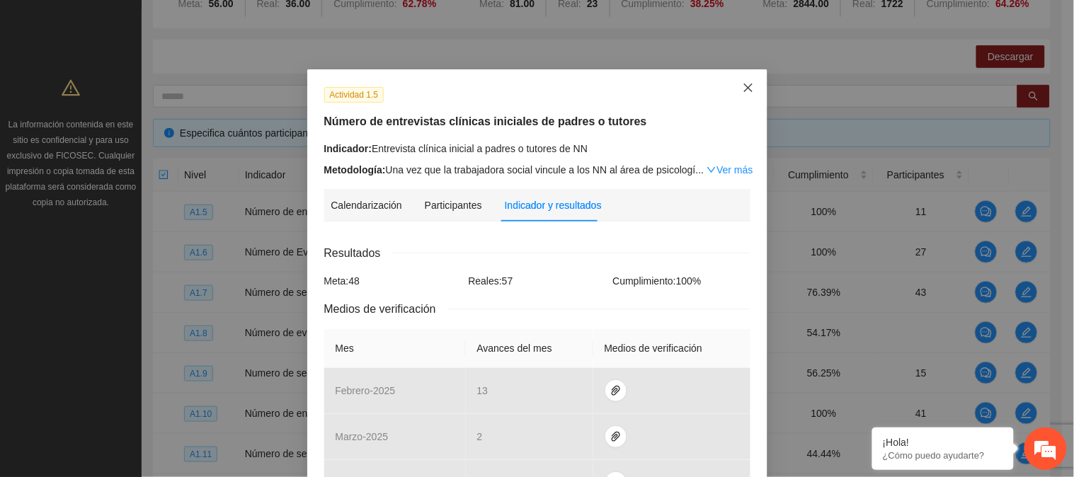
click at [743, 84] on icon "close" at bounding box center [748, 87] width 11 height 11
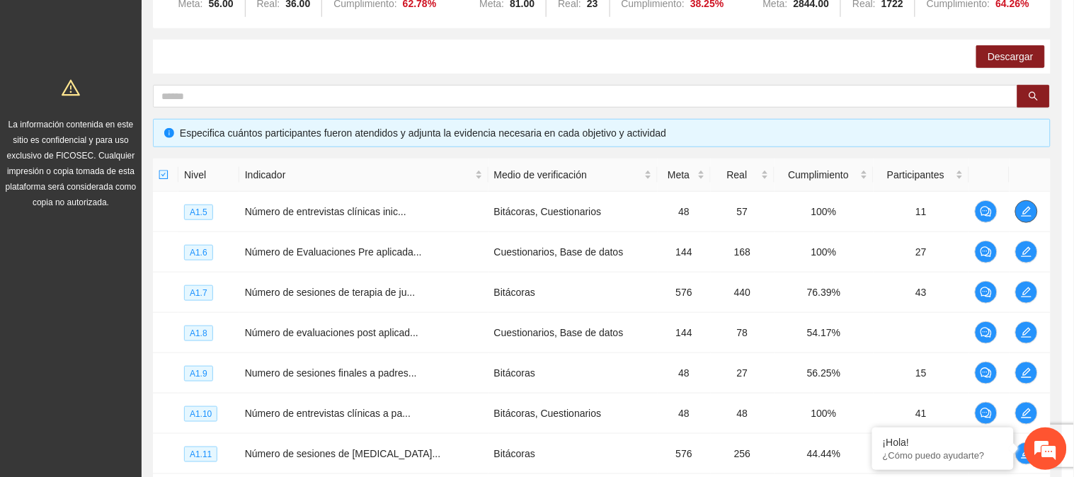
scroll to position [0, 0]
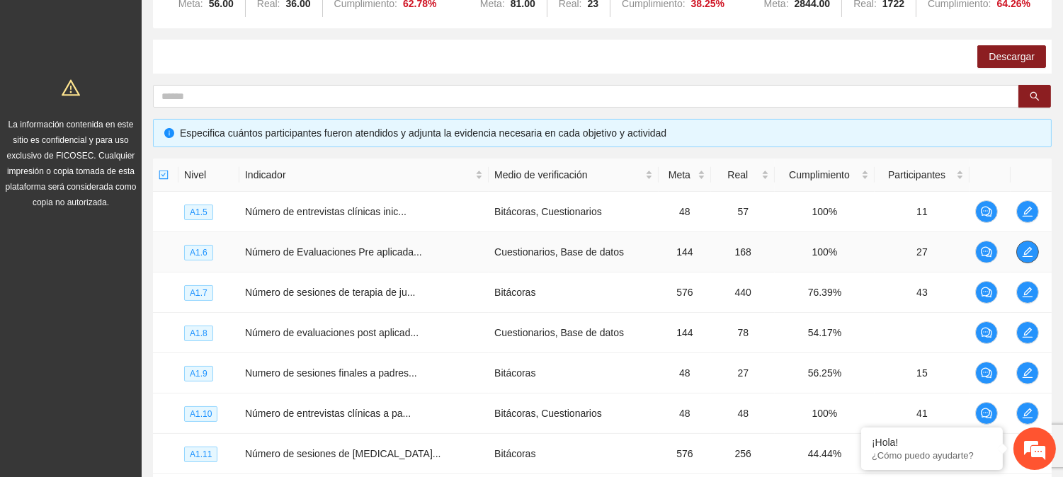
click at [1028, 249] on icon "edit" at bounding box center [1027, 251] width 11 height 11
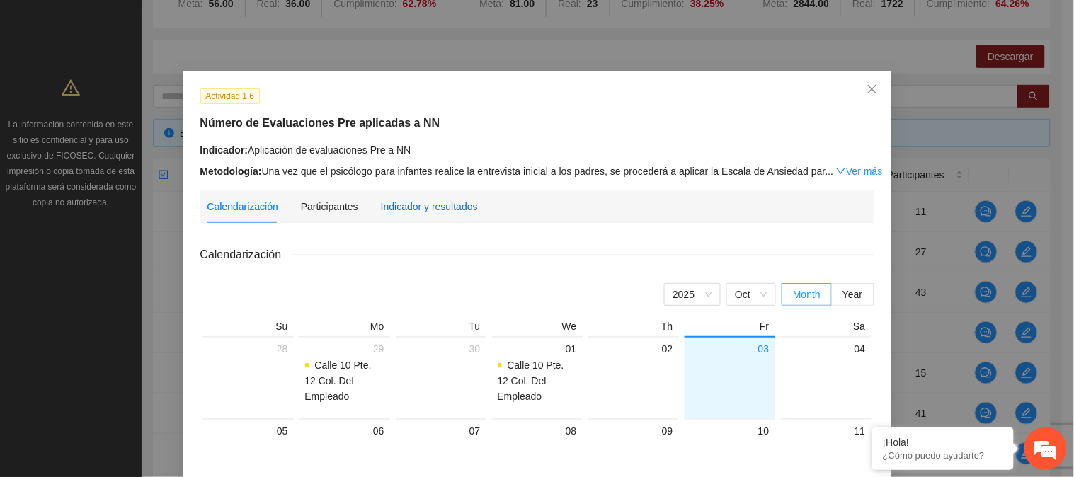
click at [447, 202] on div "Indicador y resultados" at bounding box center [429, 207] width 97 height 16
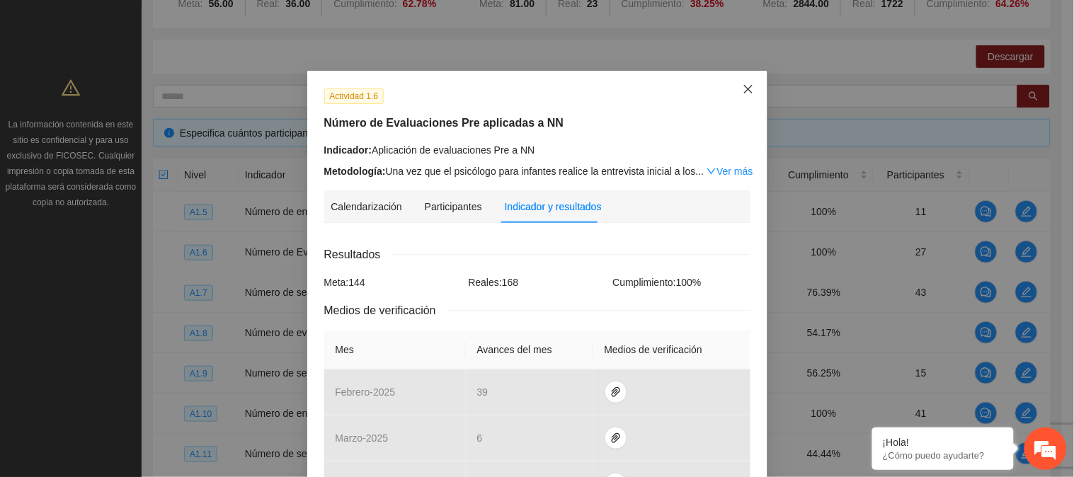
click at [743, 85] on icon "close" at bounding box center [748, 89] width 11 height 11
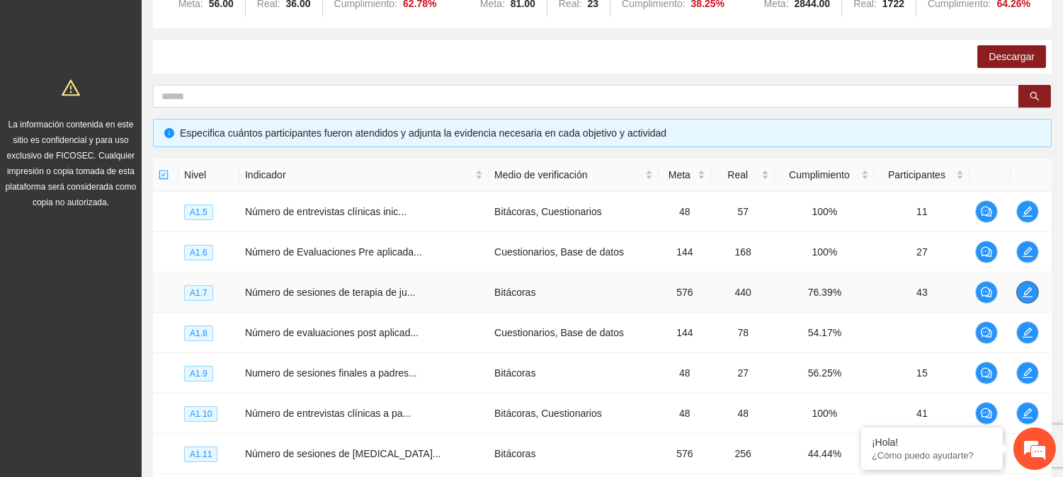
click at [1031, 295] on icon "edit" at bounding box center [1027, 292] width 11 height 11
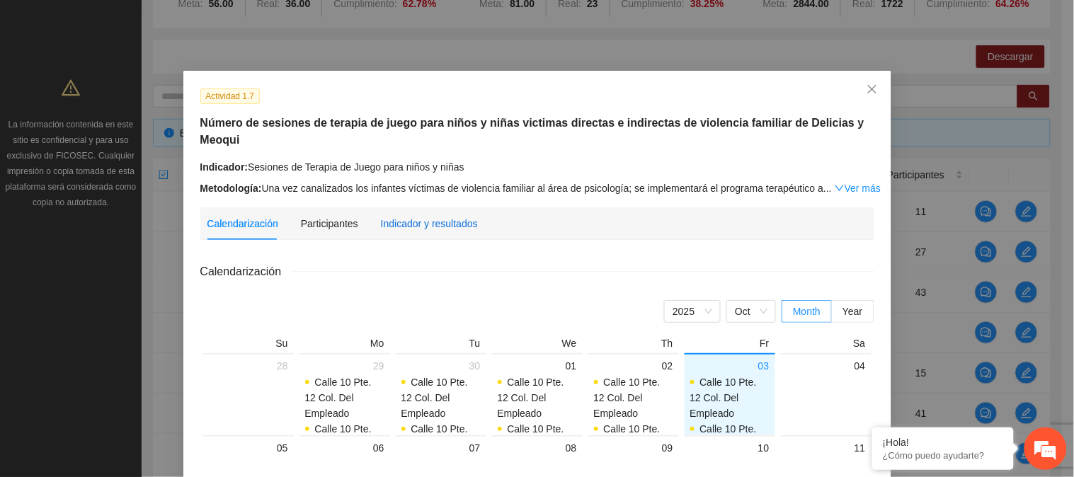
click at [394, 216] on div "Indicador y resultados" at bounding box center [429, 224] width 97 height 16
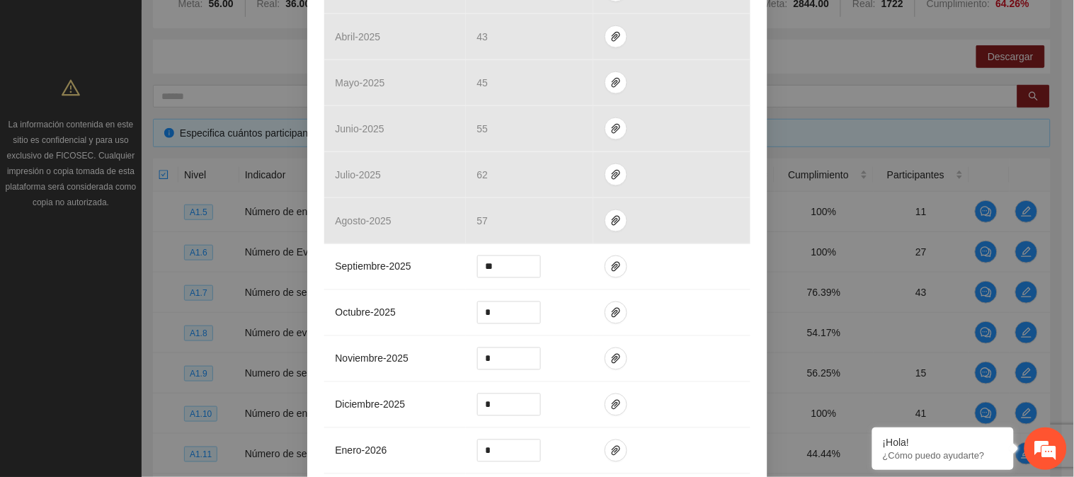
scroll to position [466, 0]
click at [612, 265] on icon "paper-clip" at bounding box center [616, 266] width 8 height 10
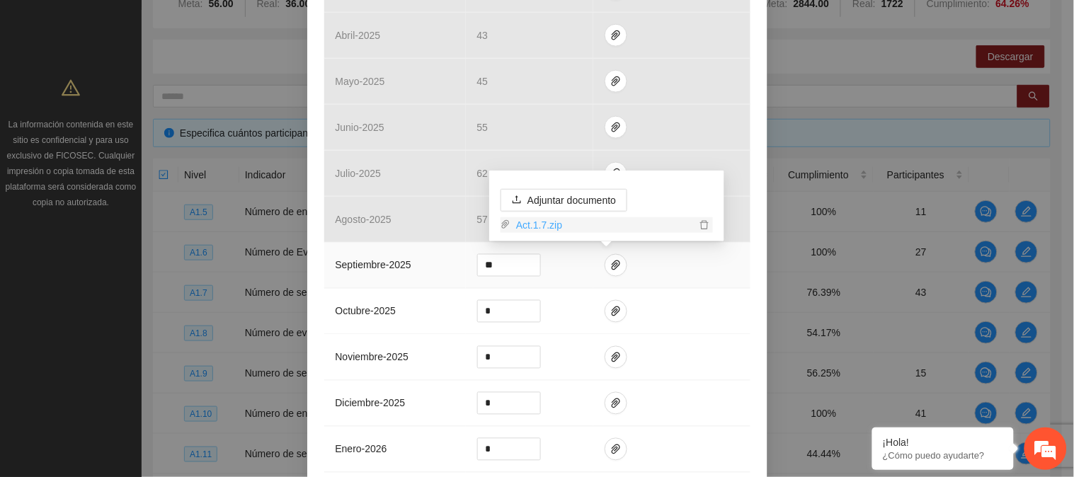
click at [540, 229] on link "Act.1.7.zip" at bounding box center [602, 225] width 185 height 16
drag, startPoint x: 512, startPoint y: 266, endPoint x: 455, endPoint y: 273, distance: 57.8
click at [455, 273] on tr "septiembre - 2025 **" at bounding box center [537, 266] width 426 height 46
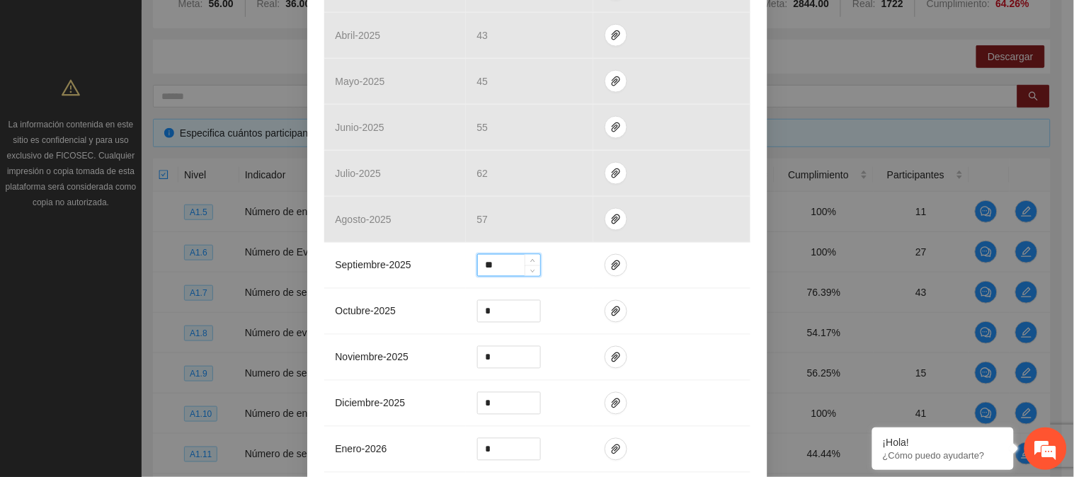
type input "**"
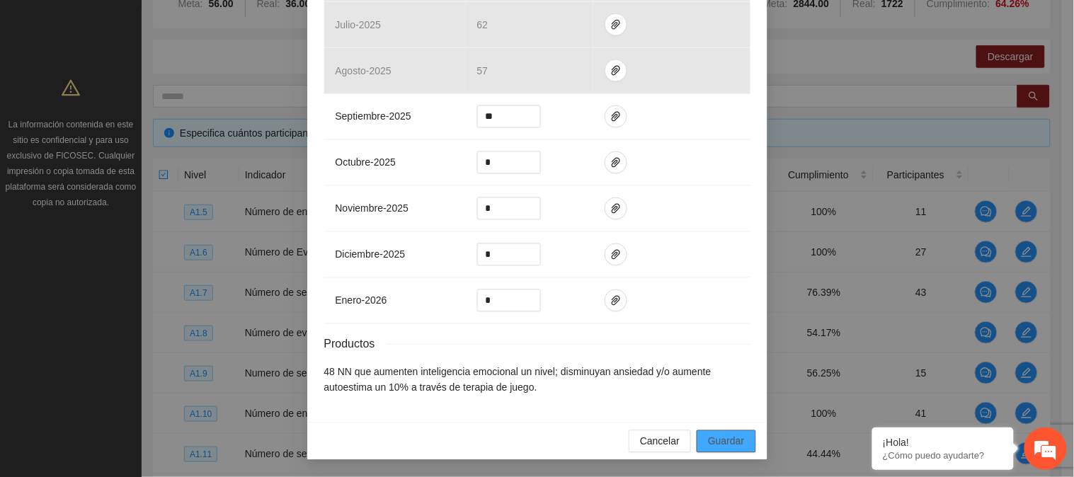
click at [711, 435] on span "Guardar" at bounding box center [726, 442] width 36 height 16
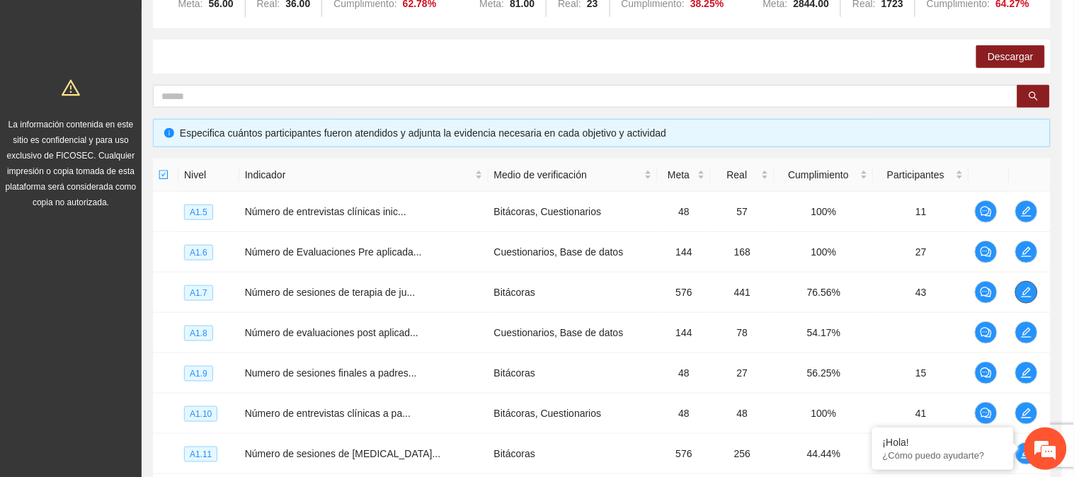
scroll to position [0, 0]
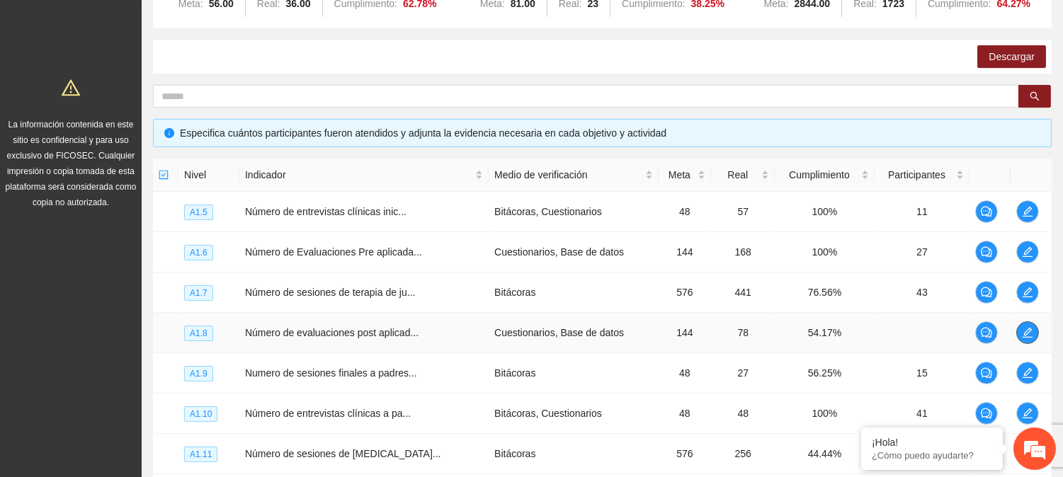
click at [1025, 331] on icon "edit" at bounding box center [1027, 332] width 11 height 11
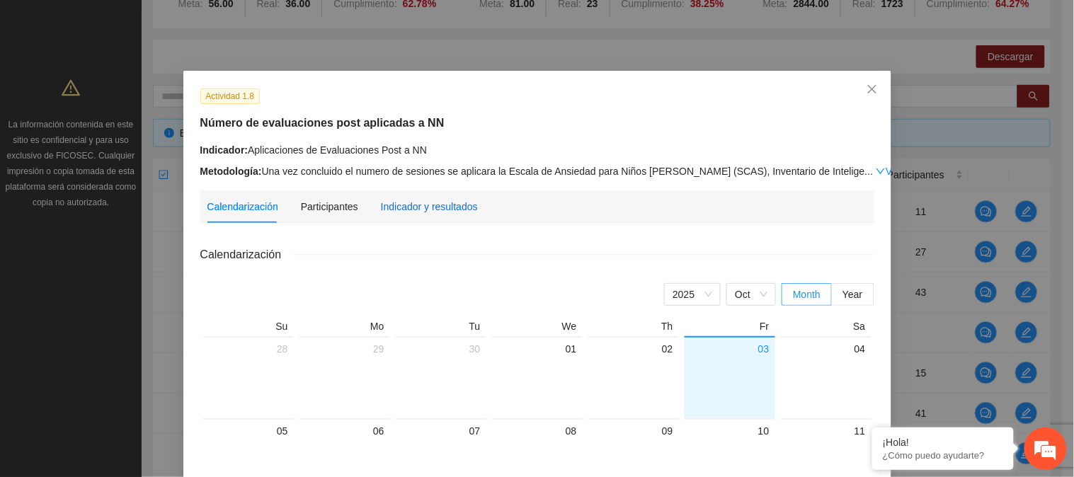
click at [388, 201] on div "Indicador y resultados" at bounding box center [429, 207] width 97 height 16
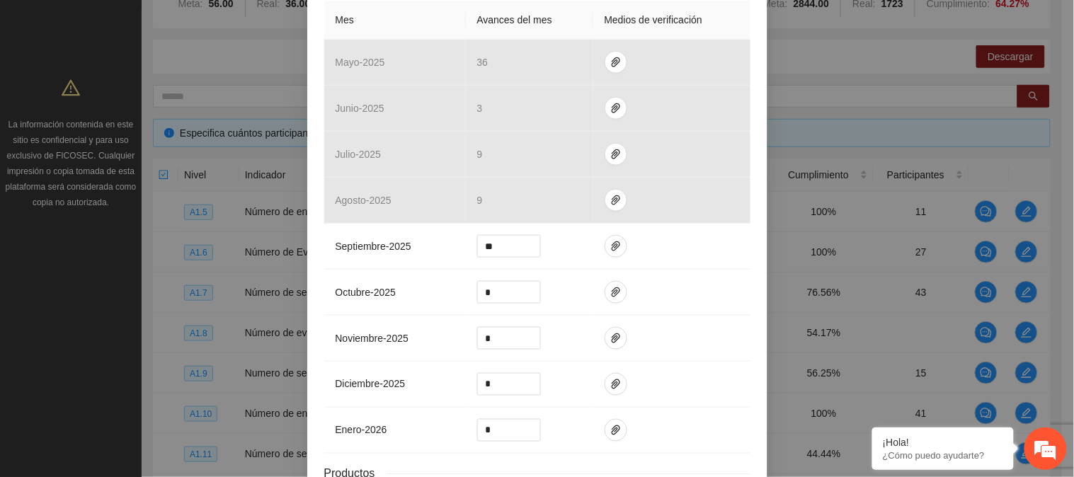
scroll to position [347, 0]
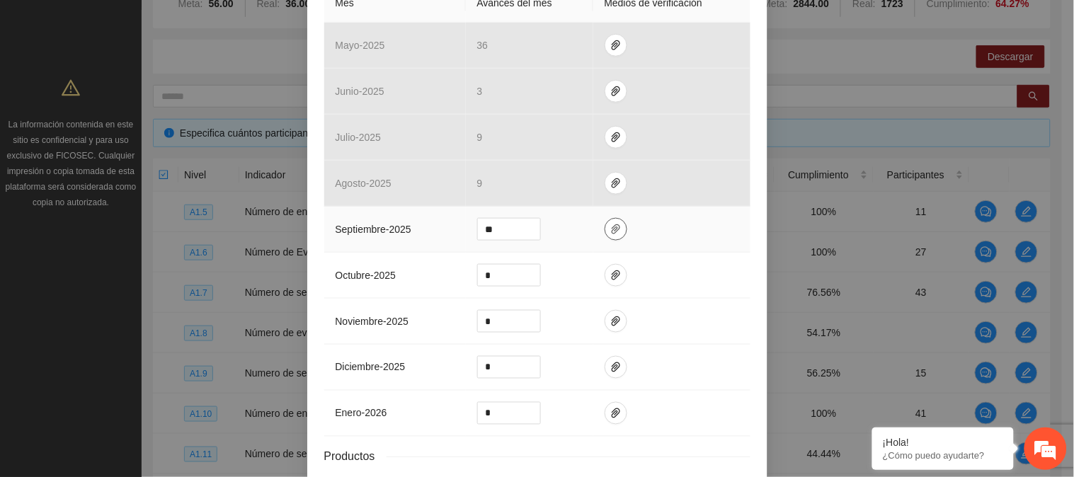
click at [612, 228] on icon "paper-clip" at bounding box center [616, 229] width 8 height 10
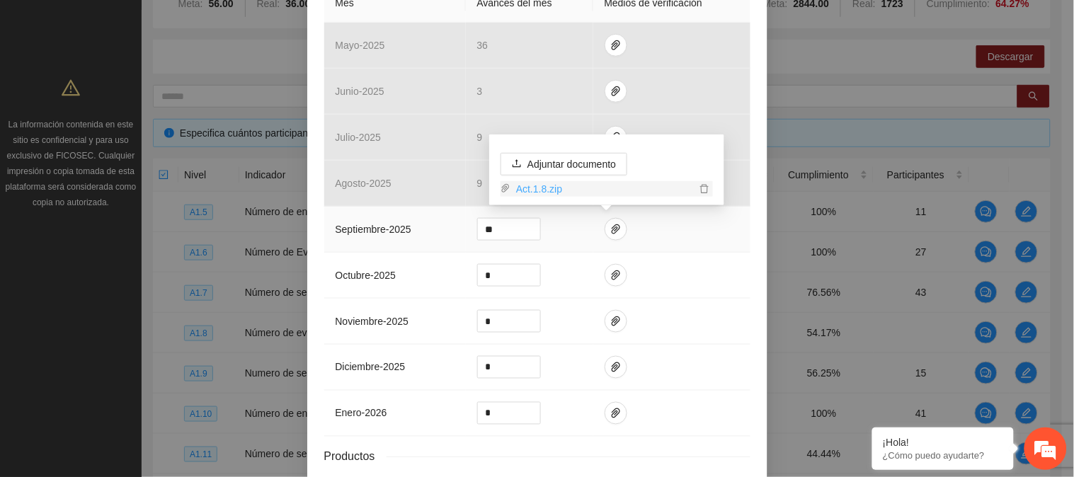
click at [530, 186] on link "Act.1.8.zip" at bounding box center [602, 189] width 185 height 16
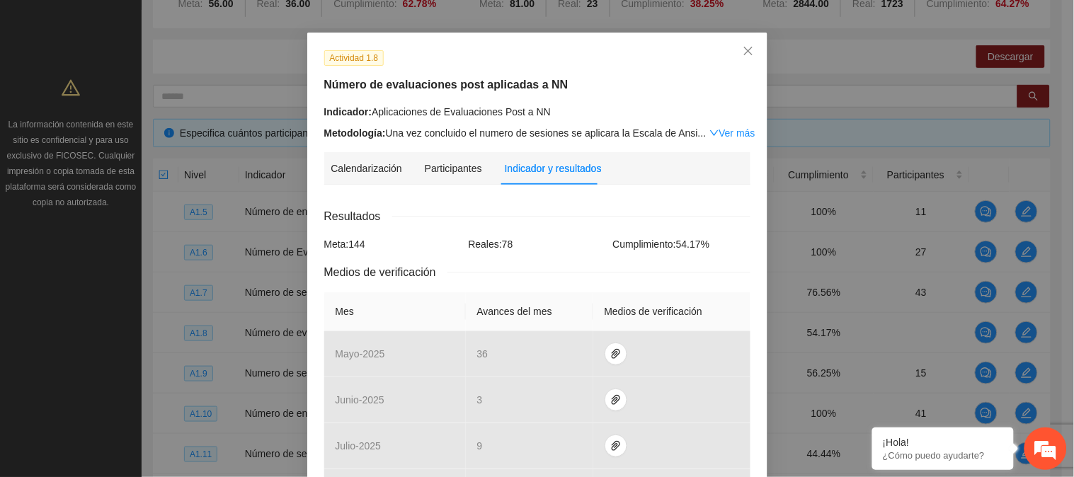
scroll to position [0, 0]
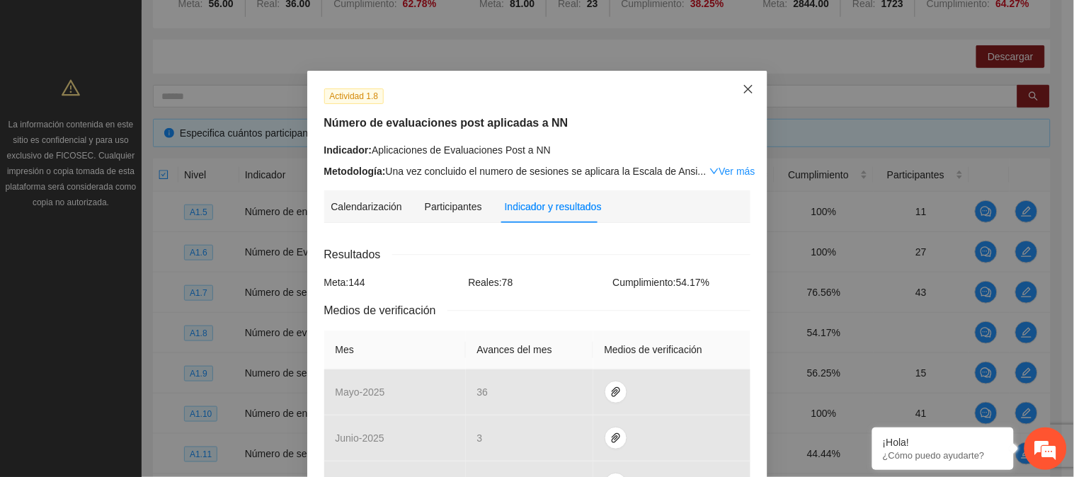
click at [743, 91] on icon "close" at bounding box center [747, 89] width 8 height 8
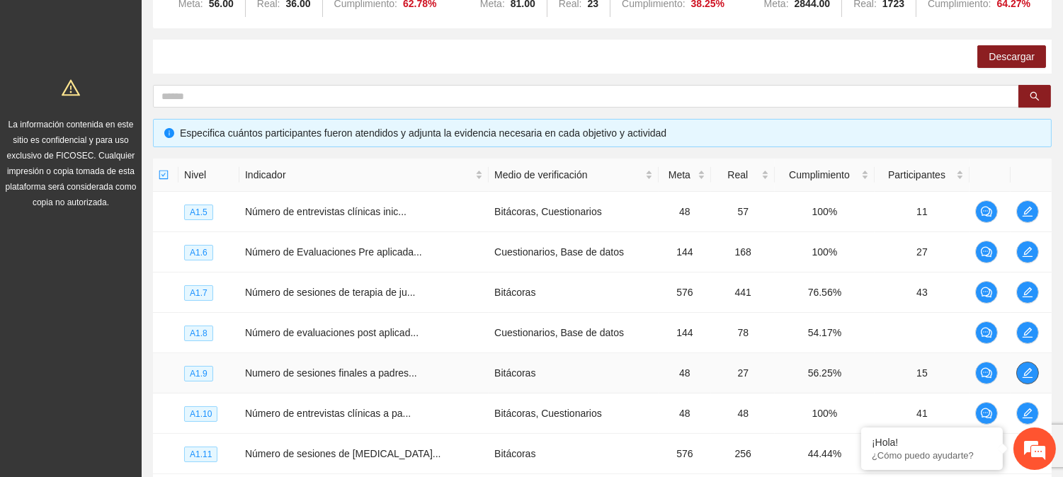
click at [1023, 372] on icon "edit" at bounding box center [1027, 373] width 10 height 10
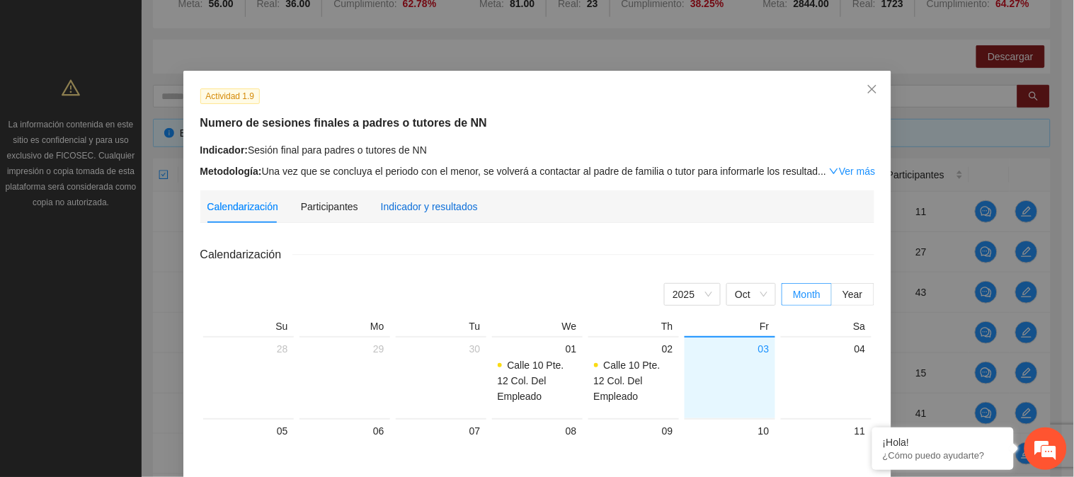
click at [394, 211] on div "Indicador y resultados" at bounding box center [429, 207] width 97 height 16
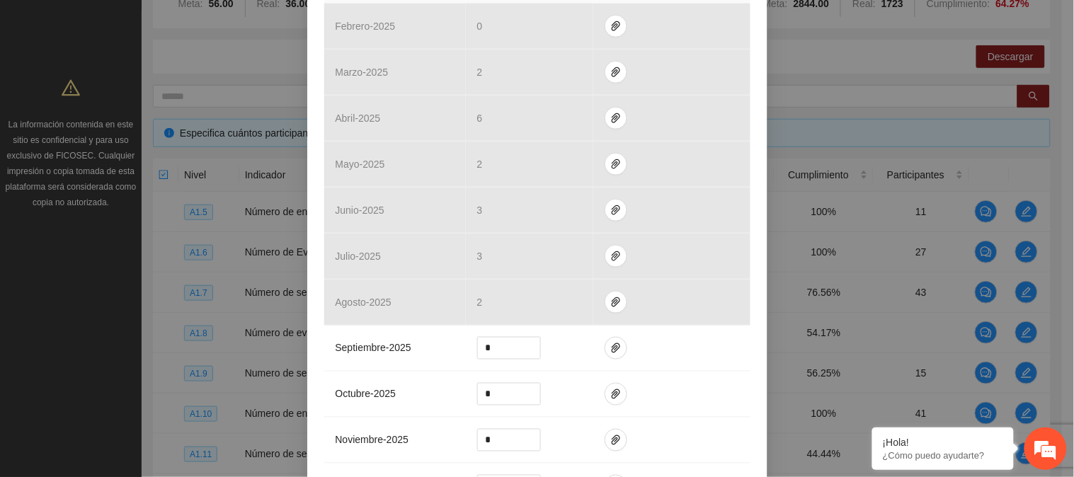
scroll to position [405, 0]
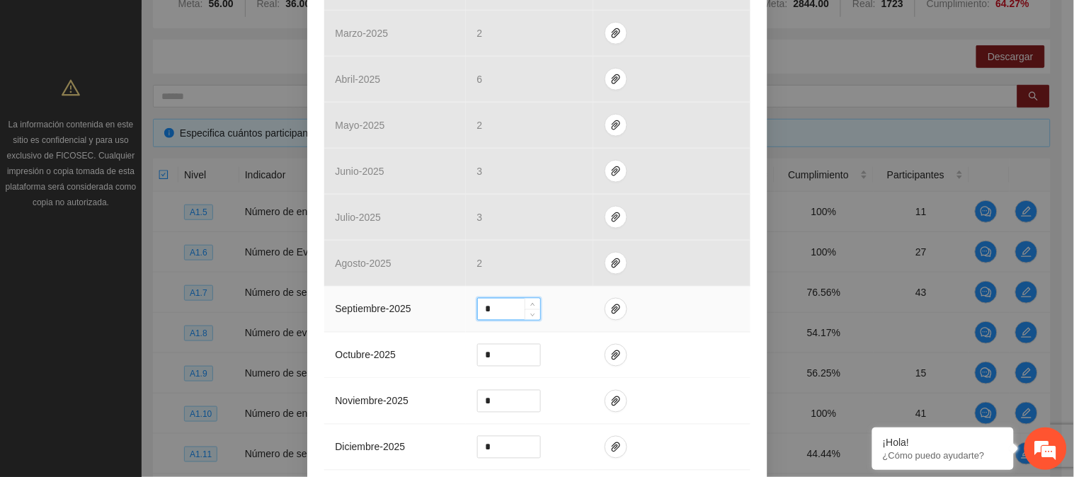
drag, startPoint x: 499, startPoint y: 309, endPoint x: 478, endPoint y: 308, distance: 21.3
click at [478, 308] on input "*" at bounding box center [509, 309] width 62 height 21
type input "*"
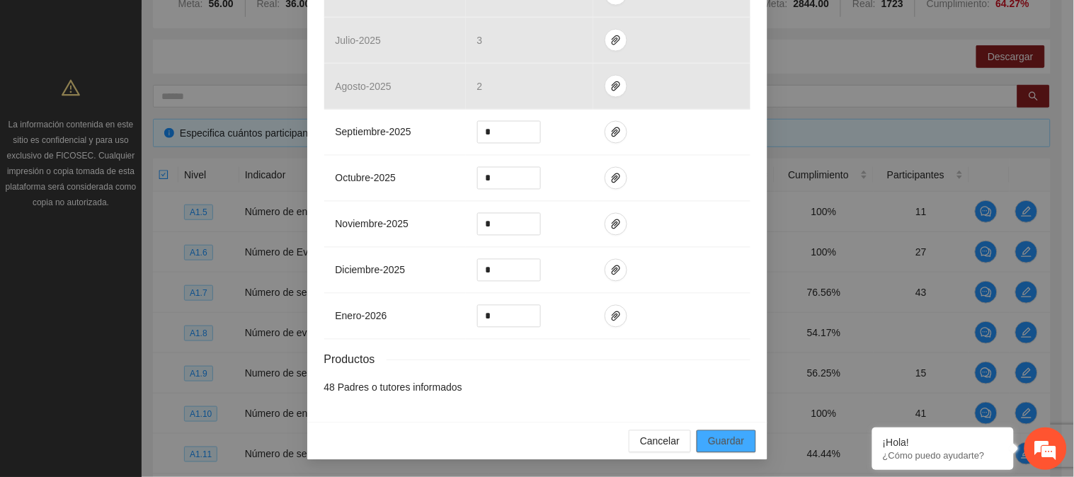
click at [715, 438] on span "Guardar" at bounding box center [726, 442] width 36 height 16
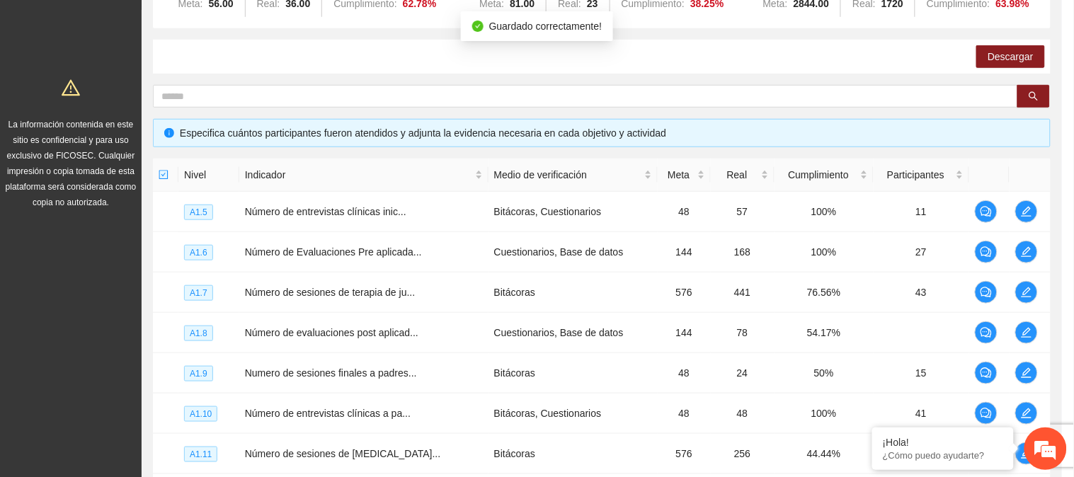
scroll to position [0, 0]
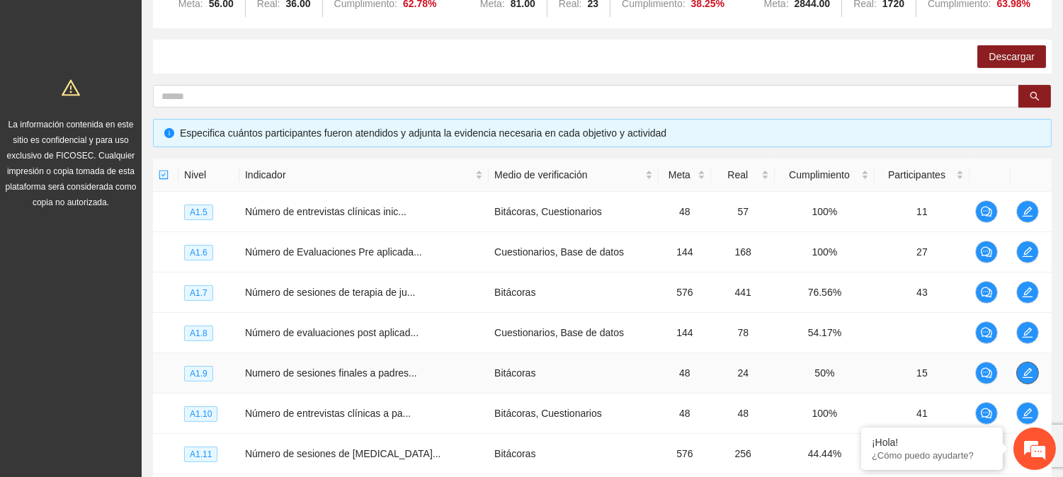
click at [1018, 363] on button "button" at bounding box center [1027, 373] width 23 height 23
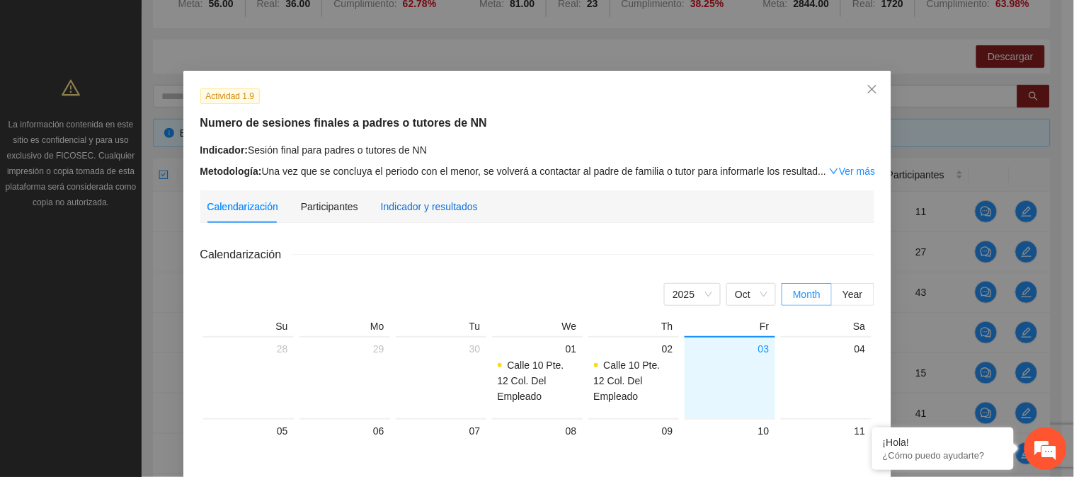
click at [421, 206] on div "Indicador y resultados" at bounding box center [429, 207] width 97 height 16
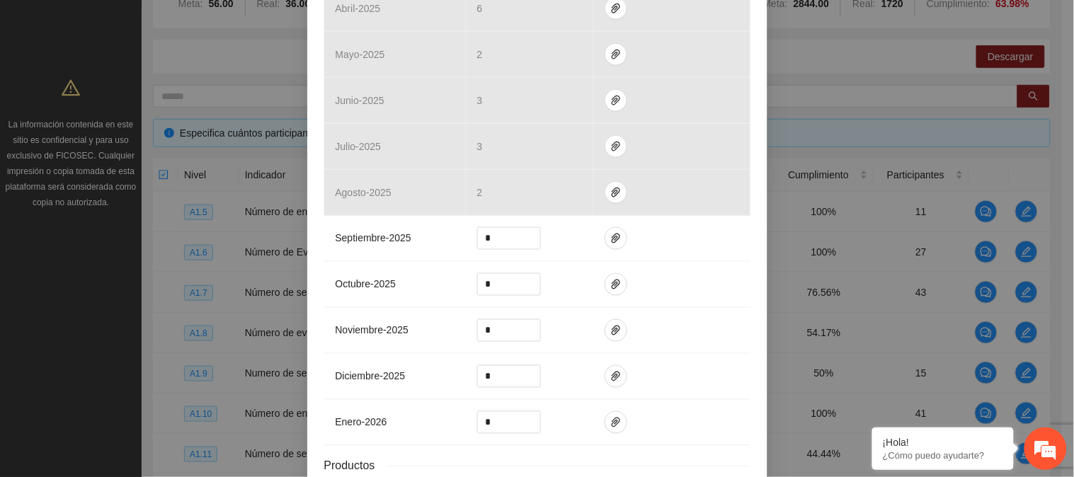
scroll to position [513, 0]
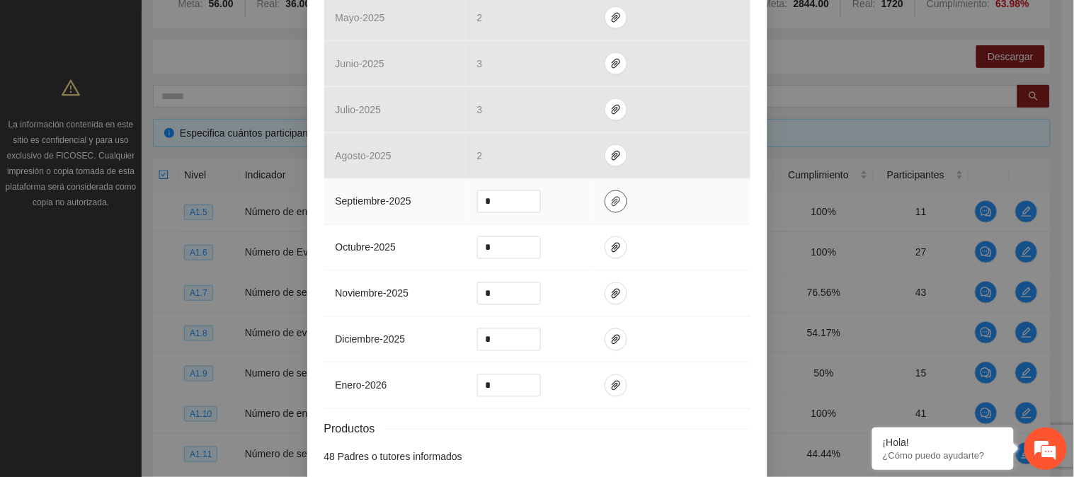
click at [605, 201] on span "paper-clip" at bounding box center [615, 201] width 21 height 11
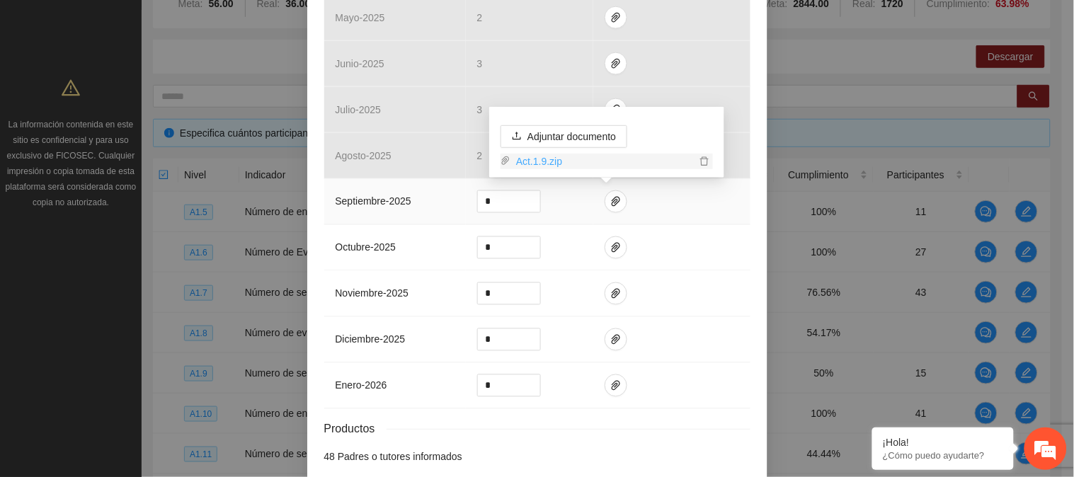
click at [531, 164] on link "Act.1.9.zip" at bounding box center [602, 162] width 185 height 16
click at [713, 447] on div "Resultados Meta: 48 Reales: 24 Cumplimiento: 50 % Medios de verificación Mes Av…" at bounding box center [537, 99] width 426 height 732
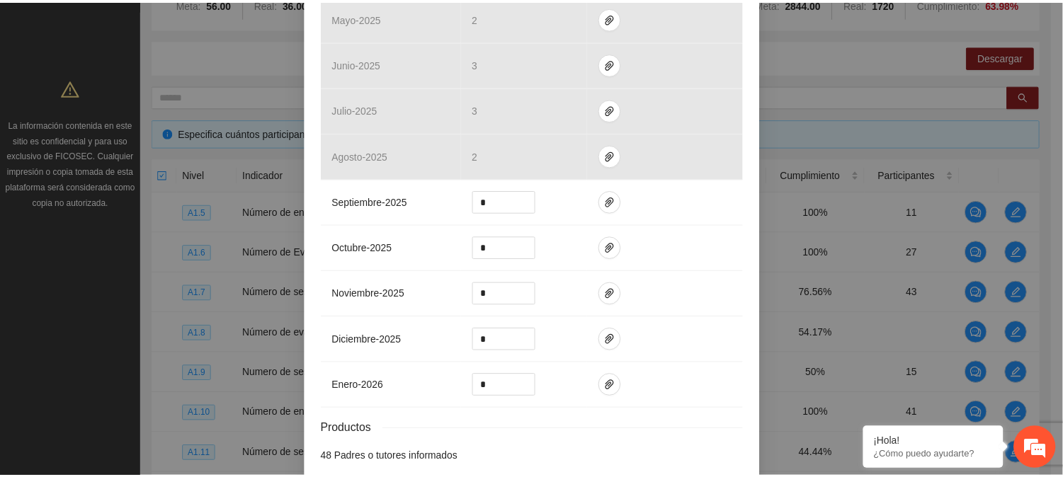
scroll to position [583, 0]
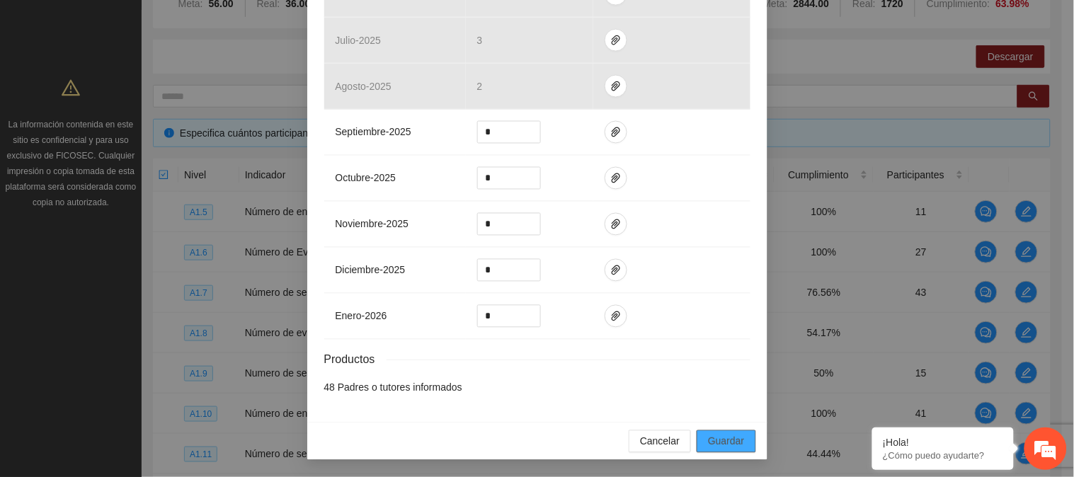
click at [702, 440] on button "Guardar" at bounding box center [726, 441] width 59 height 23
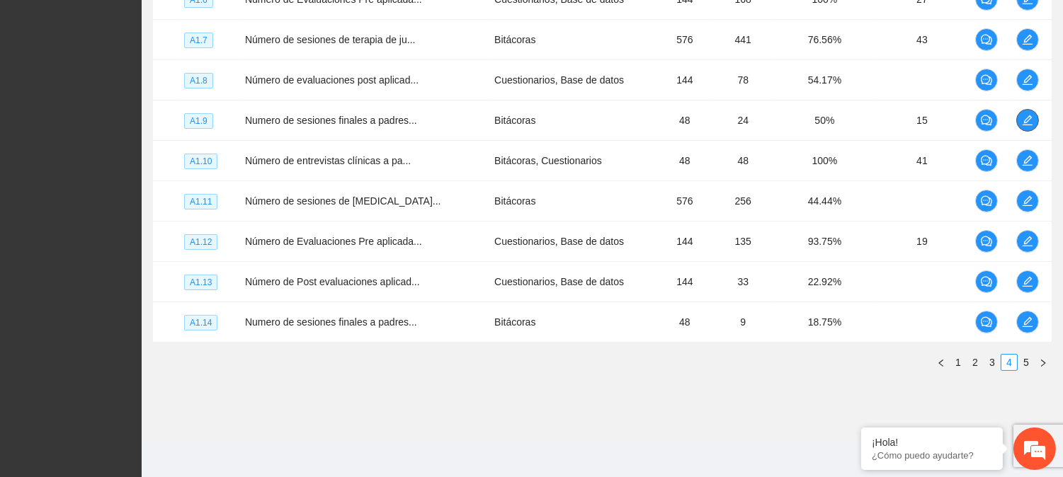
scroll to position [448, 0]
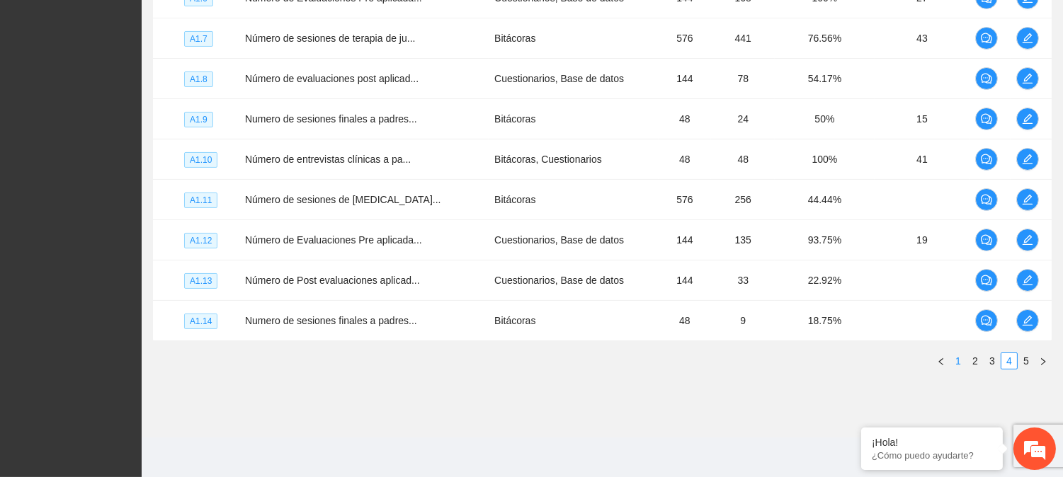
click at [960, 357] on link "1" at bounding box center [958, 361] width 16 height 16
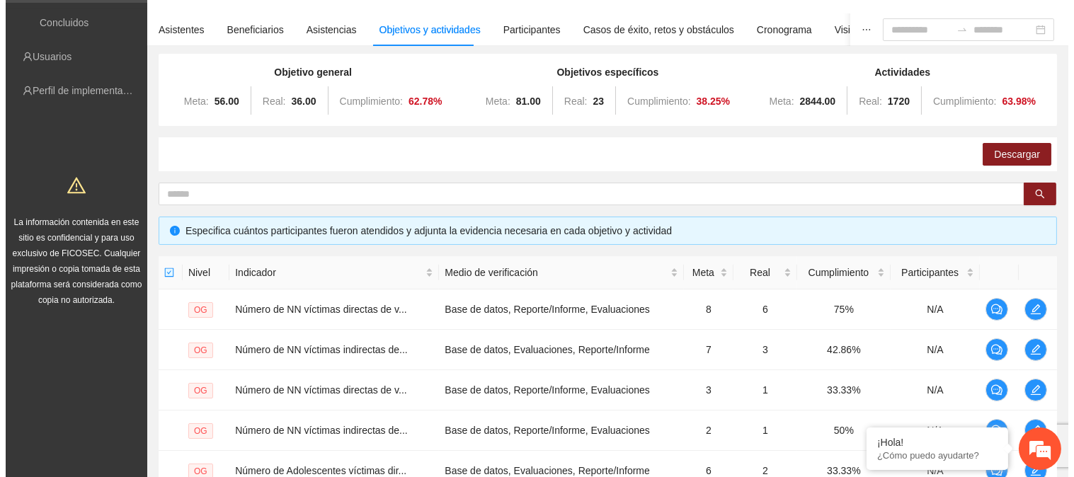
scroll to position [145, 0]
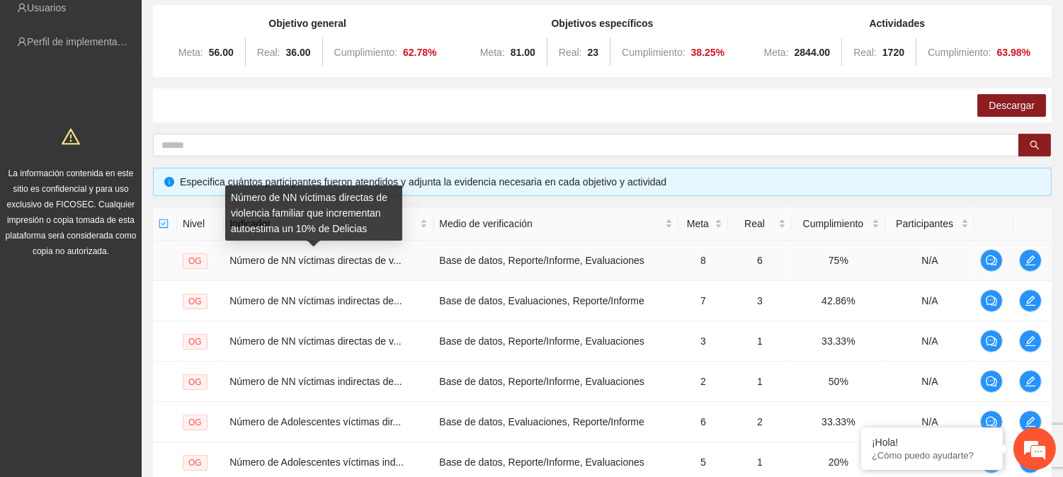
click at [296, 265] on span "Número de NN víctimas directas de v..." at bounding box center [314, 260] width 171 height 11
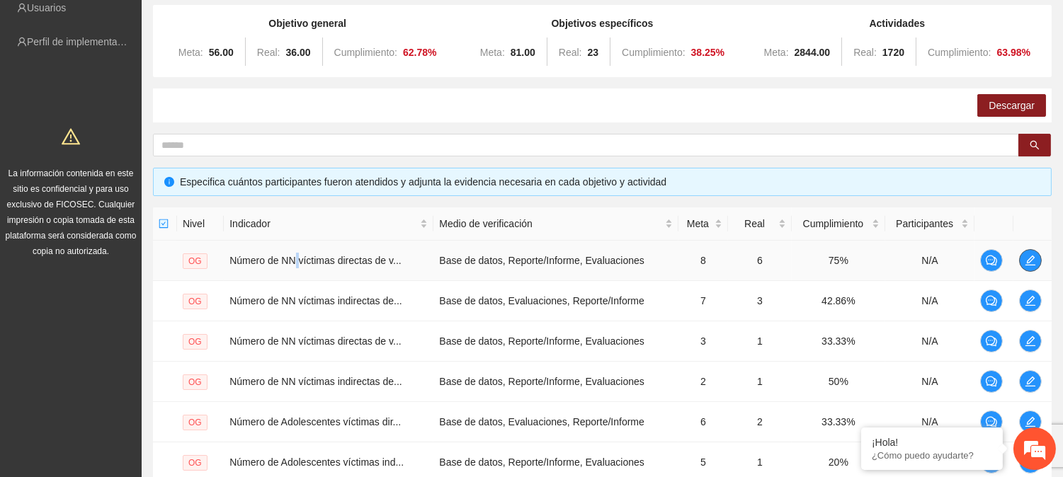
click at [1029, 257] on icon "edit" at bounding box center [1029, 260] width 11 height 11
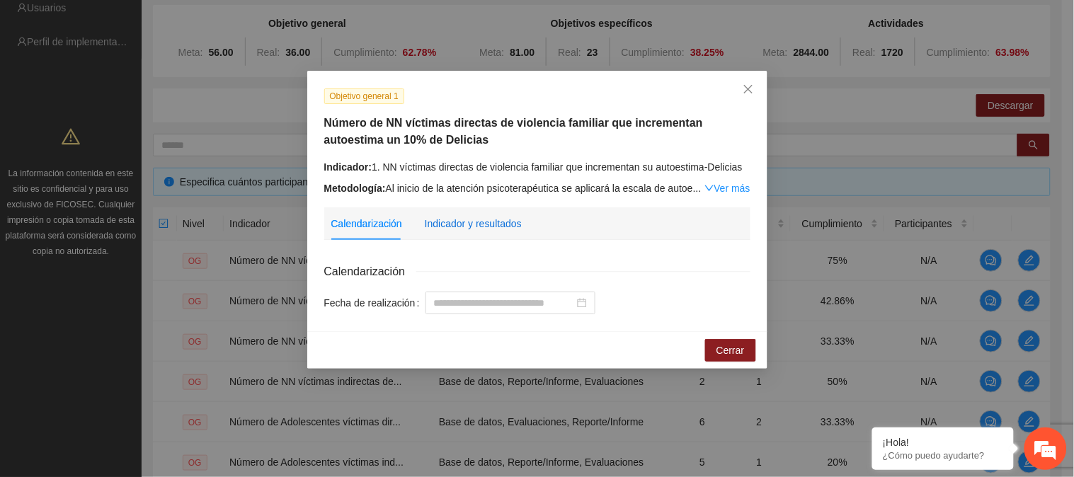
click at [444, 227] on div "Indicador y resultados" at bounding box center [473, 224] width 97 height 16
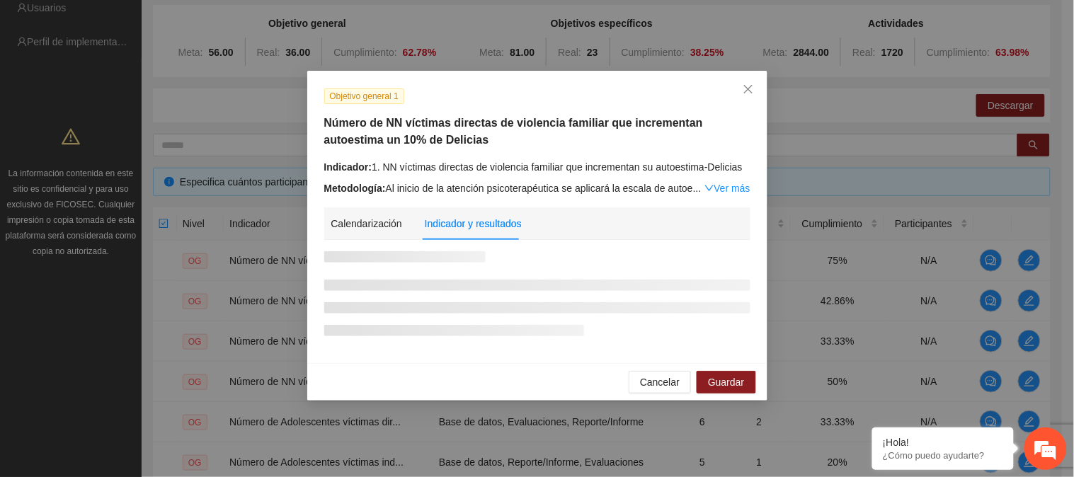
click at [444, 227] on div "Indicador y resultados" at bounding box center [473, 224] width 97 height 16
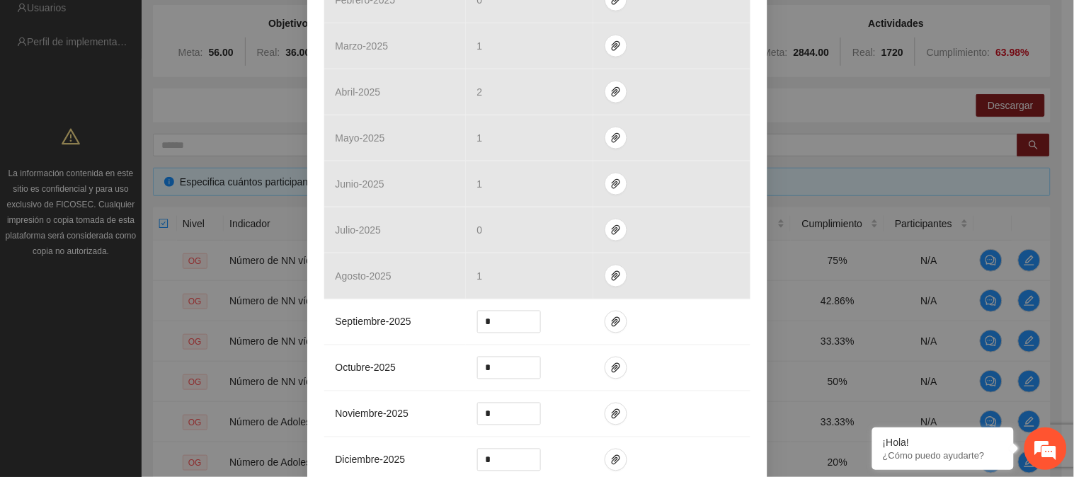
scroll to position [454, 0]
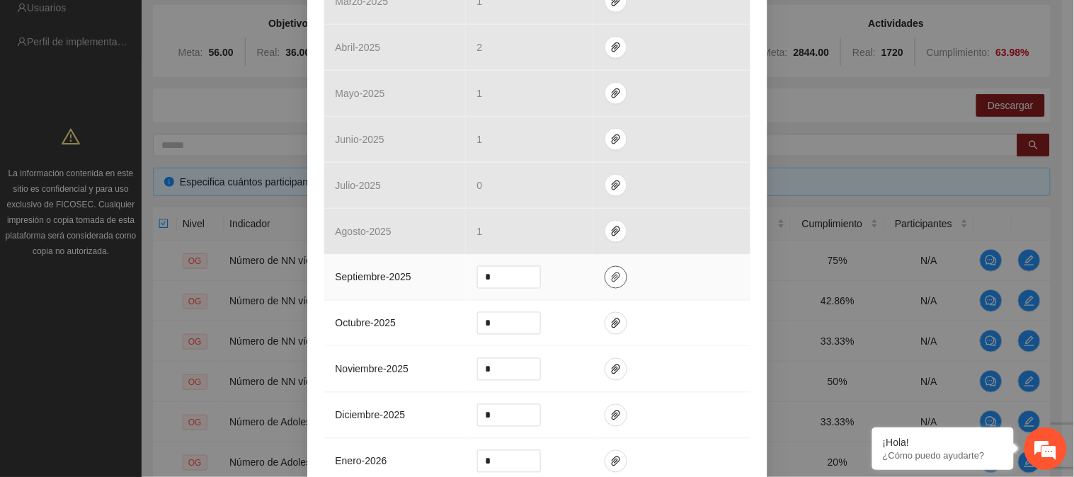
click at [605, 276] on span "paper-clip" at bounding box center [615, 277] width 21 height 11
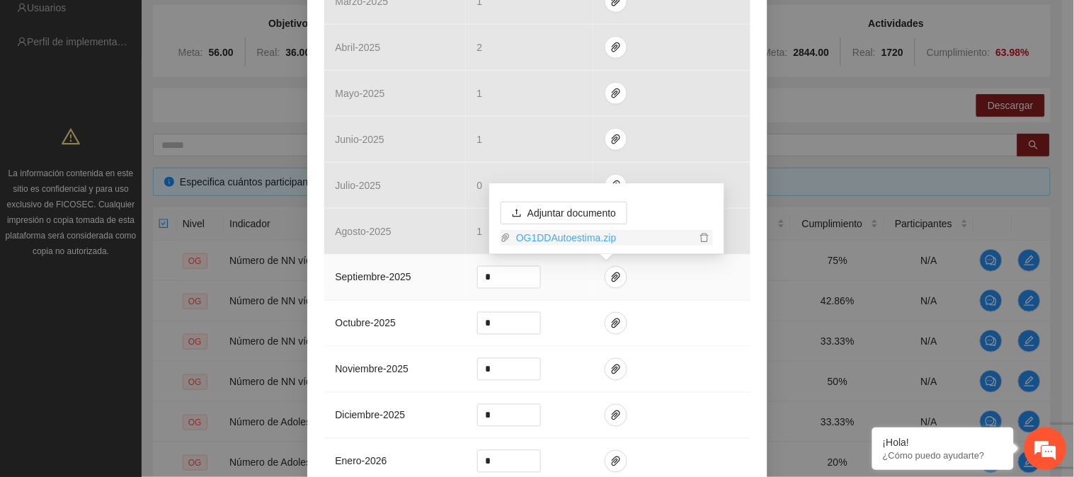
click at [582, 239] on link "OG1DDAutoestima.zip" at bounding box center [602, 238] width 185 height 16
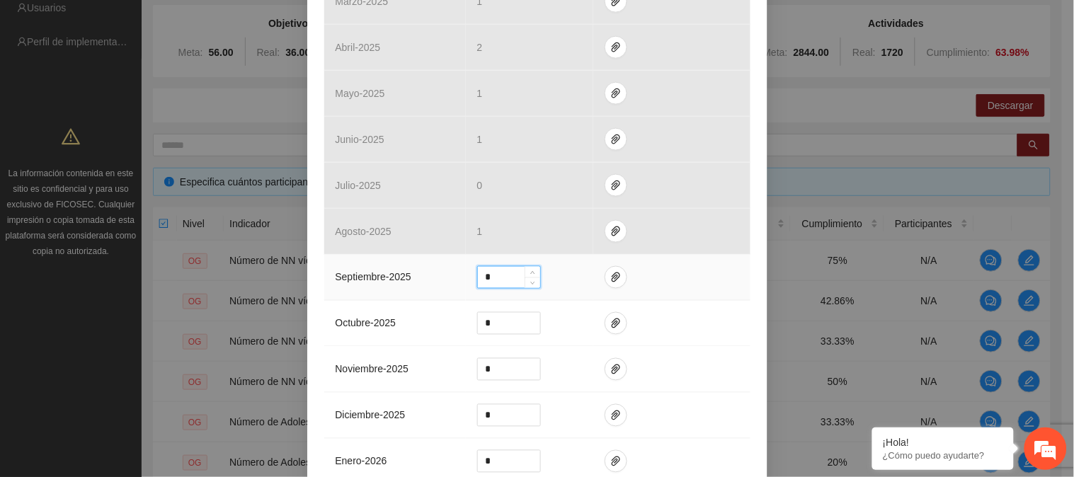
drag, startPoint x: 510, startPoint y: 285, endPoint x: 469, endPoint y: 281, distance: 41.2
click at [469, 281] on td "*" at bounding box center [529, 278] width 127 height 46
type input "*"
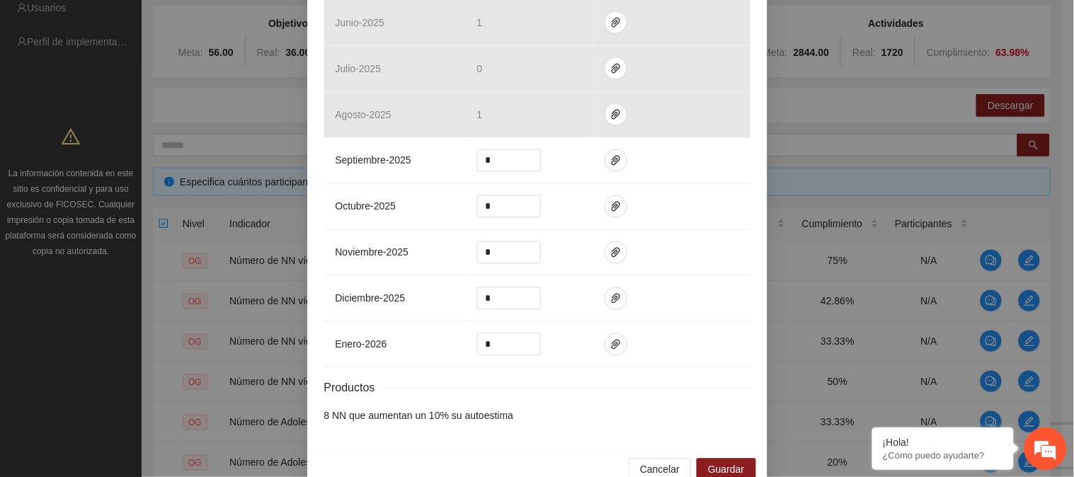
scroll to position [600, 0]
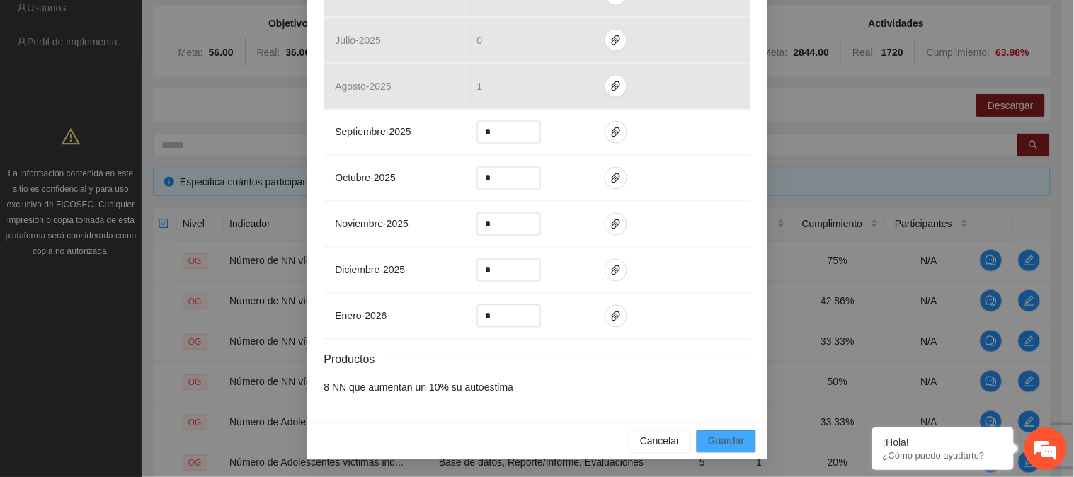
click at [725, 440] on span "Guardar" at bounding box center [726, 442] width 36 height 16
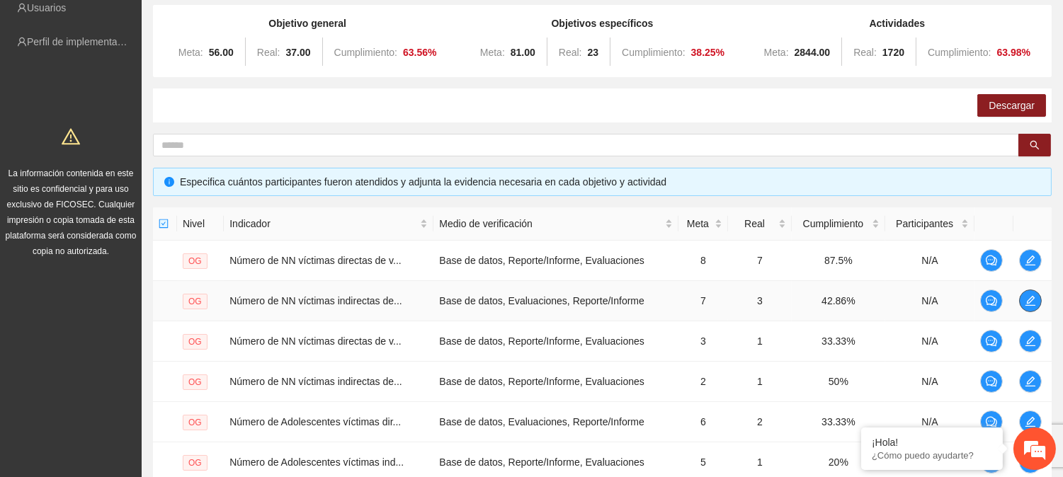
click at [1032, 302] on icon "edit" at bounding box center [1029, 300] width 11 height 11
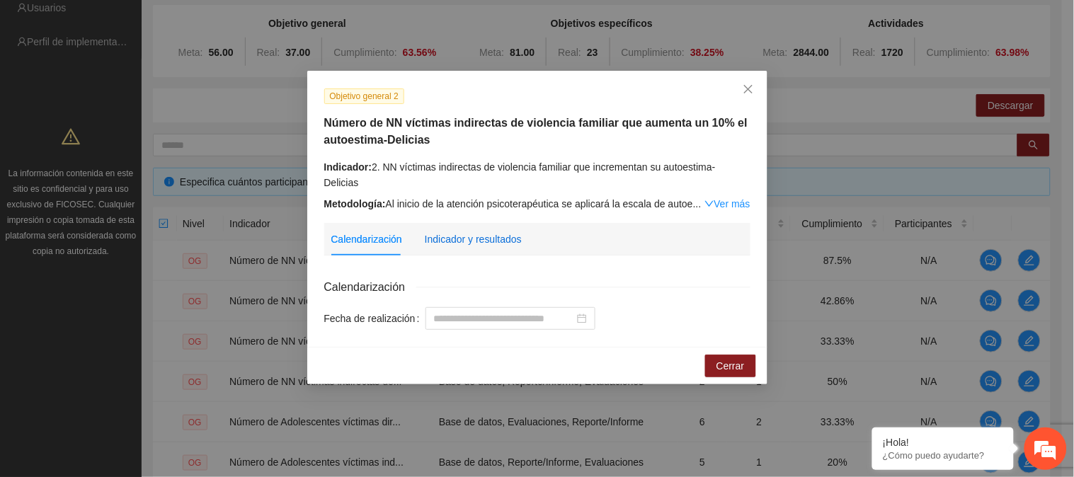
click at [506, 232] on div "Indicador y resultados" at bounding box center [473, 240] width 97 height 16
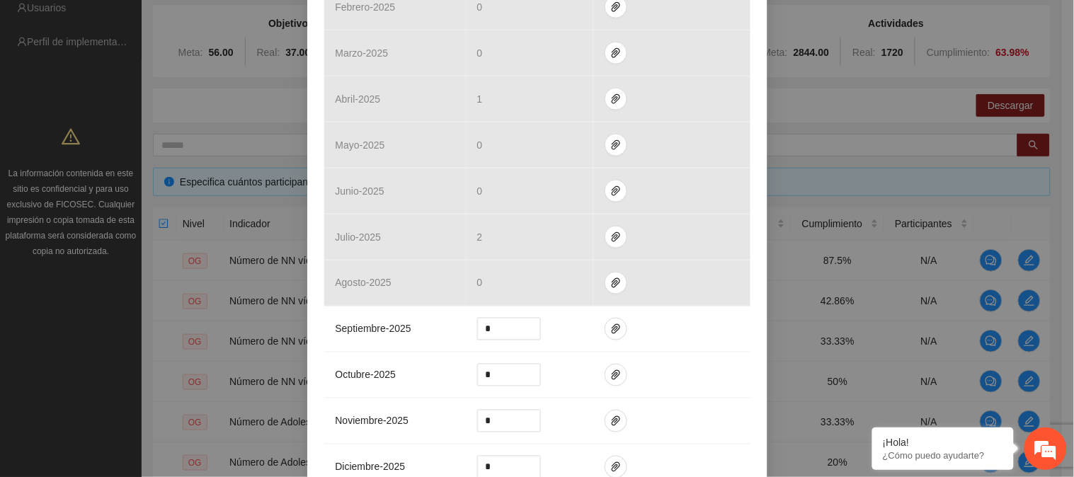
scroll to position [428, 0]
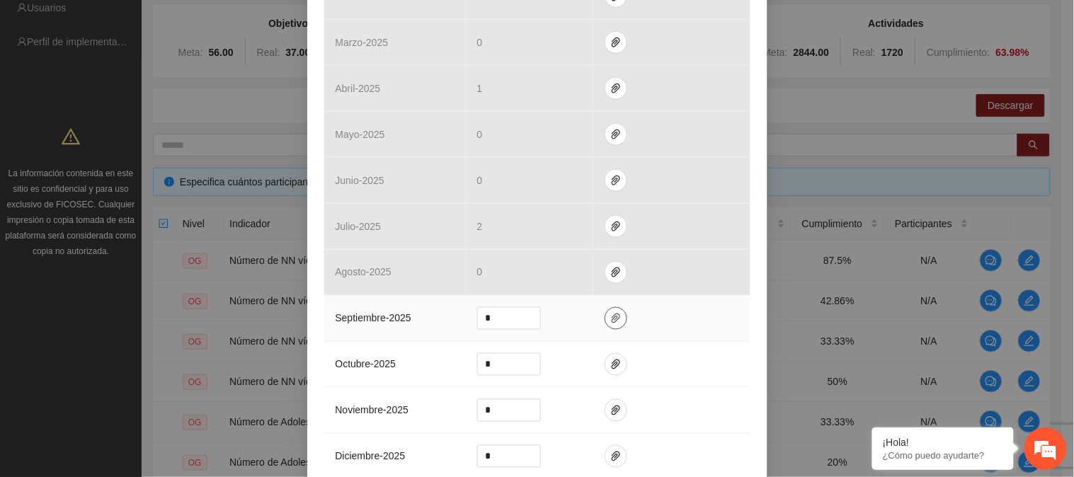
click at [610, 313] on icon "paper-clip" at bounding box center [615, 318] width 11 height 11
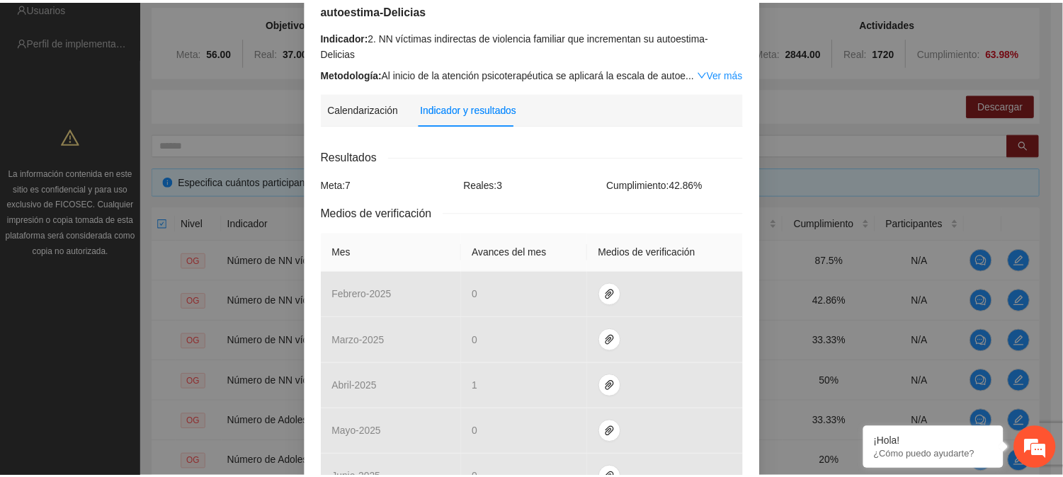
scroll to position [0, 0]
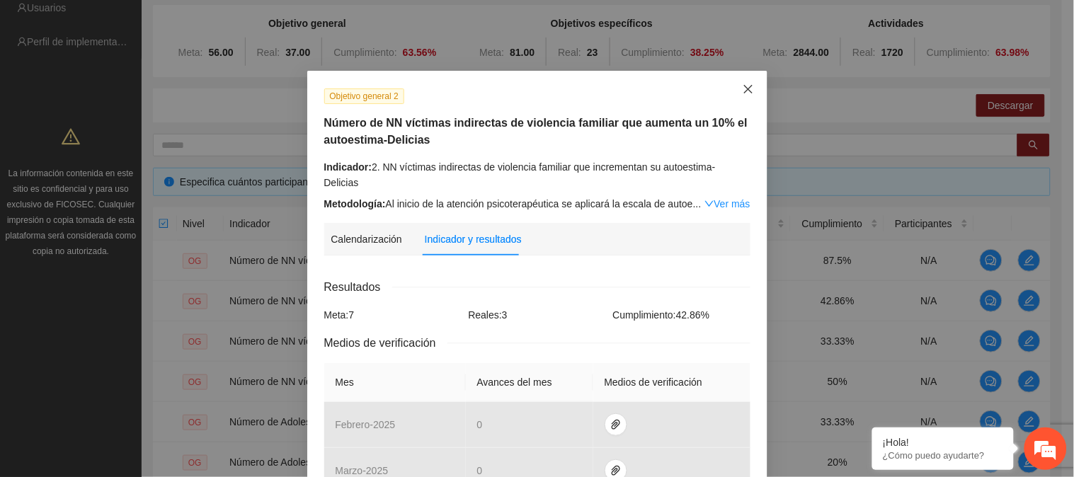
click at [743, 87] on icon "close" at bounding box center [748, 89] width 11 height 11
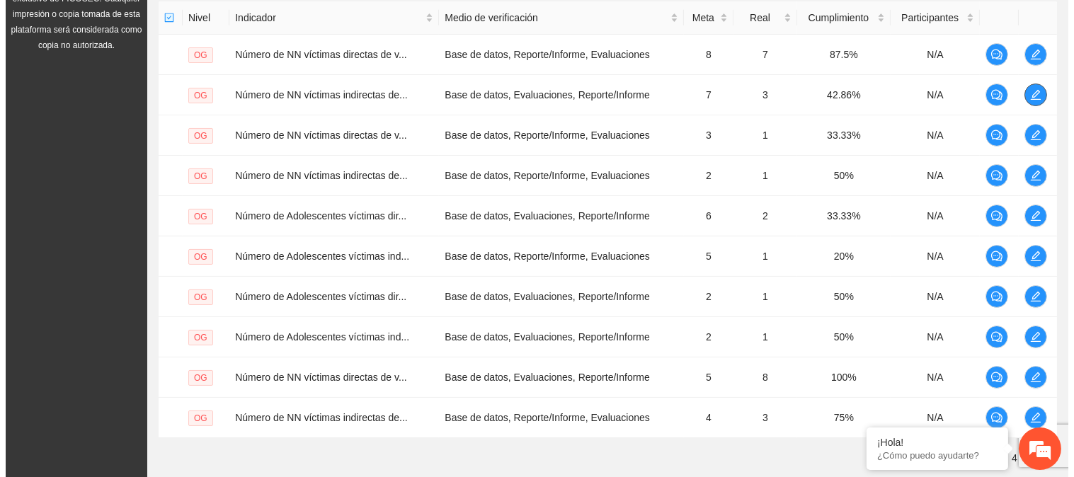
scroll to position [377, 0]
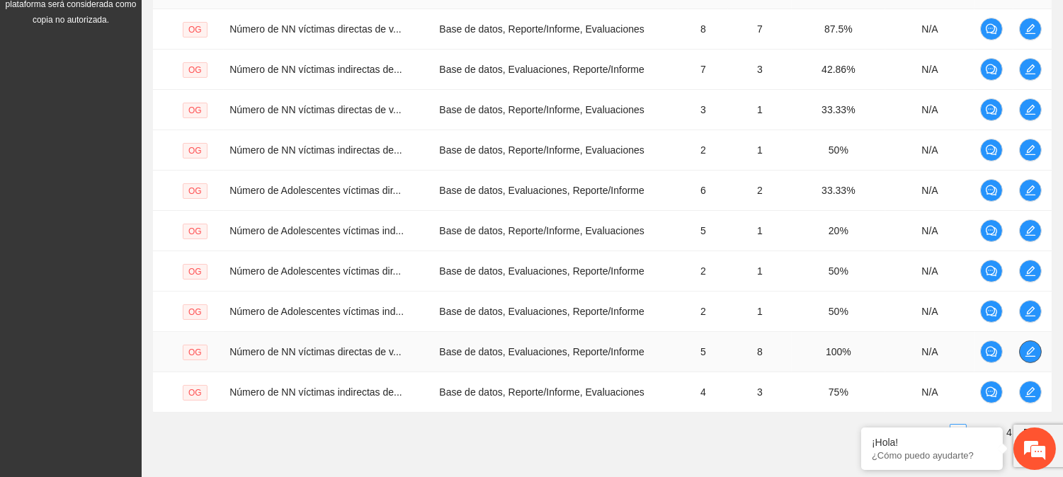
click at [1024, 354] on icon "edit" at bounding box center [1029, 351] width 11 height 11
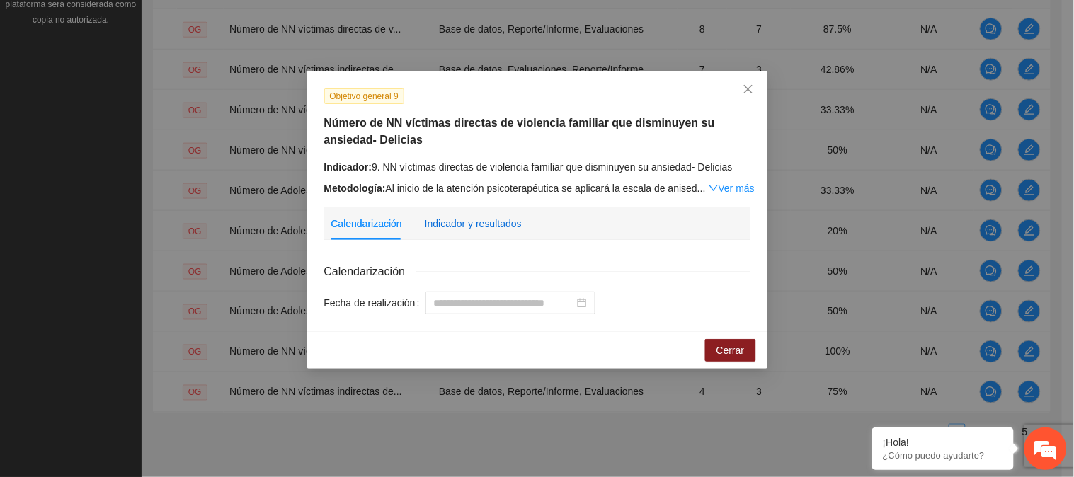
click at [462, 227] on div "Indicador y resultados" at bounding box center [473, 224] width 97 height 16
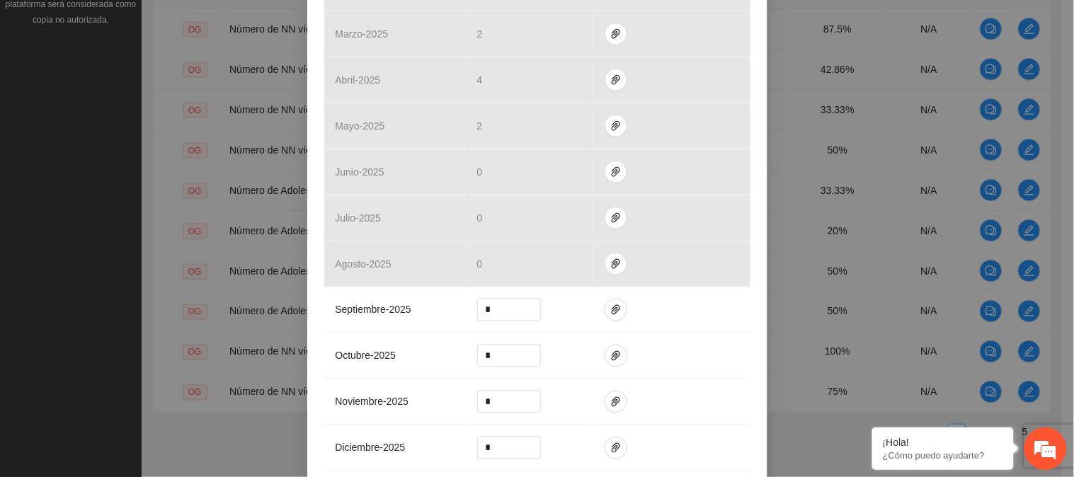
scroll to position [430, 0]
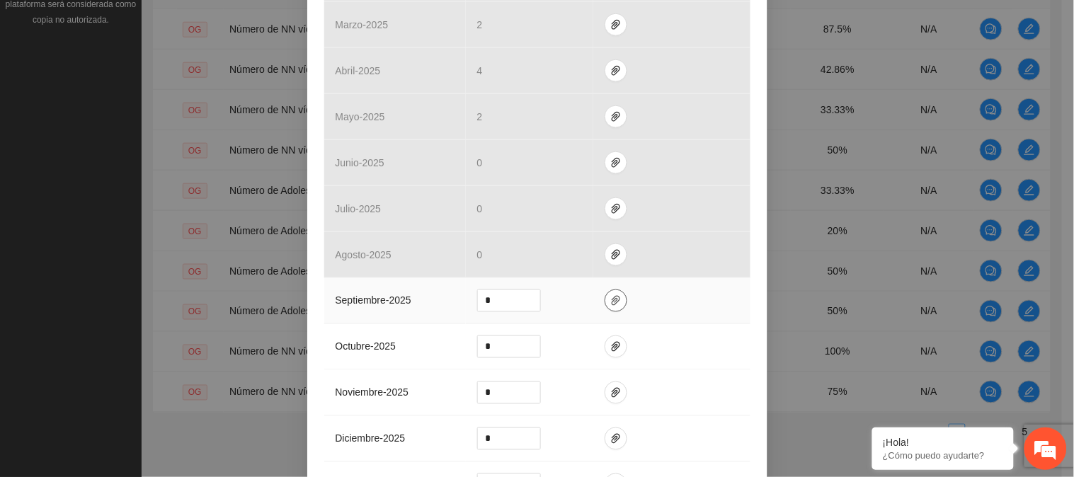
click at [605, 307] on button "button" at bounding box center [616, 301] width 23 height 23
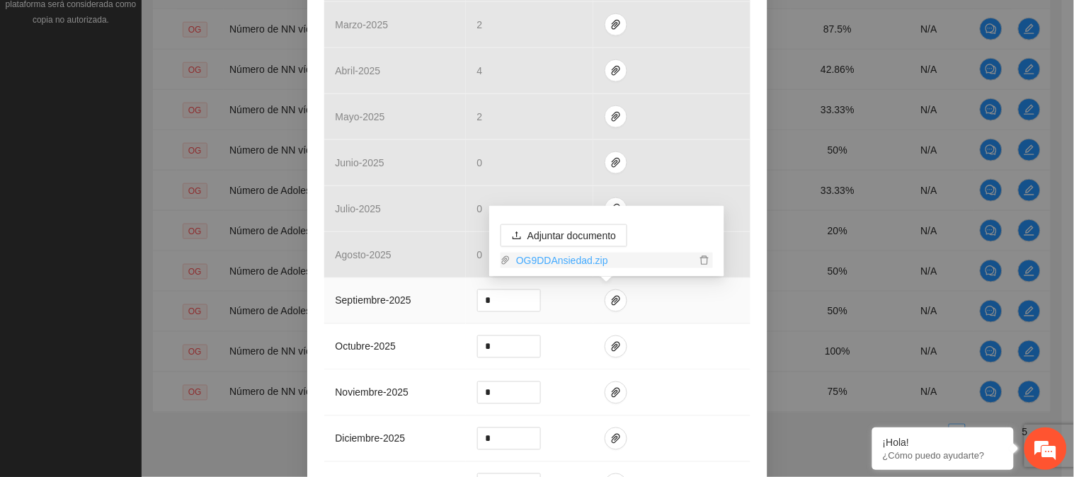
click at [566, 257] on link "OG9DDAnsiedad.zip" at bounding box center [602, 261] width 185 height 16
